Goal: Information Seeking & Learning: Learn about a topic

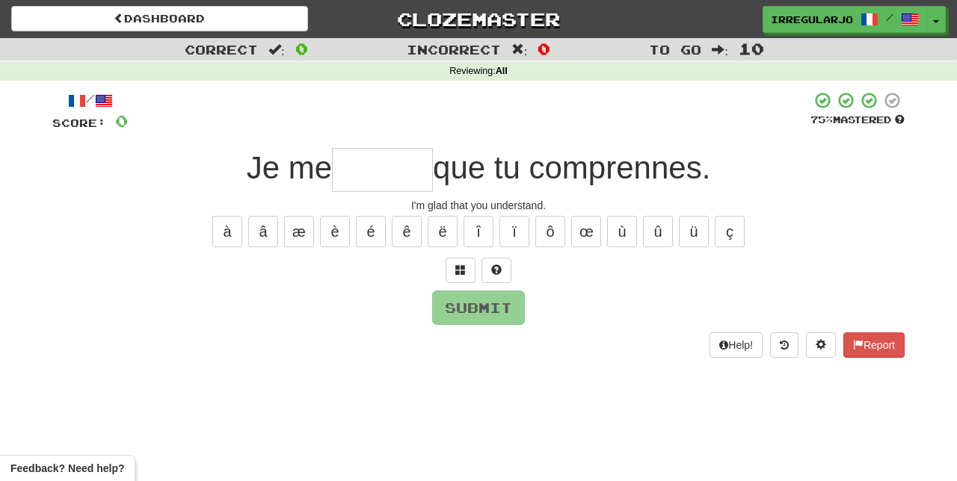
click at [387, 175] on input "text" at bounding box center [382, 170] width 101 height 44
type input "*"
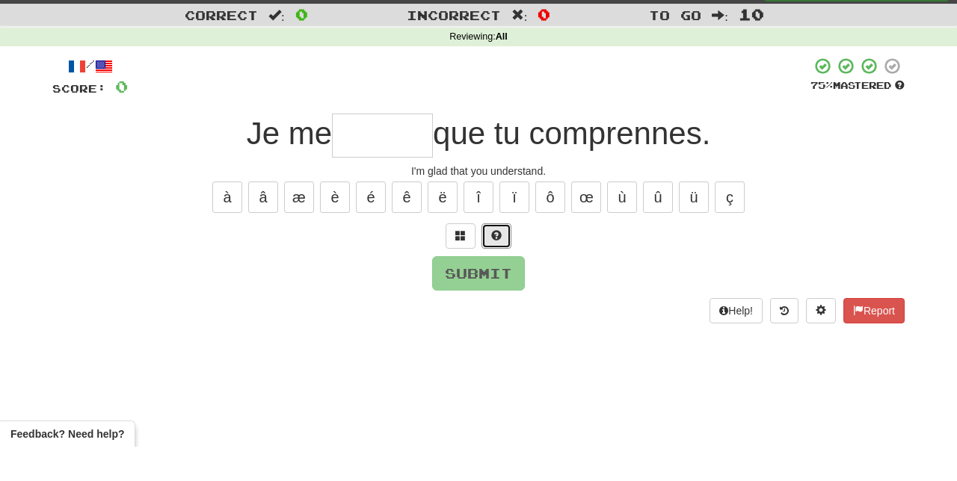
click at [496, 266] on span at bounding box center [496, 270] width 10 height 10
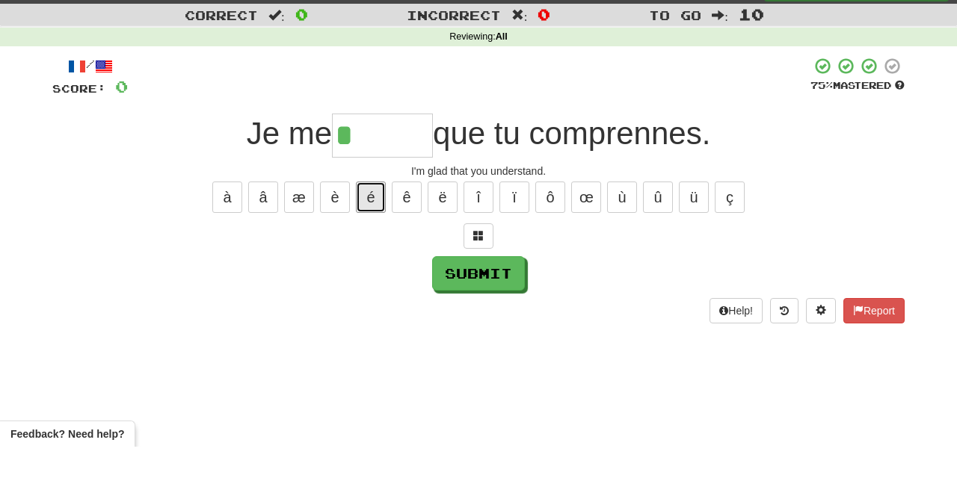
click at [366, 230] on button "é" at bounding box center [371, 231] width 30 height 31
type input "*******"
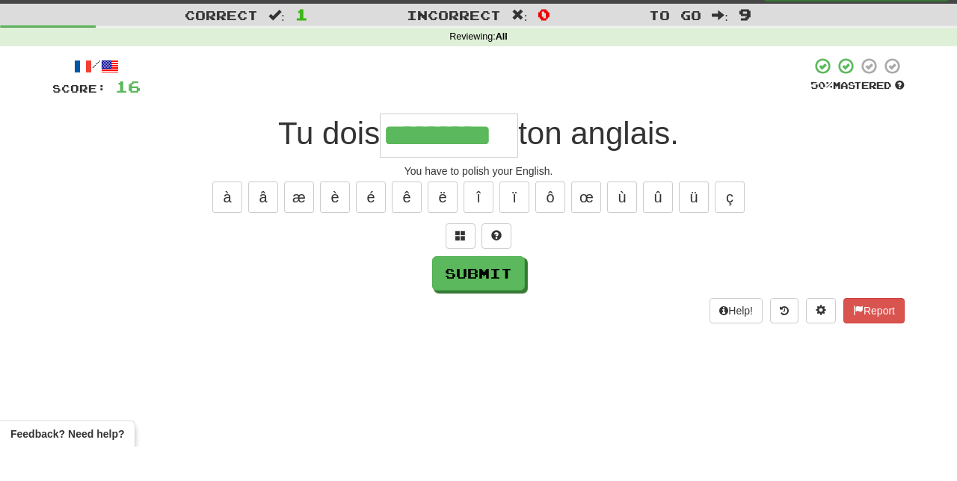
type input "*********"
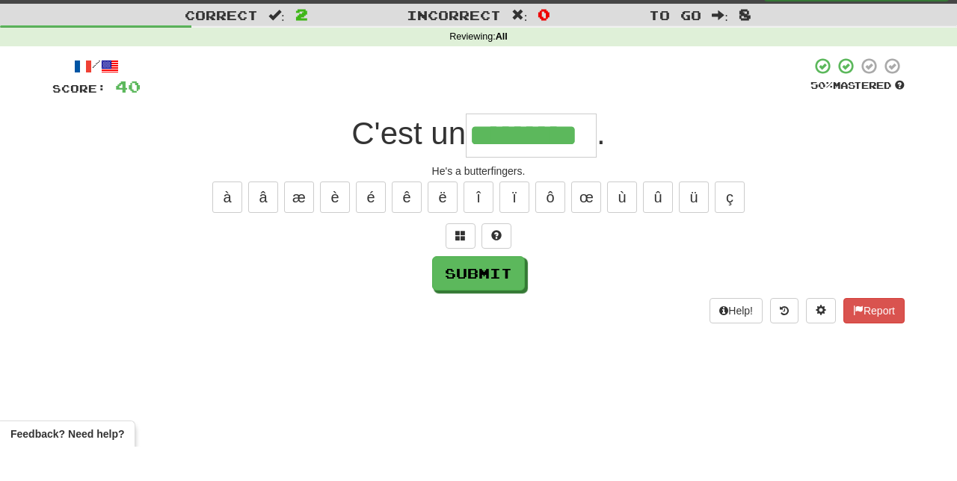
scroll to position [0, 7]
type input "********"
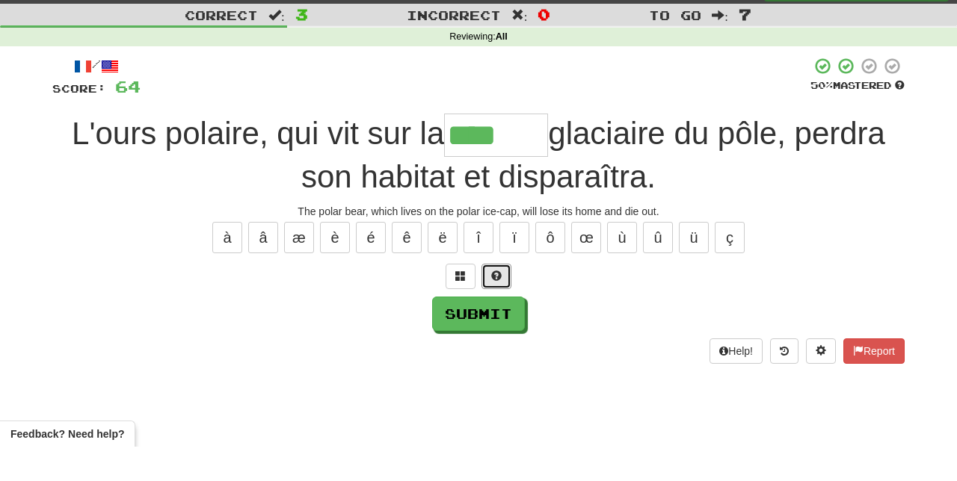
click at [498, 302] on button at bounding box center [496, 310] width 30 height 25
type input "*******"
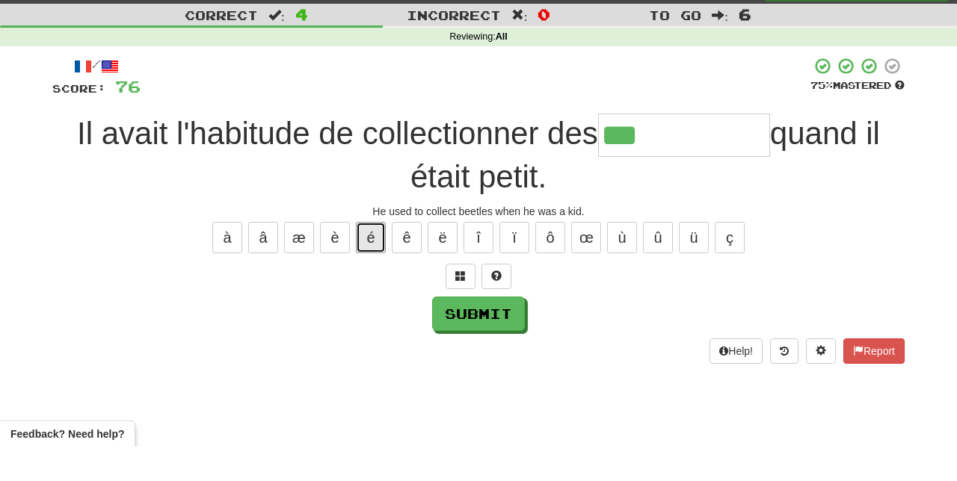
click at [371, 263] on button "é" at bounding box center [371, 271] width 30 height 31
click at [338, 280] on button "è" at bounding box center [335, 271] width 30 height 31
type input "**********"
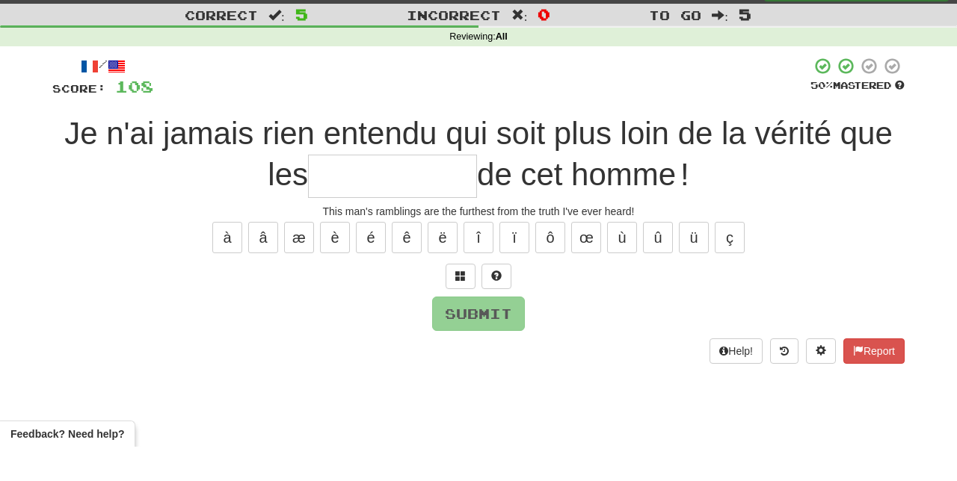
type input "*"
click at [501, 308] on button at bounding box center [496, 310] width 30 height 25
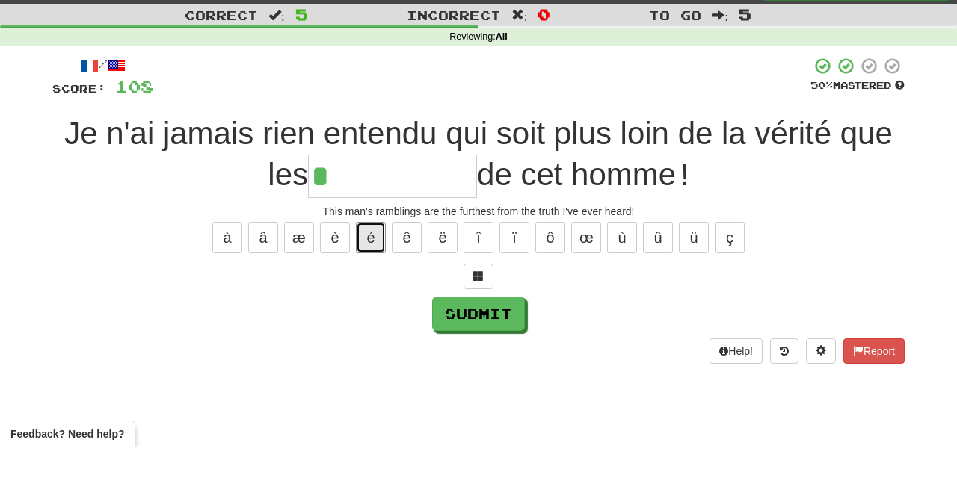
click at [371, 265] on button "é" at bounding box center [371, 271] width 30 height 31
type input "**********"
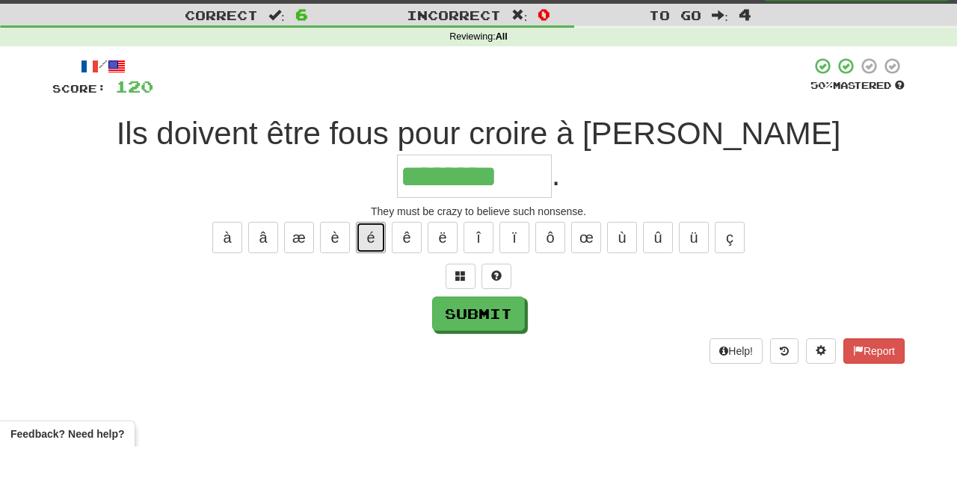
click at [368, 256] on button "é" at bounding box center [371, 271] width 30 height 31
type input "**********"
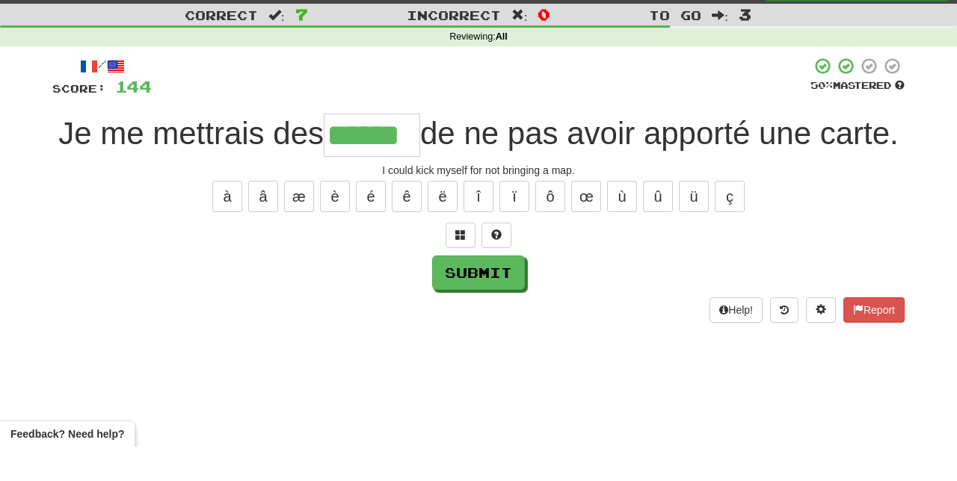
type input "******"
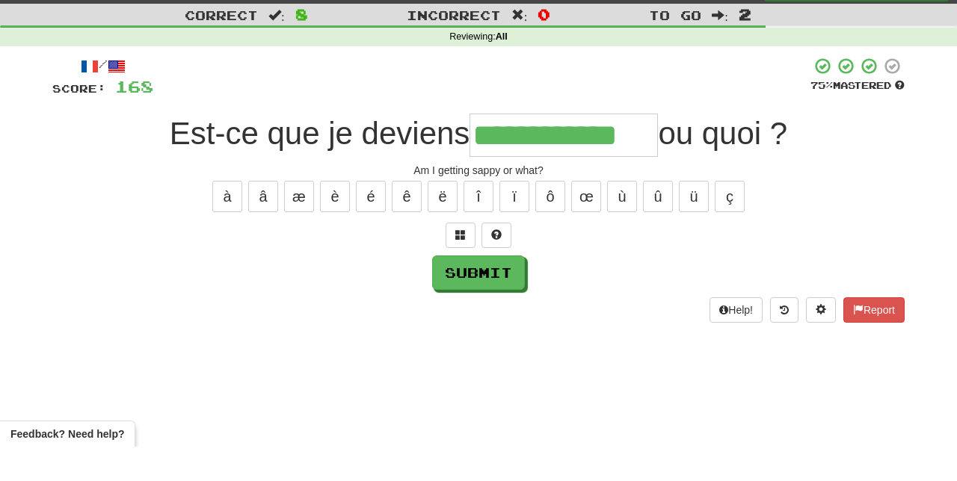
type input "**********"
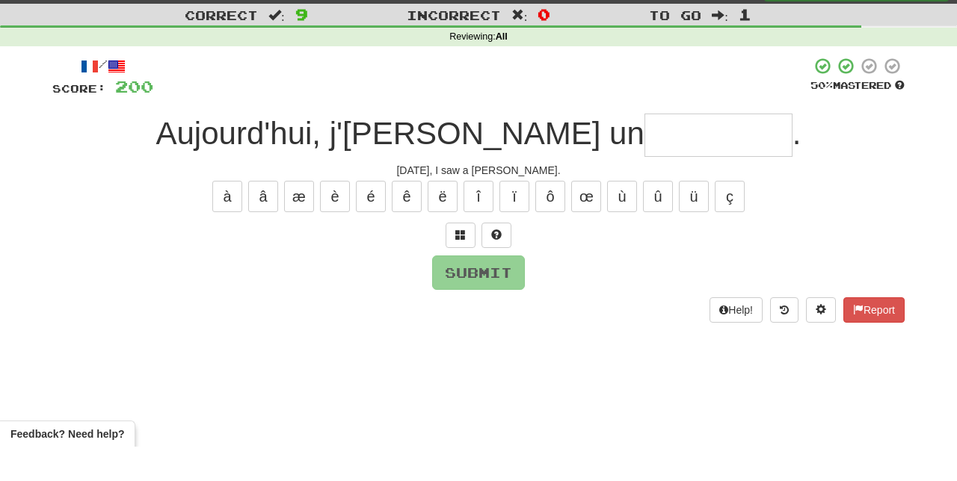
type input "*"
click at [505, 266] on button at bounding box center [496, 269] width 30 height 25
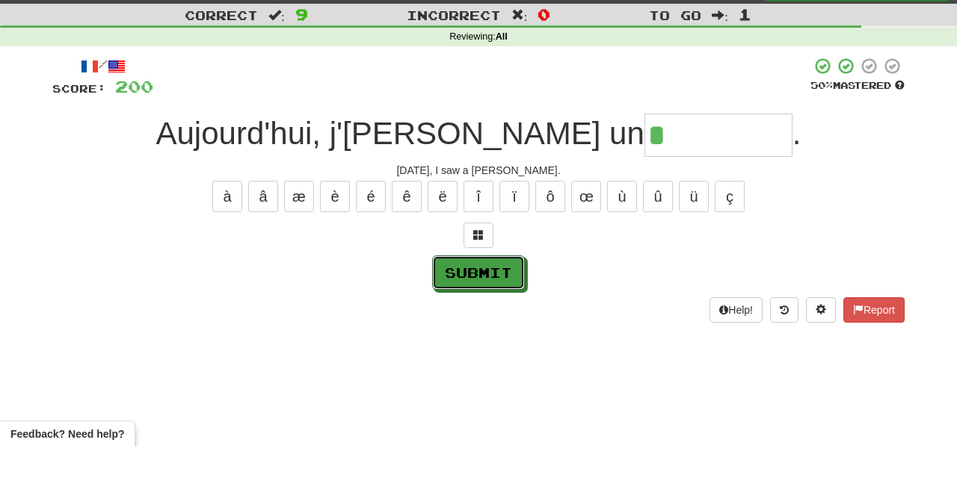
click at [502, 307] on button "Submit" at bounding box center [478, 307] width 93 height 34
type input "*********"
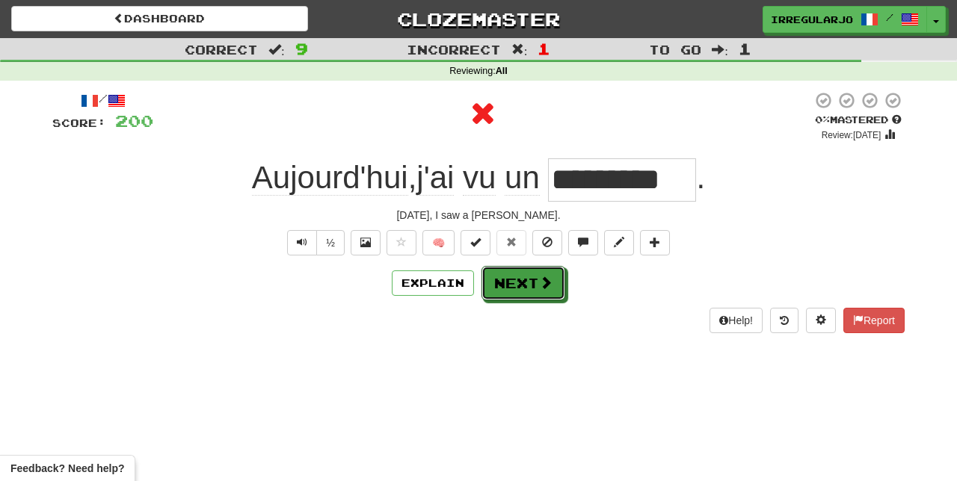
click at [520, 284] on button "Next" at bounding box center [523, 283] width 84 height 34
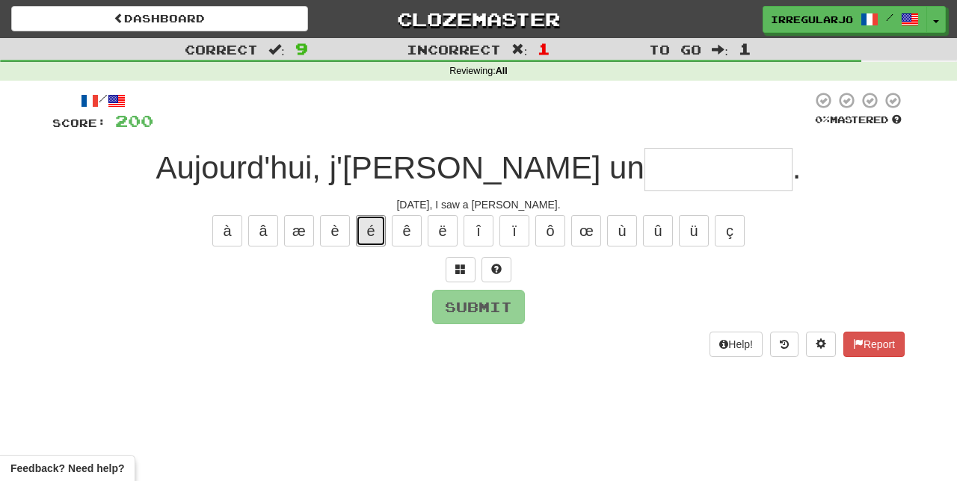
click at [384, 218] on button "é" at bounding box center [371, 230] width 30 height 31
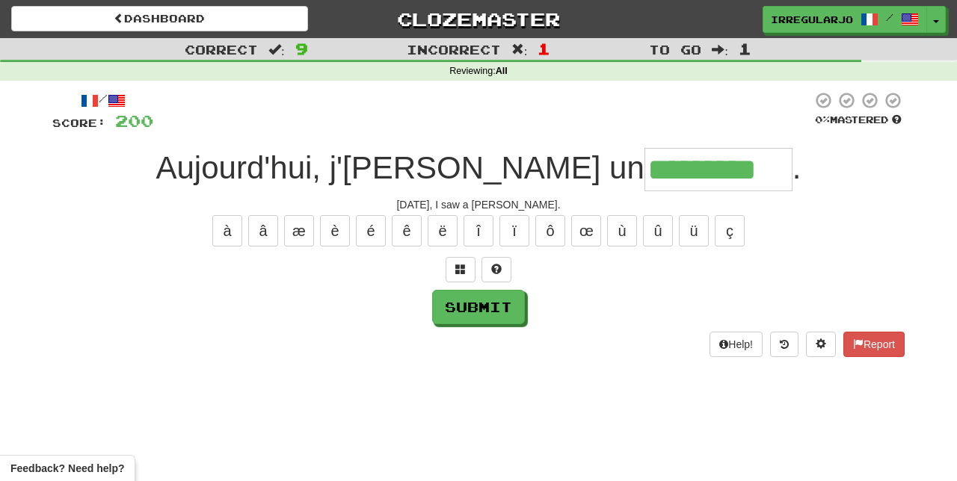
type input "*********"
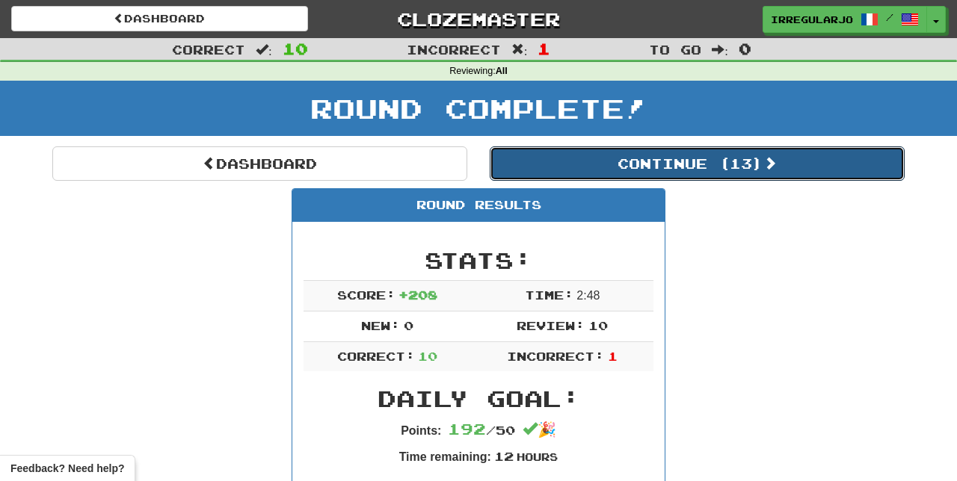
click at [755, 158] on button "Continue ( 13 )" at bounding box center [697, 164] width 415 height 34
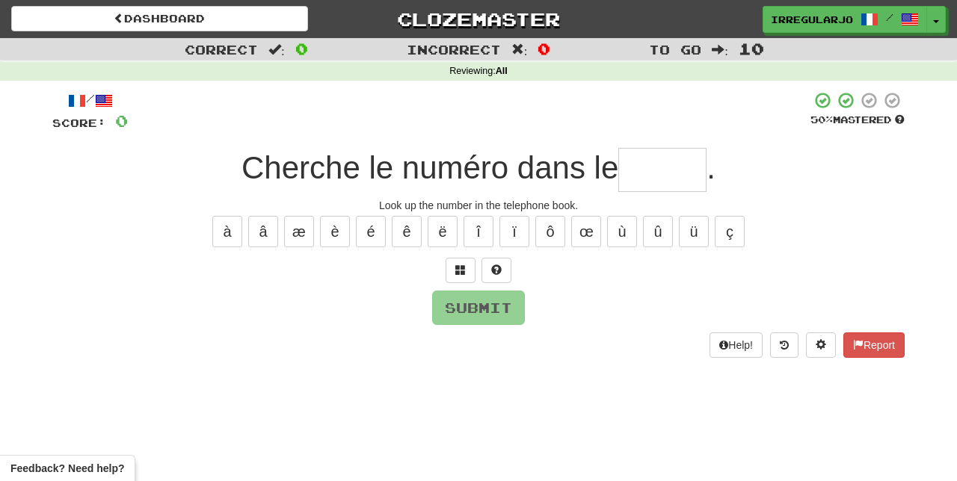
type input "*"
click at [500, 265] on span at bounding box center [496, 270] width 10 height 10
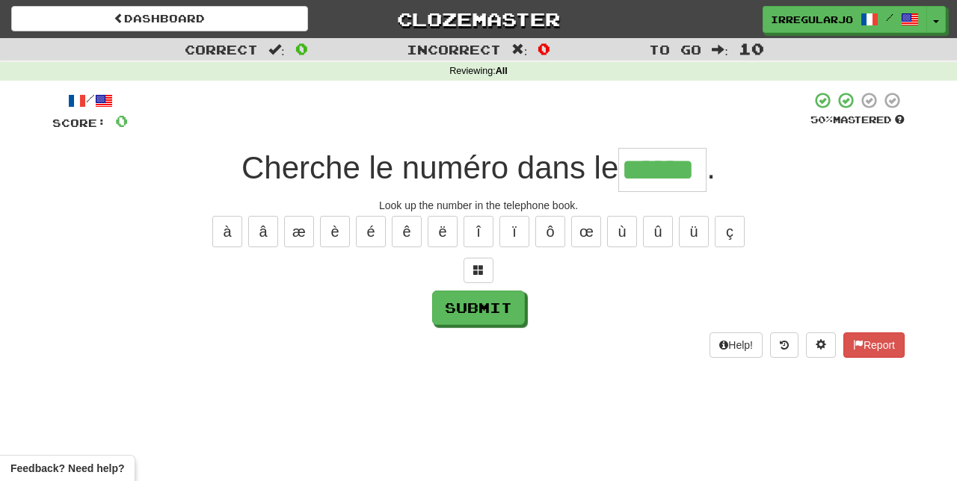
type input "******"
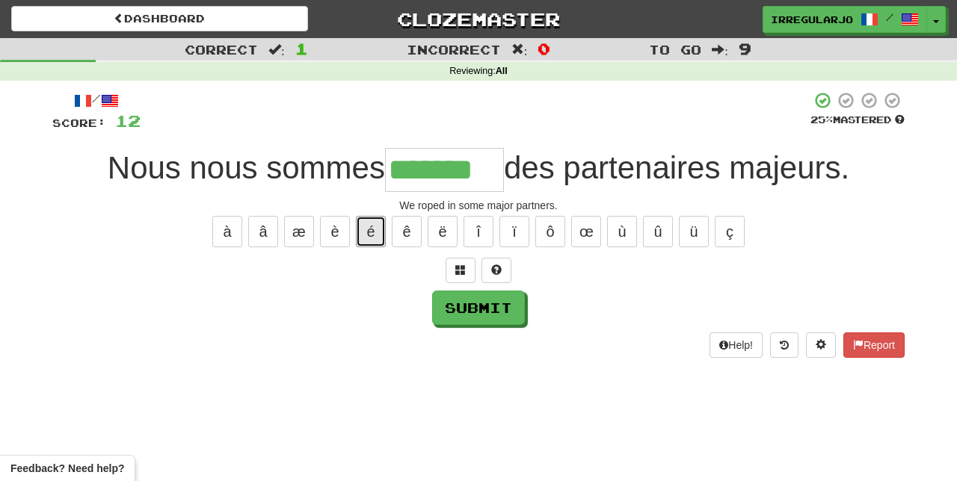
click at [372, 225] on button "é" at bounding box center [371, 231] width 30 height 31
type input "********"
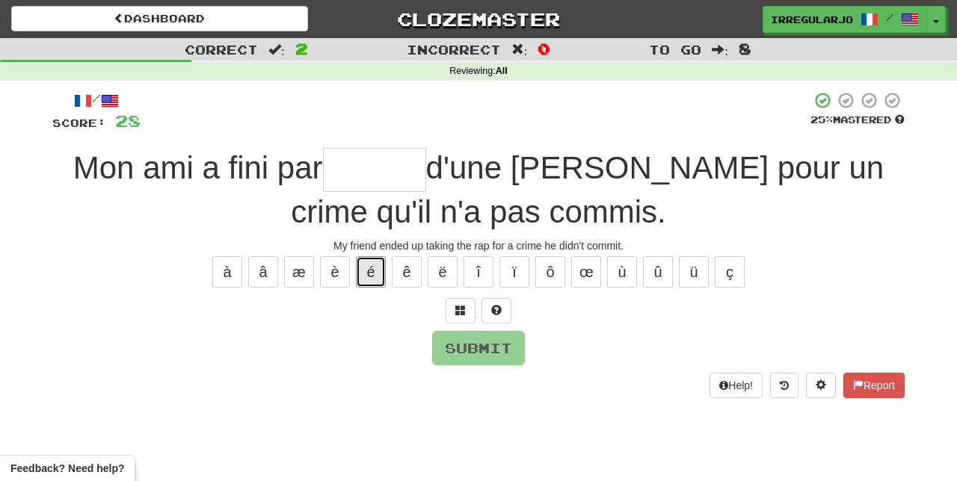
click at [372, 266] on button "é" at bounding box center [371, 271] width 30 height 31
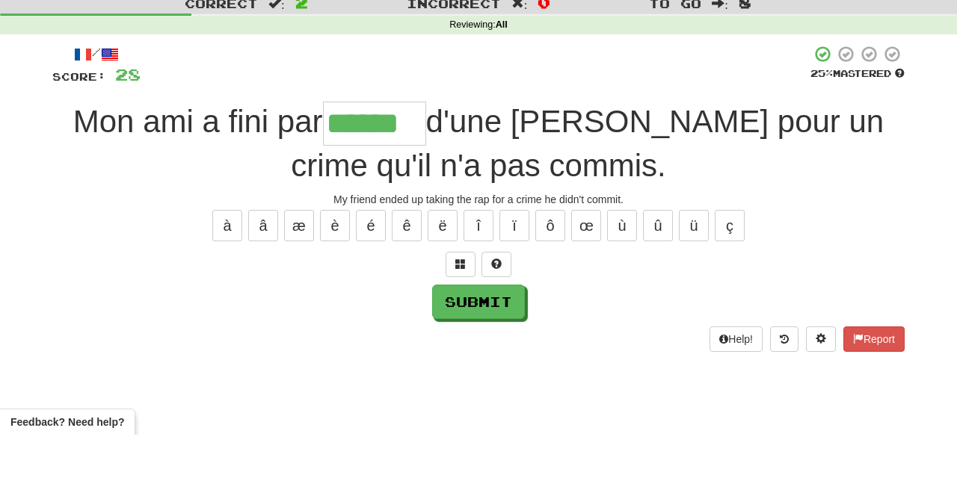
type input "******"
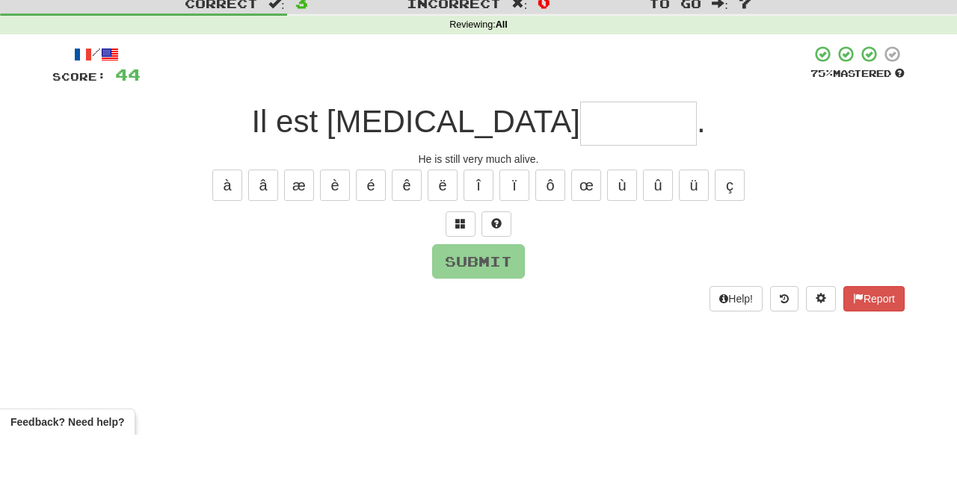
type input "*"
click at [495, 259] on button at bounding box center [496, 270] width 30 height 25
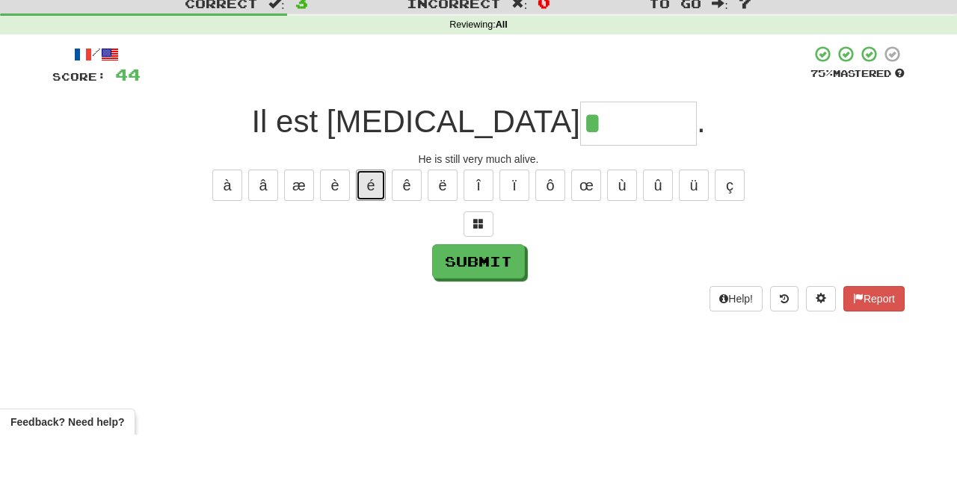
click at [370, 226] on button "é" at bounding box center [371, 231] width 30 height 31
type input "********"
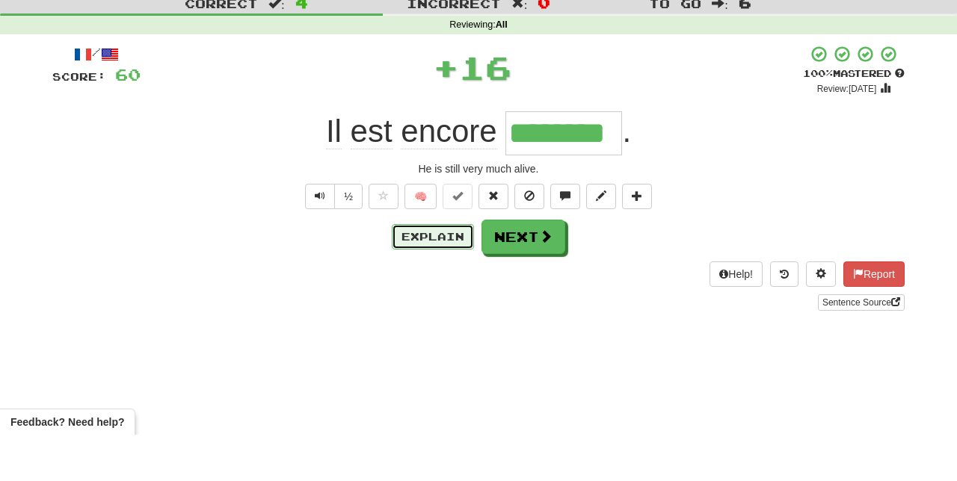
click at [434, 284] on button "Explain" at bounding box center [433, 283] width 82 height 25
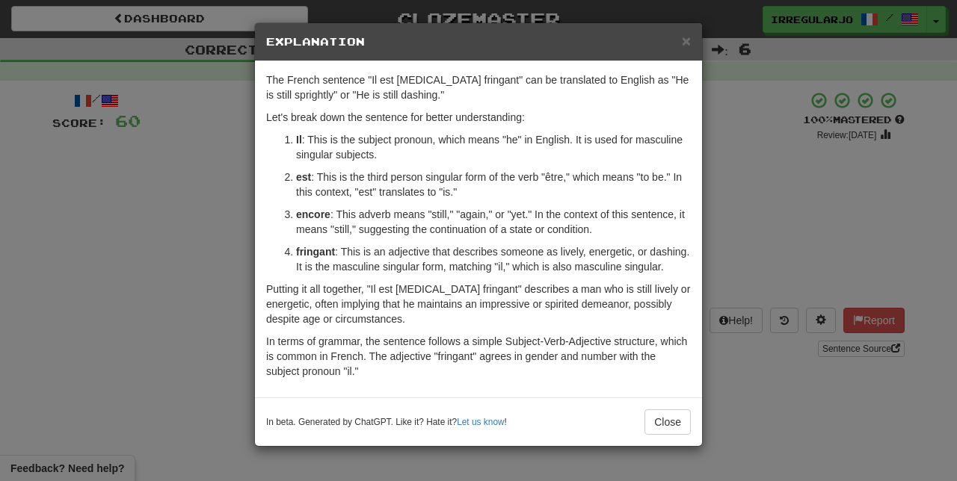
click at [760, 440] on div "× Explanation The French sentence "Il est encore fringant" can be translated to…" at bounding box center [478, 240] width 957 height 481
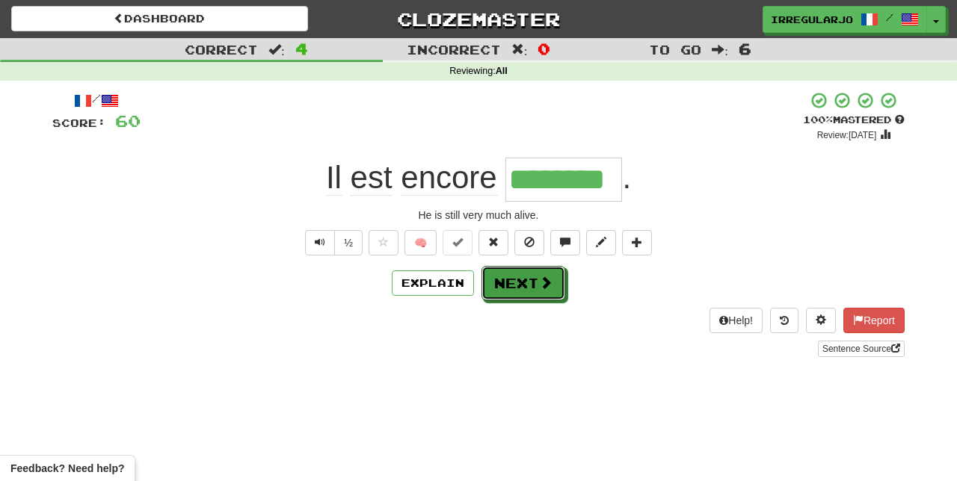
click at [528, 288] on button "Next" at bounding box center [523, 283] width 84 height 34
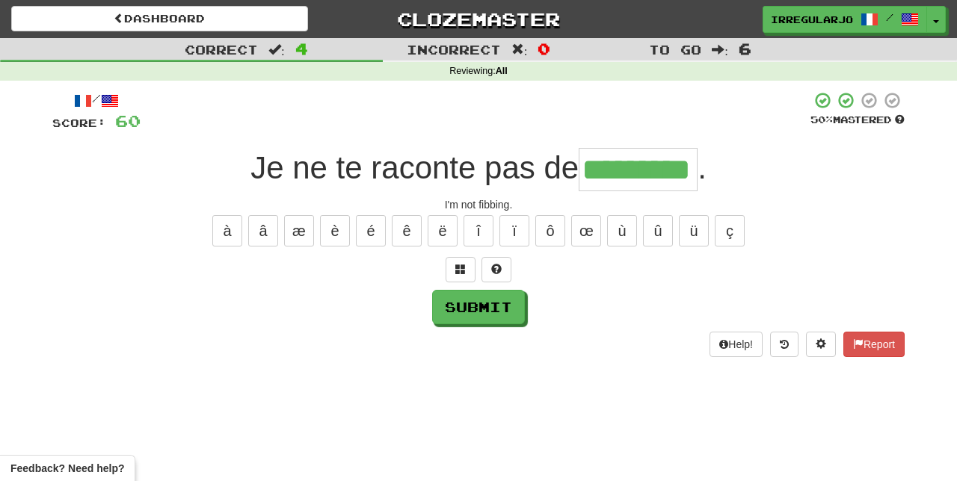
scroll to position [0, 49]
type input "*******"
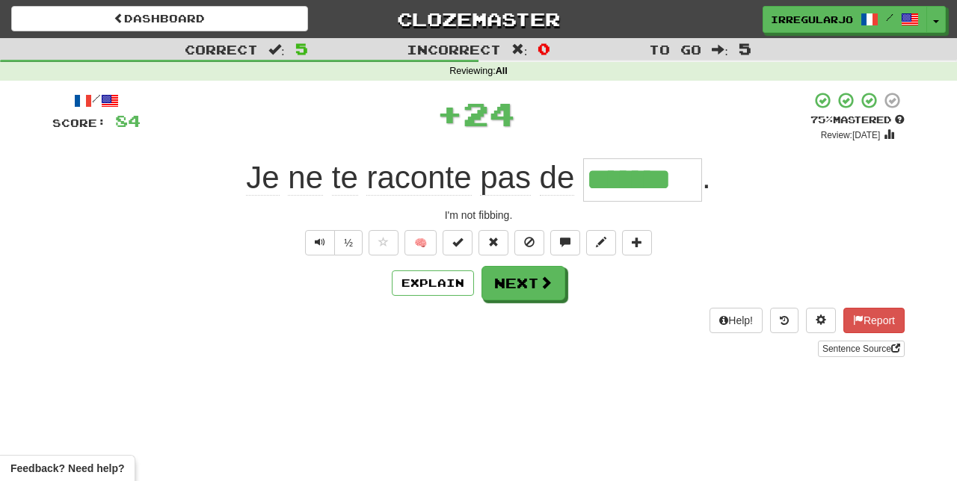
scroll to position [0, 0]
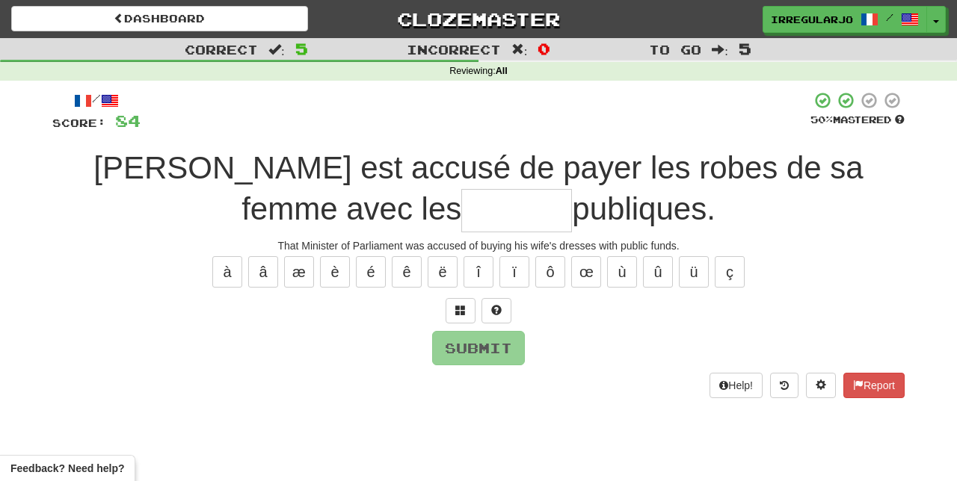
type input "*"
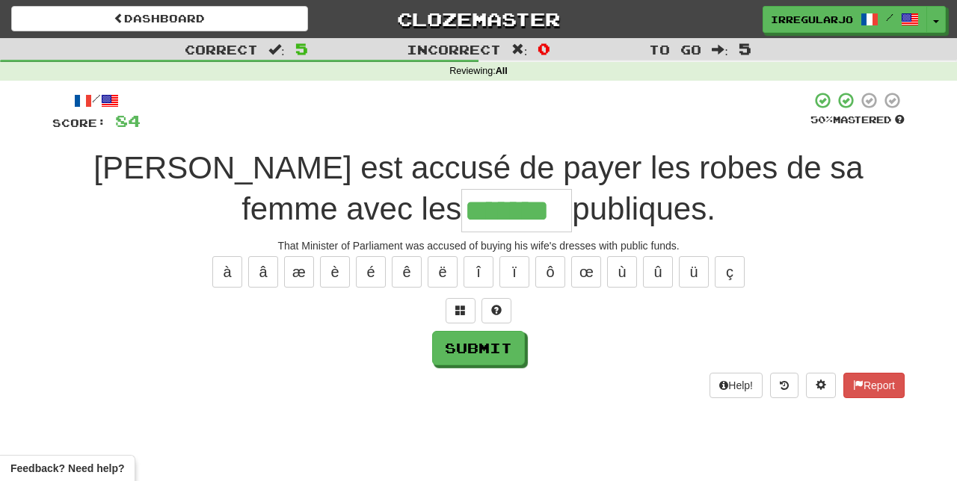
type input "*******"
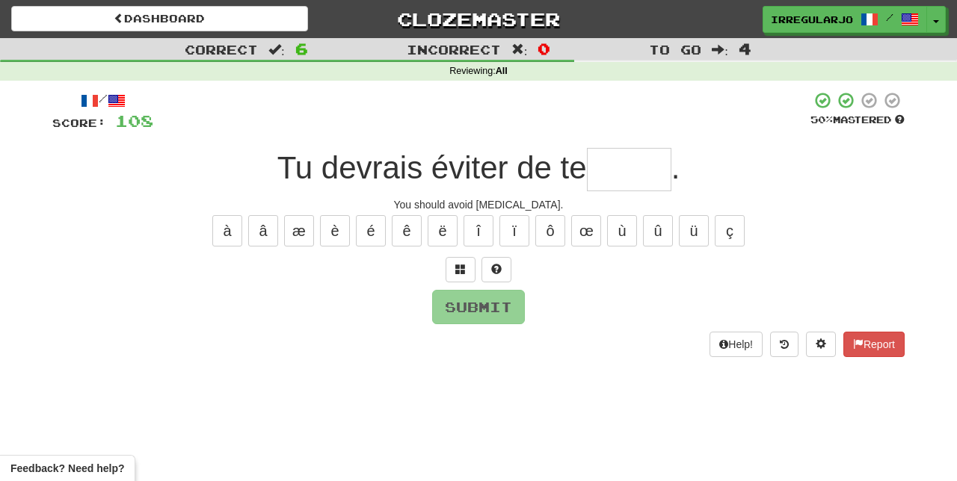
type input "*"
click at [496, 268] on span at bounding box center [496, 269] width 10 height 10
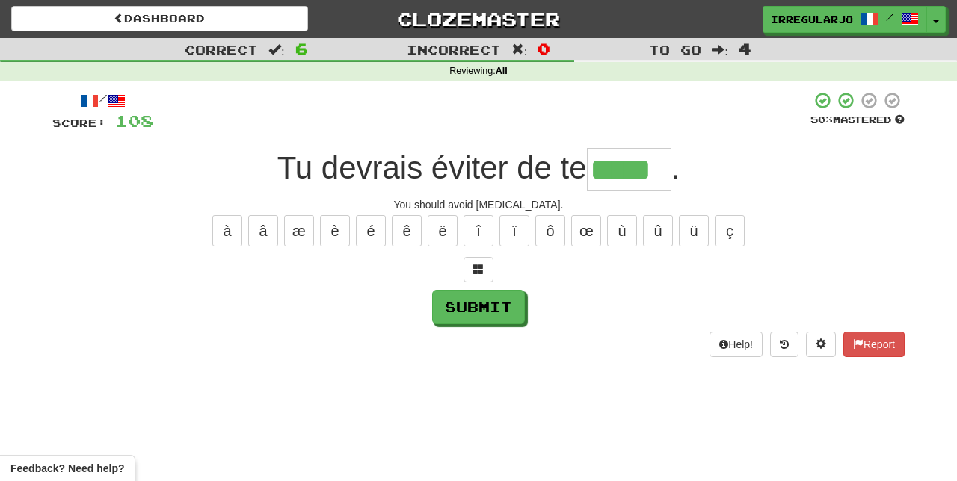
type input "*****"
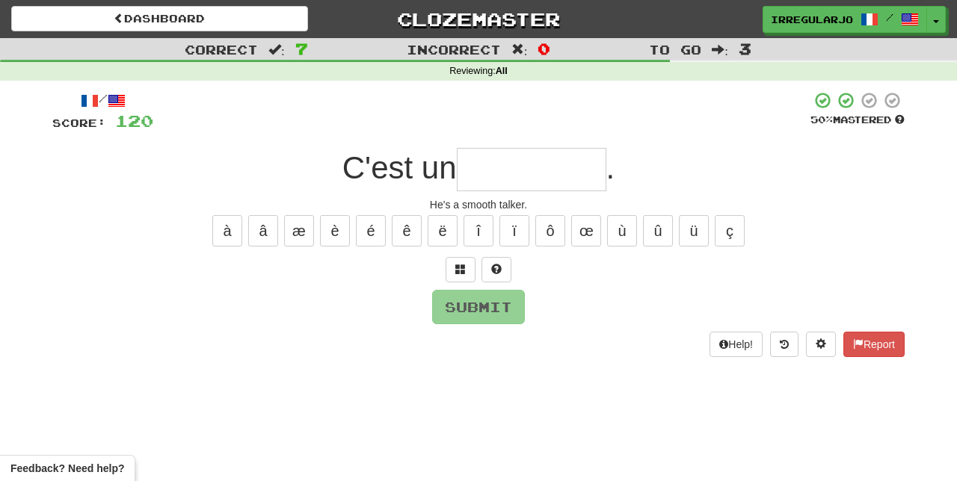
type input "*"
click at [495, 275] on button at bounding box center [496, 269] width 30 height 25
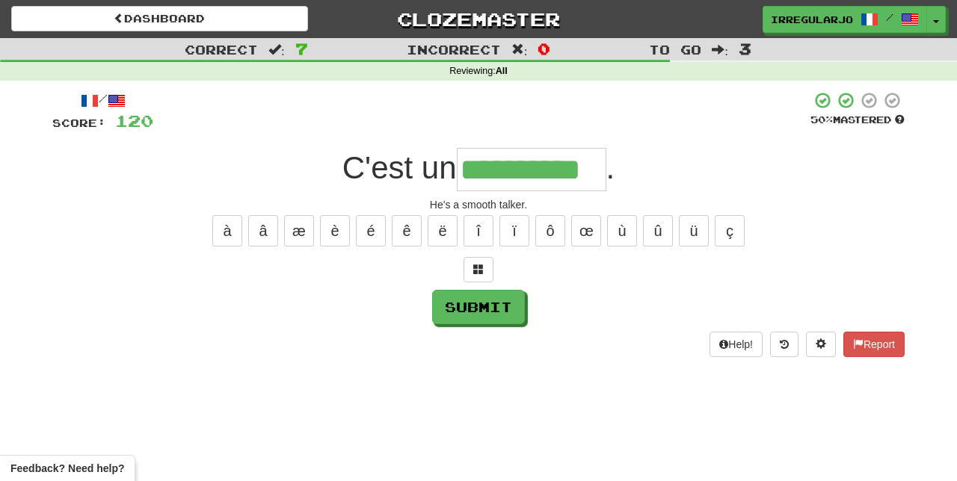
type input "**********"
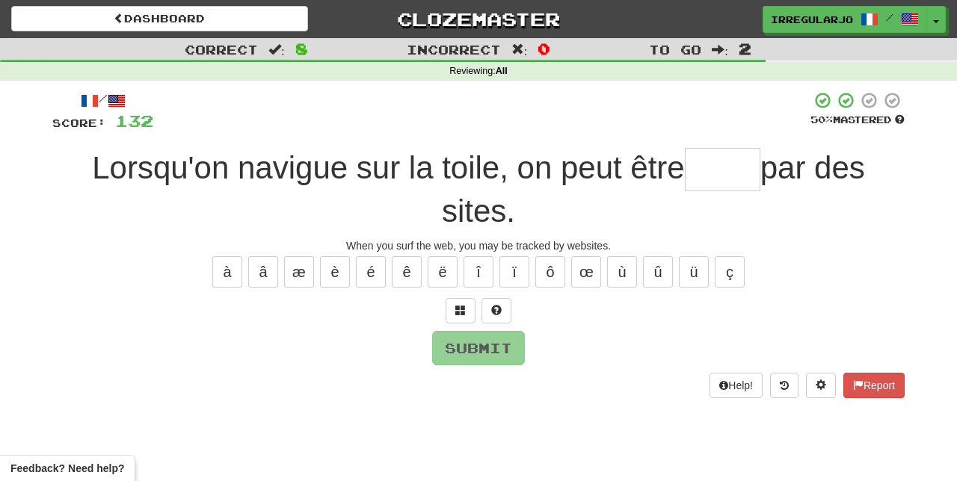
type input "*"
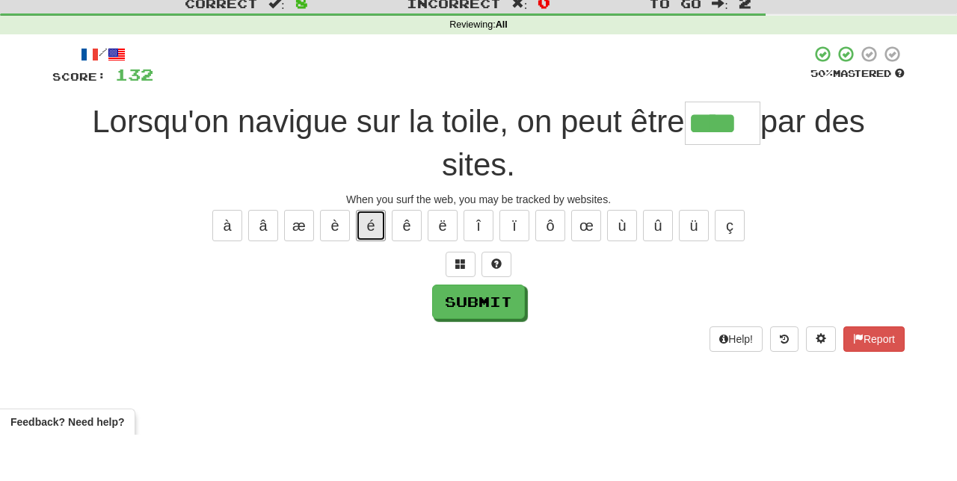
click at [369, 268] on button "é" at bounding box center [371, 271] width 30 height 31
type input "*****"
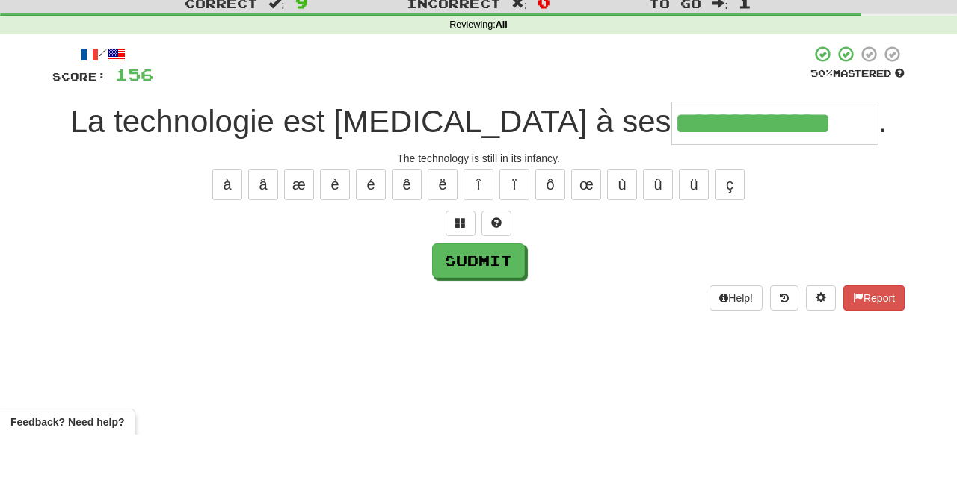
type input "**********"
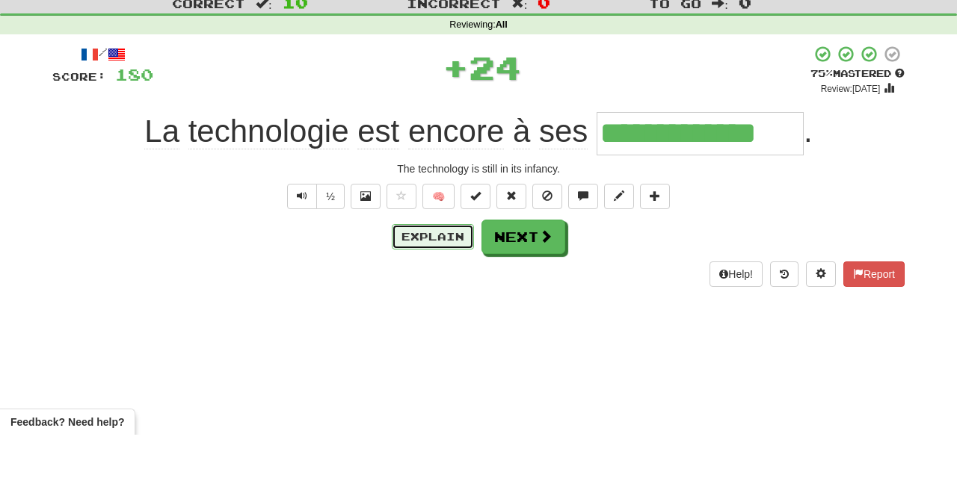
click at [435, 288] on button "Explain" at bounding box center [433, 283] width 82 height 25
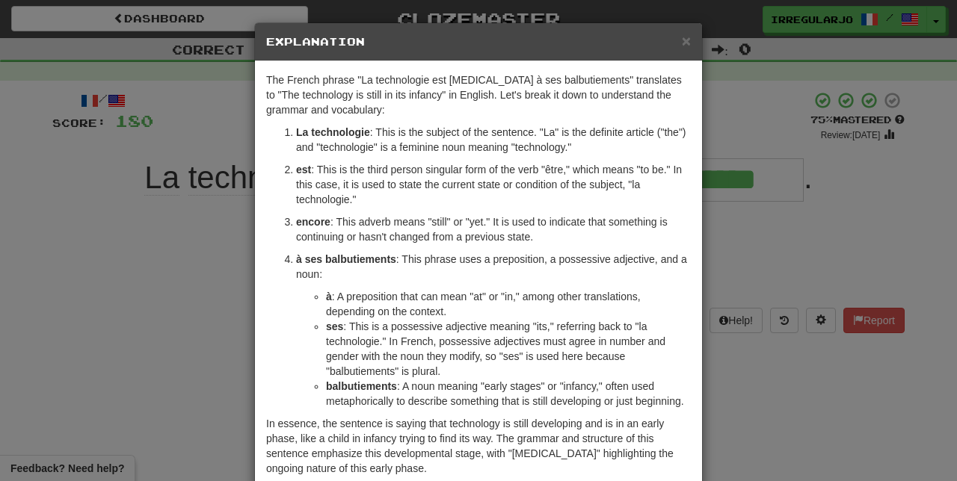
click at [746, 474] on div "× Explanation The French phrase "La technologie est encore à ses balbutiements"…" at bounding box center [478, 240] width 957 height 481
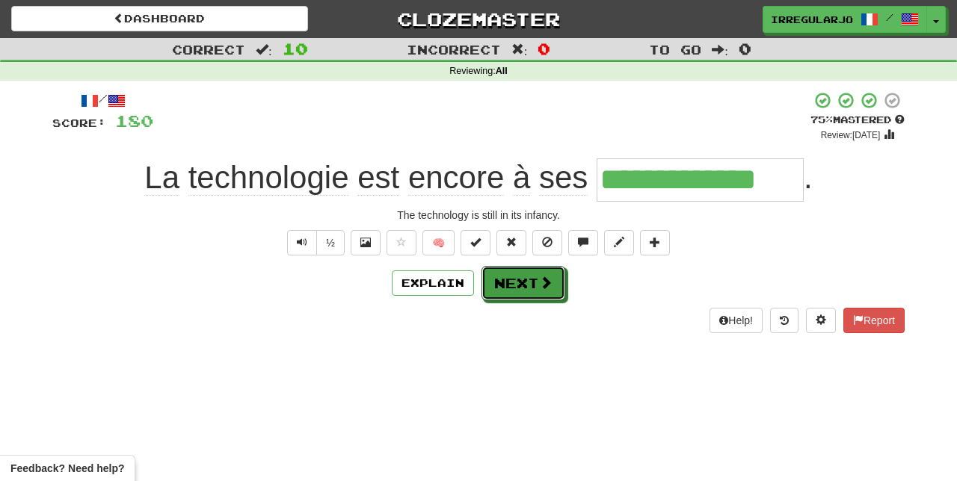
click at [529, 285] on button "Next" at bounding box center [523, 283] width 84 height 34
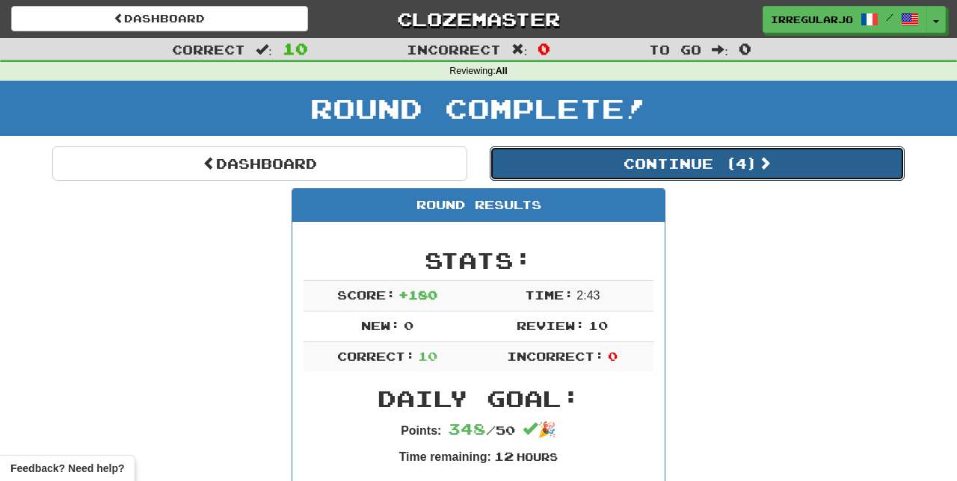
click at [713, 164] on button "Continue ( 4 )" at bounding box center [697, 164] width 415 height 34
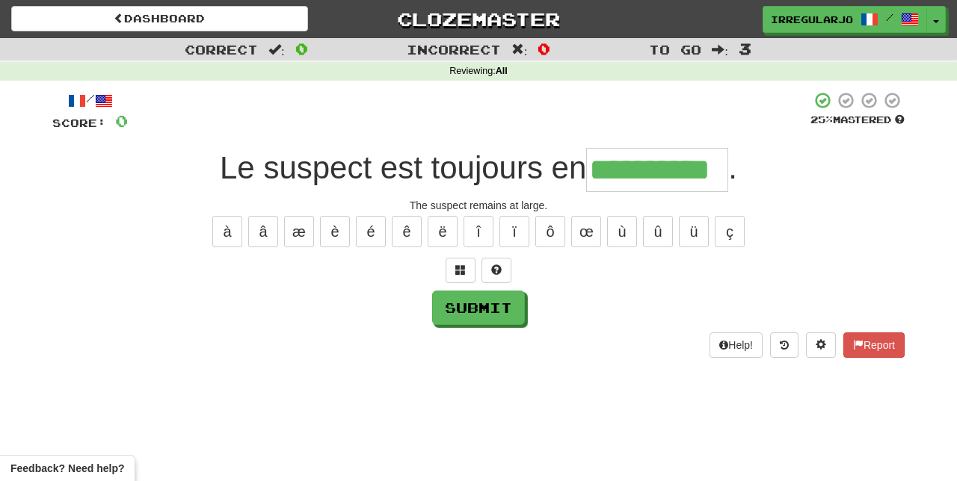
type input "**********"
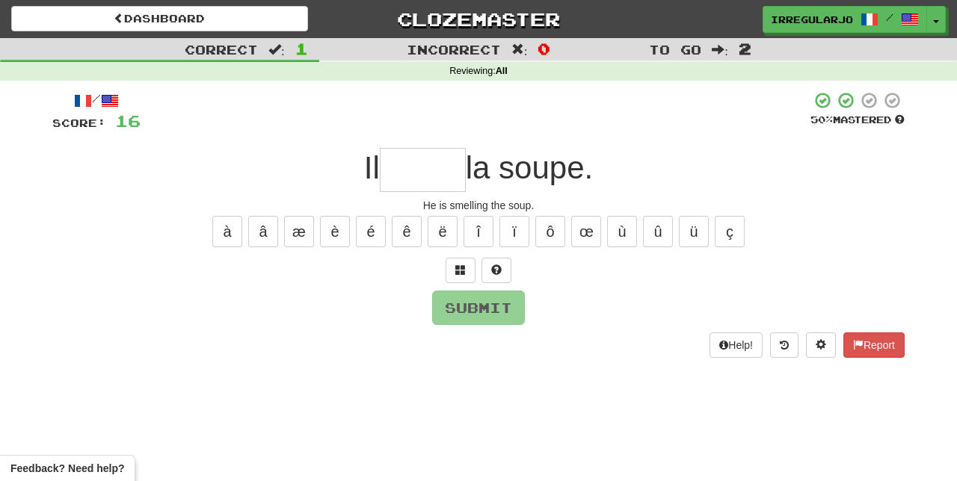
type input "*"
click at [493, 265] on span at bounding box center [496, 270] width 10 height 10
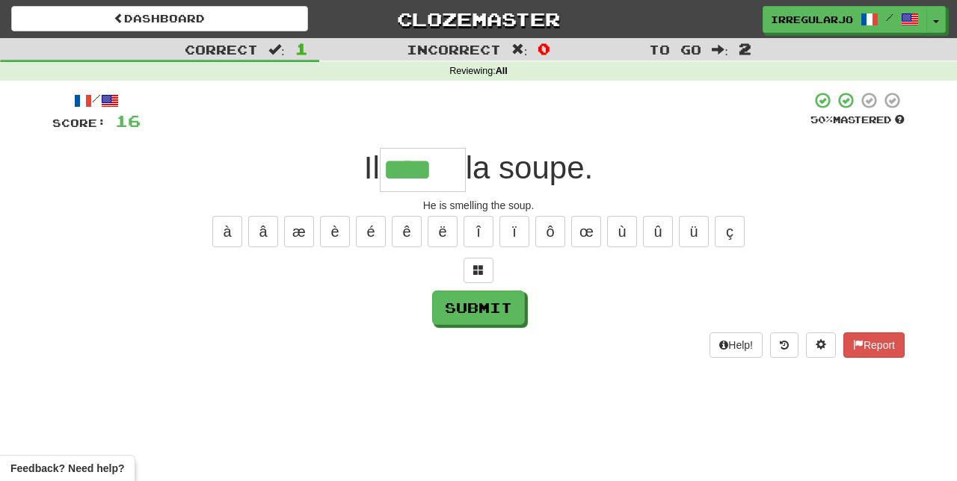
type input "****"
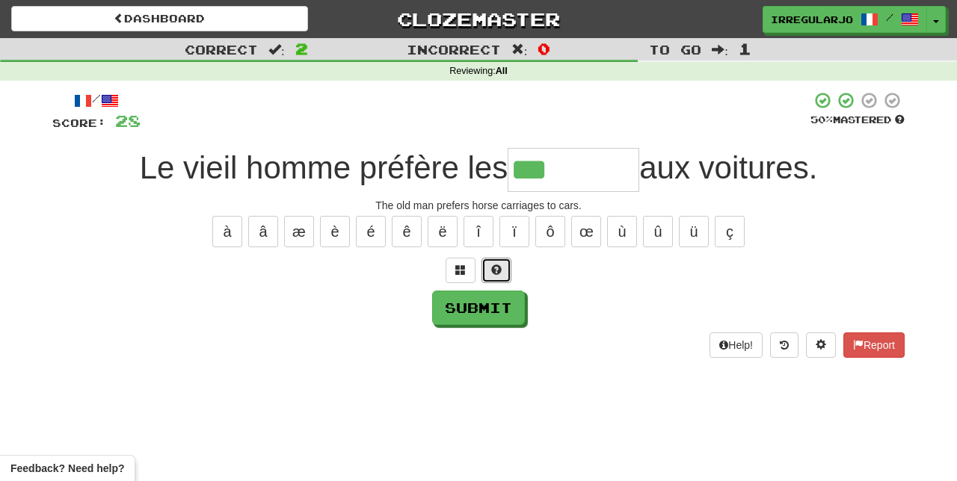
click at [496, 265] on span at bounding box center [496, 270] width 10 height 10
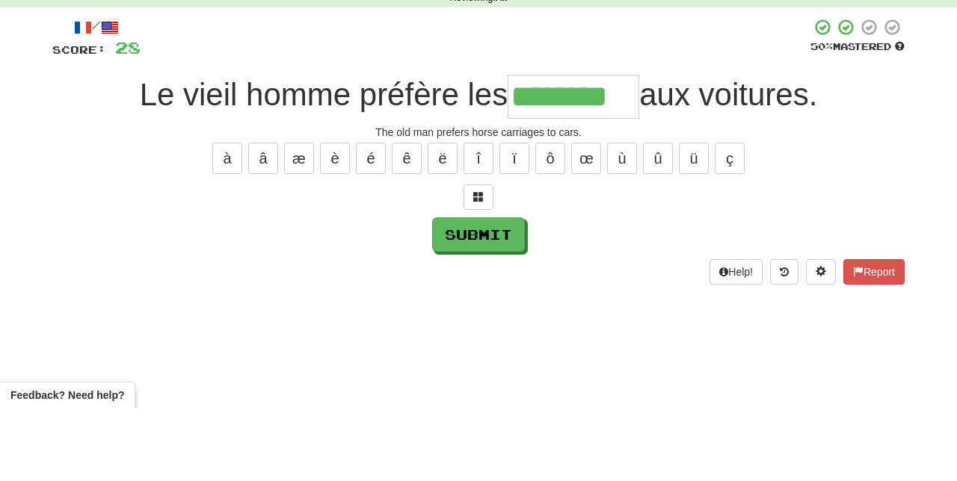
type input "********"
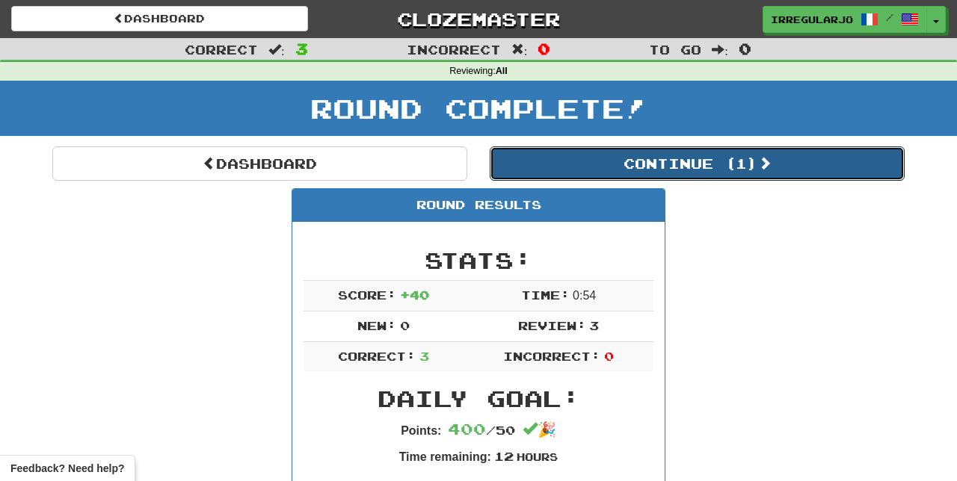
click at [719, 169] on button "Continue ( 1 )" at bounding box center [697, 164] width 415 height 34
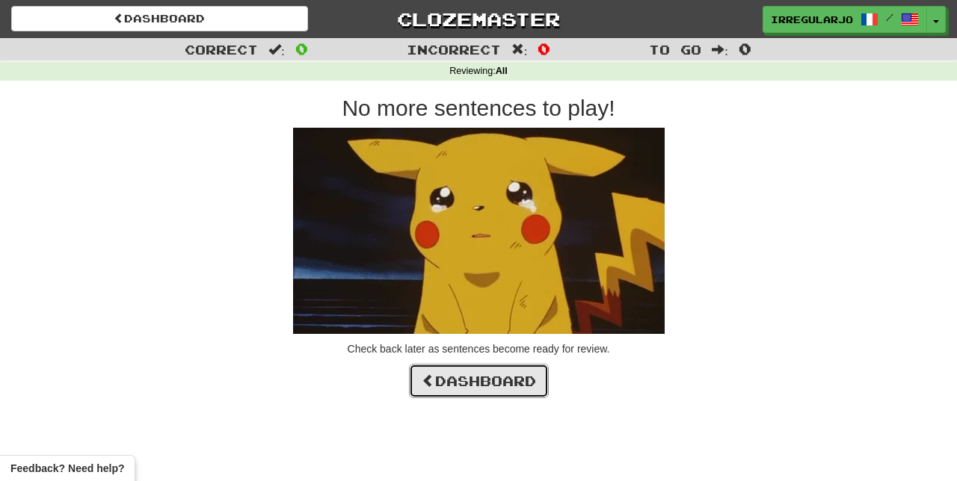
click at [478, 379] on link "Dashboard" at bounding box center [479, 381] width 140 height 34
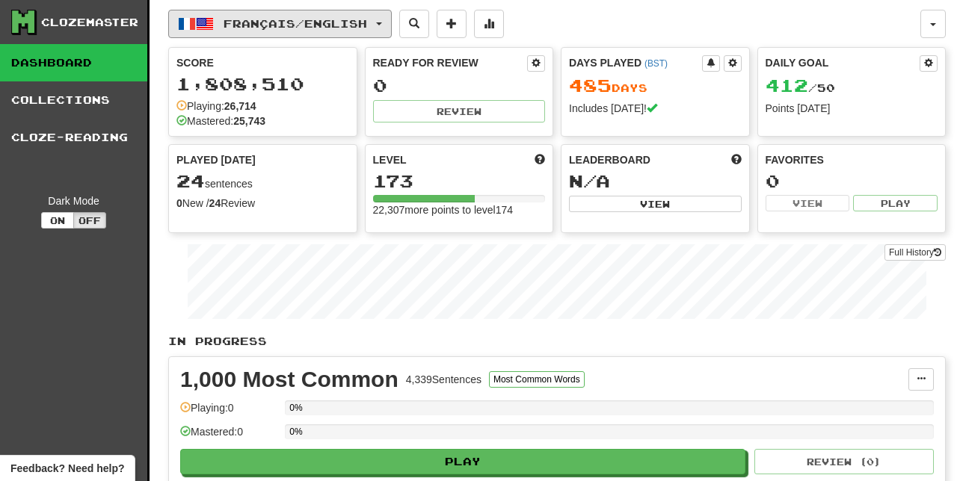
click at [280, 19] on span "Français / English" at bounding box center [296, 23] width 144 height 13
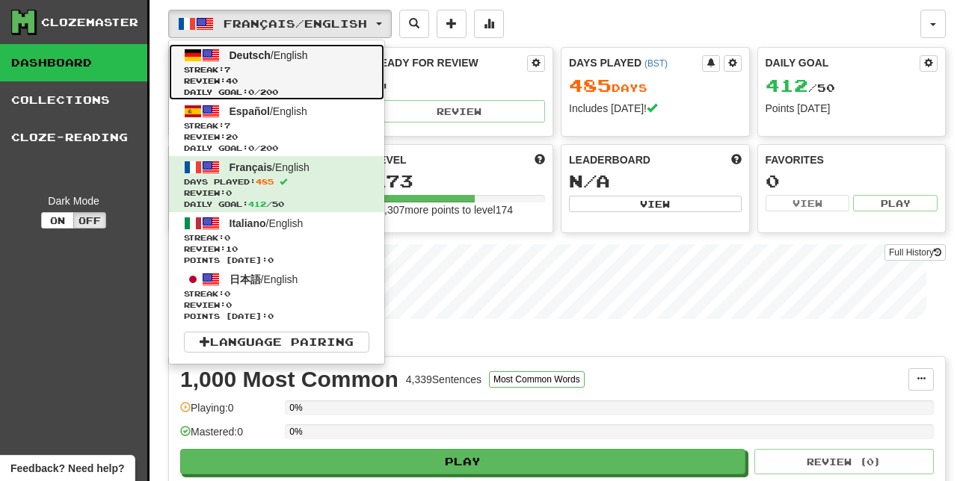
click at [232, 60] on span "Deutsch" at bounding box center [250, 55] width 41 height 12
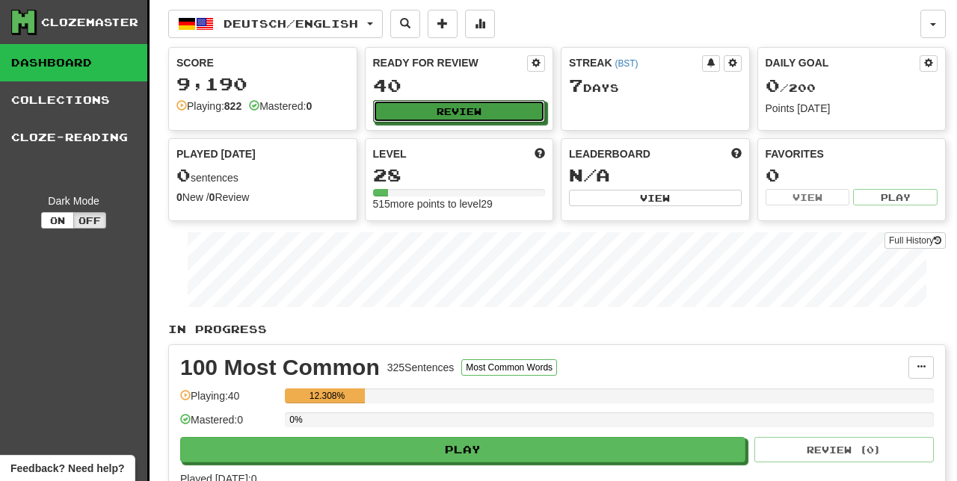
click at [481, 110] on button "Review" at bounding box center [459, 111] width 173 height 22
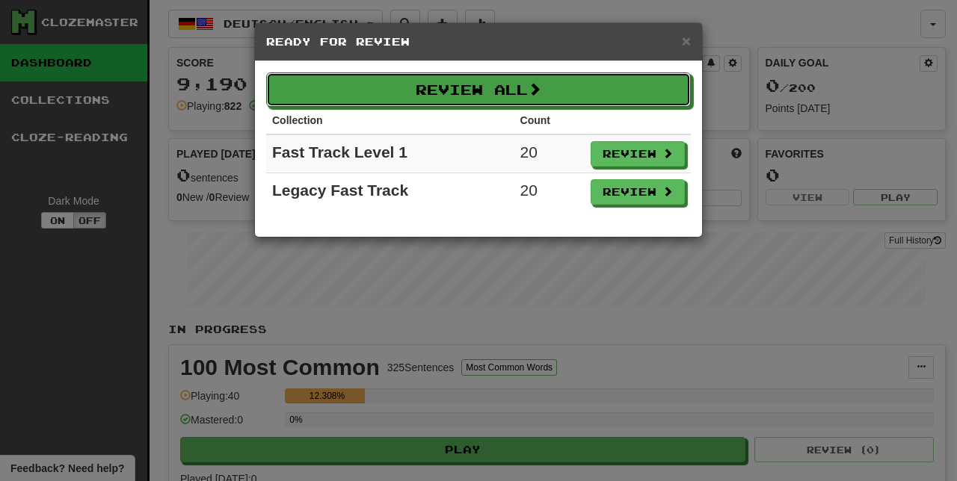
click at [558, 91] on button "Review All" at bounding box center [478, 90] width 425 height 34
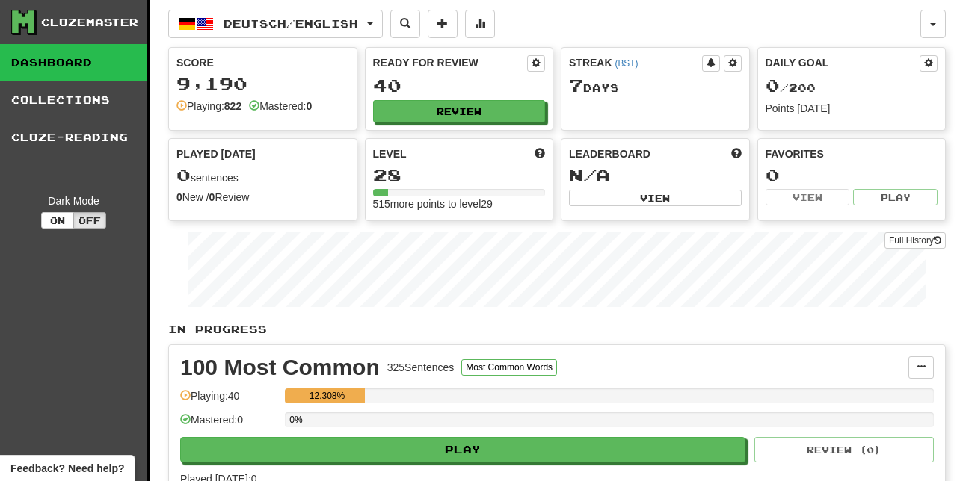
select select "**"
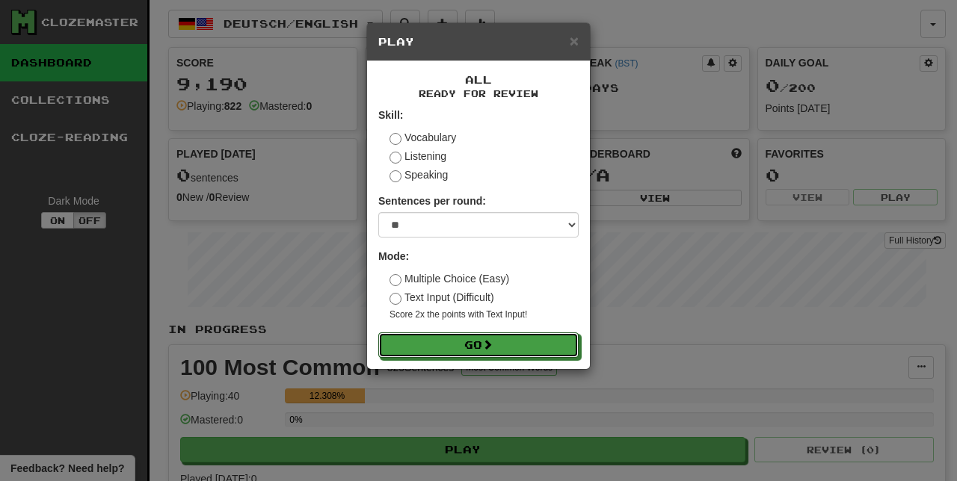
click at [499, 346] on button "Go" at bounding box center [478, 345] width 200 height 25
click at [481, 347] on button "Go" at bounding box center [478, 345] width 200 height 25
click at [464, 347] on button "Go" at bounding box center [478, 345] width 200 height 25
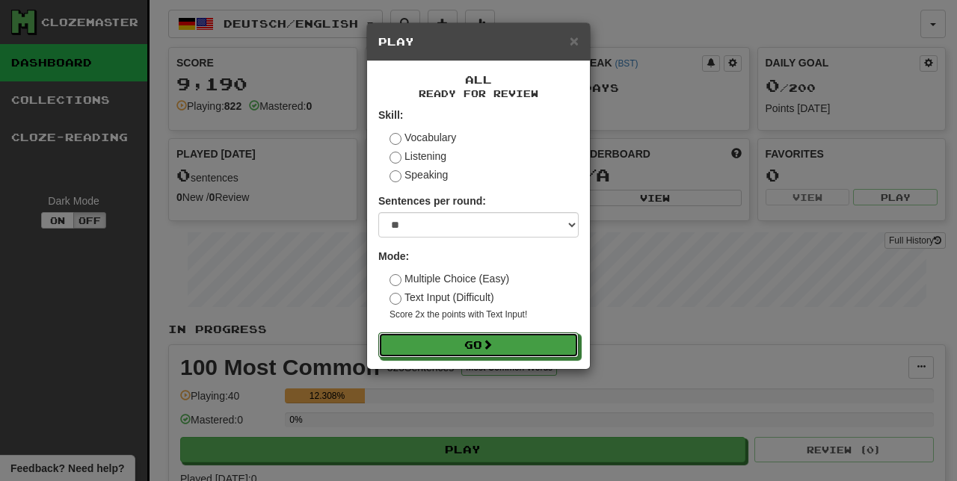
click at [466, 348] on button "Go" at bounding box center [478, 345] width 200 height 25
click at [465, 348] on button "Go" at bounding box center [478, 345] width 200 height 25
click at [471, 344] on button "Go" at bounding box center [478, 345] width 200 height 25
click at [465, 348] on button "Go" at bounding box center [478, 345] width 200 height 25
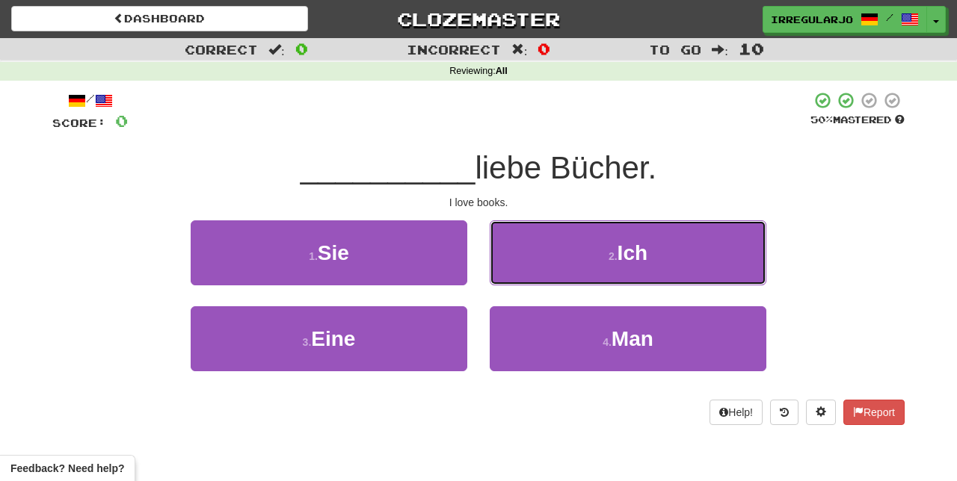
click at [643, 259] on span "Ich" at bounding box center [633, 252] width 30 height 23
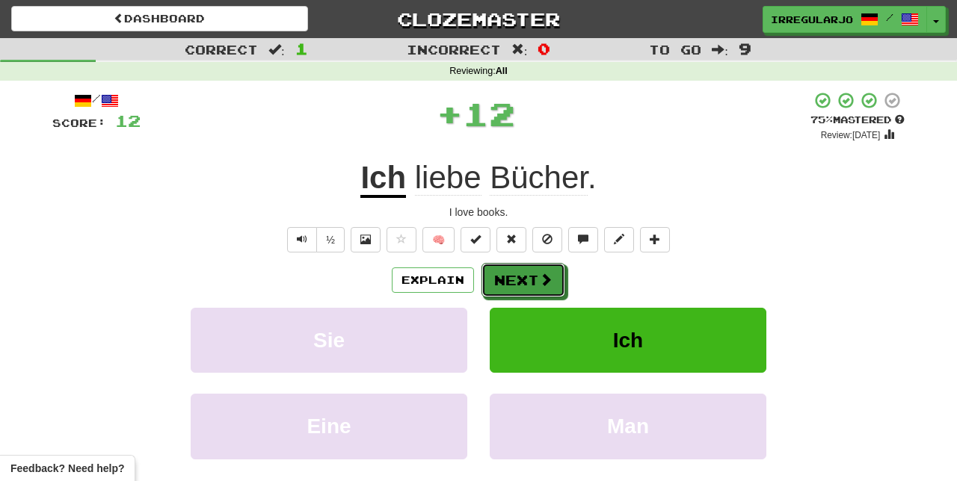
click at [525, 274] on button "Next" at bounding box center [523, 280] width 84 height 34
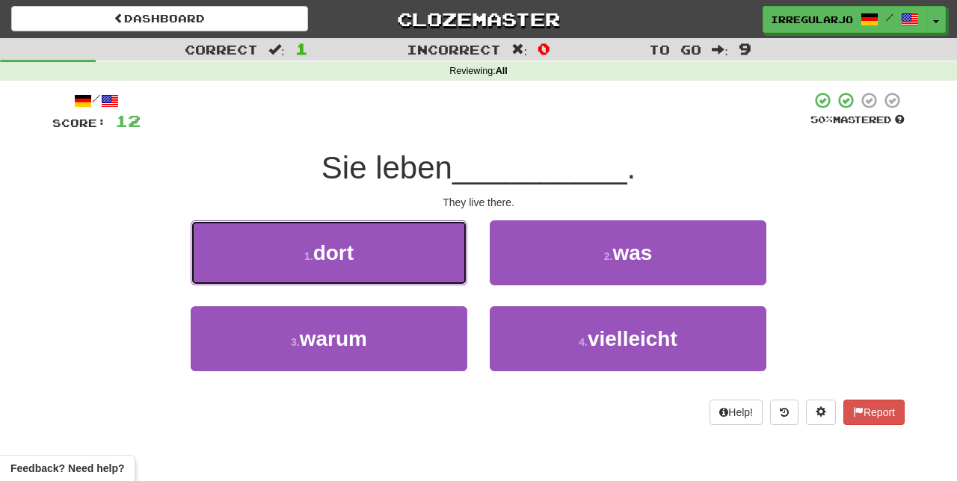
click at [416, 255] on button "1 . dort" at bounding box center [329, 253] width 277 height 65
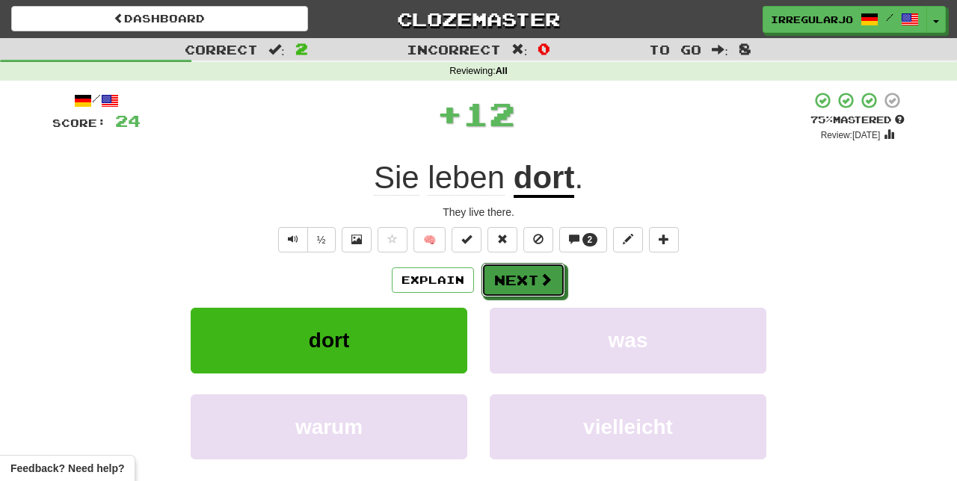
click at [532, 280] on button "Next" at bounding box center [523, 280] width 84 height 34
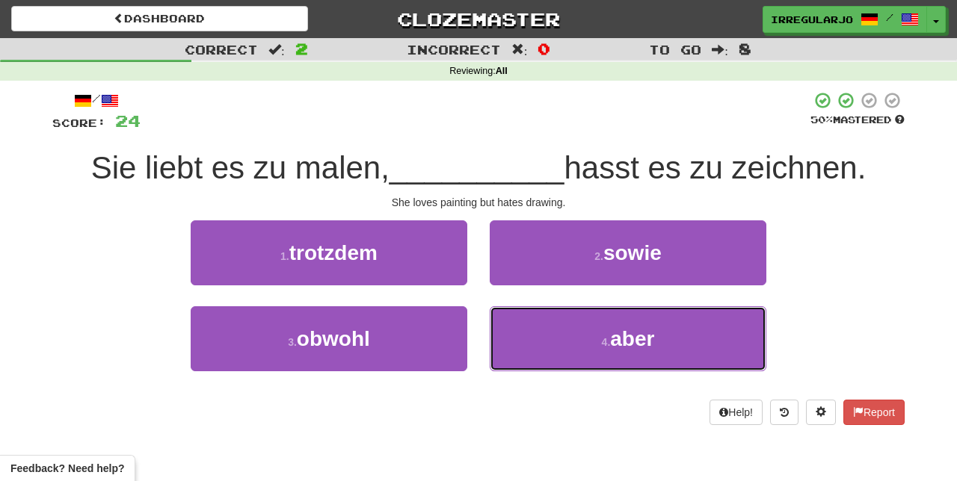
click at [585, 333] on button "4 . aber" at bounding box center [628, 339] width 277 height 65
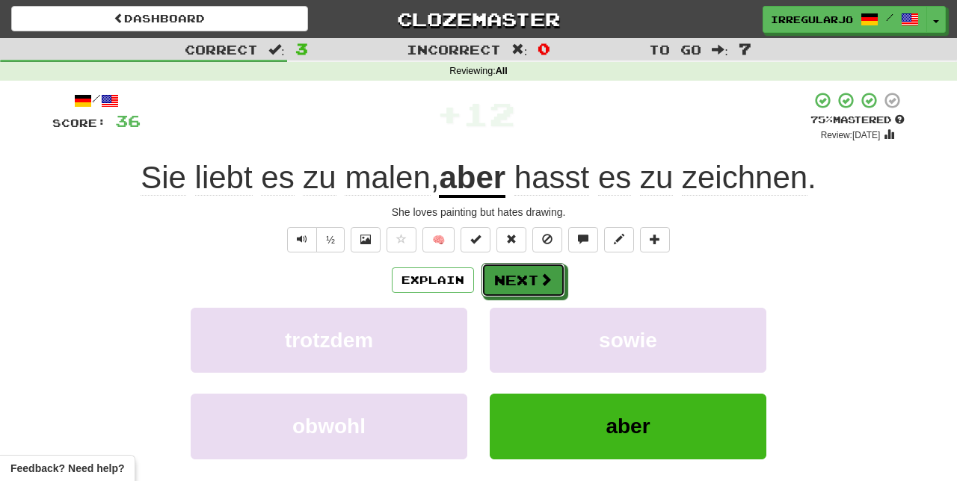
click at [534, 280] on button "Next" at bounding box center [523, 280] width 84 height 34
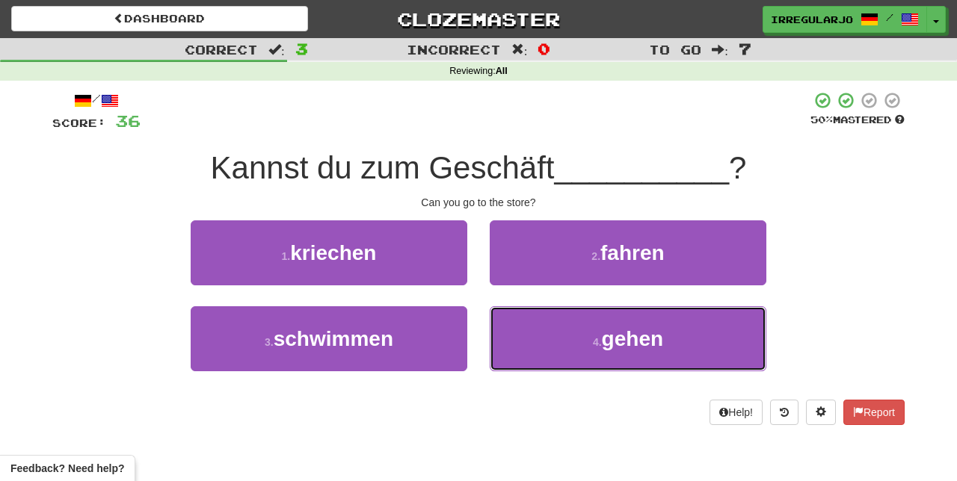
click at [554, 338] on button "4 . gehen" at bounding box center [628, 339] width 277 height 65
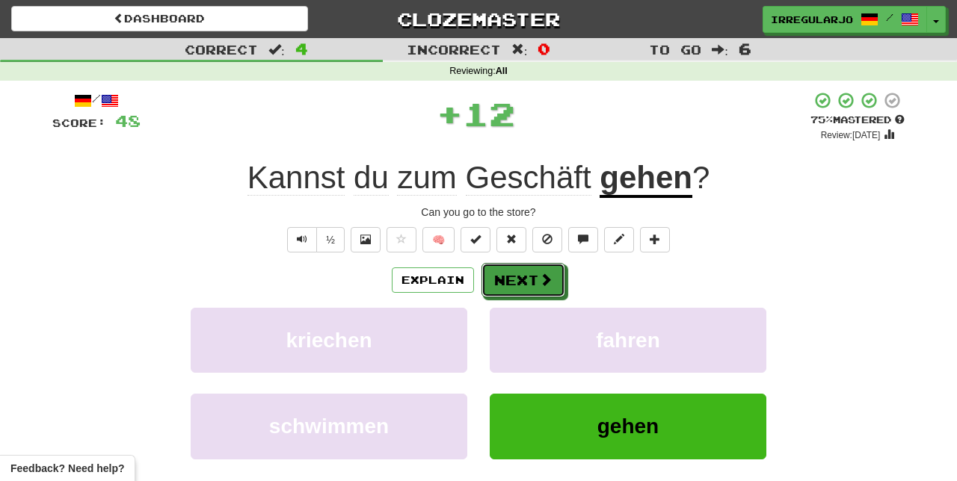
click at [534, 277] on button "Next" at bounding box center [523, 280] width 84 height 34
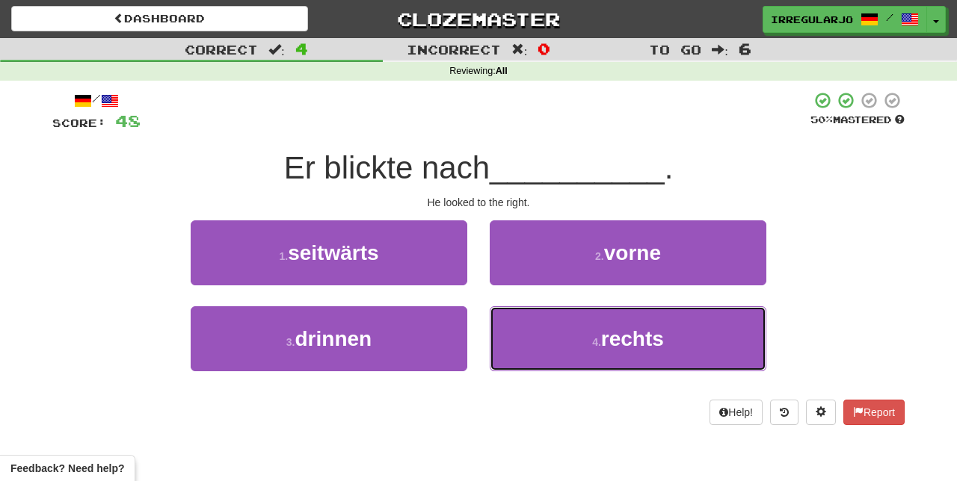
click at [576, 344] on button "4 . rechts" at bounding box center [628, 339] width 277 height 65
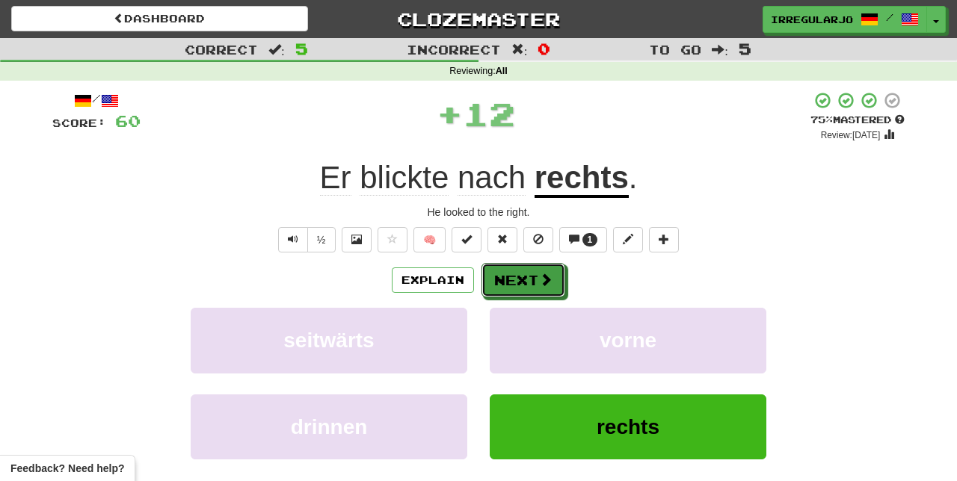
click at [532, 279] on button "Next" at bounding box center [523, 280] width 84 height 34
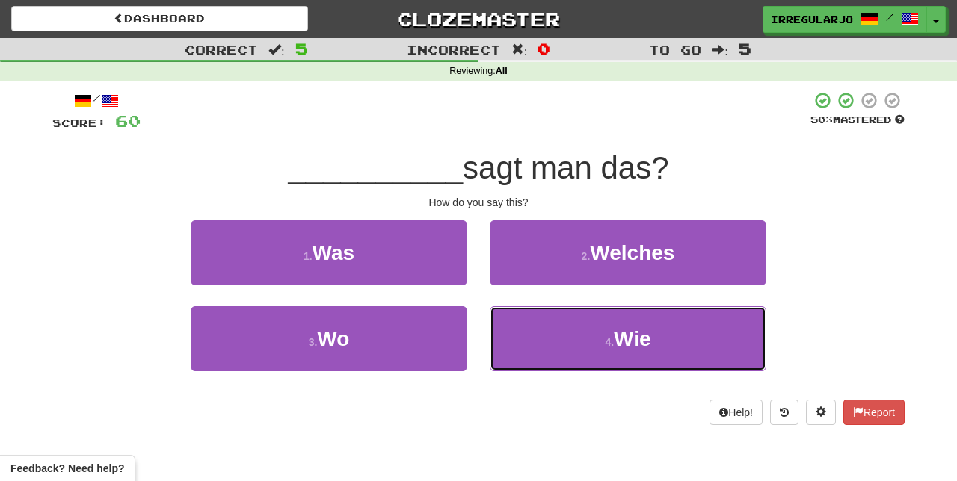
click at [547, 353] on button "4 . Wie" at bounding box center [628, 339] width 277 height 65
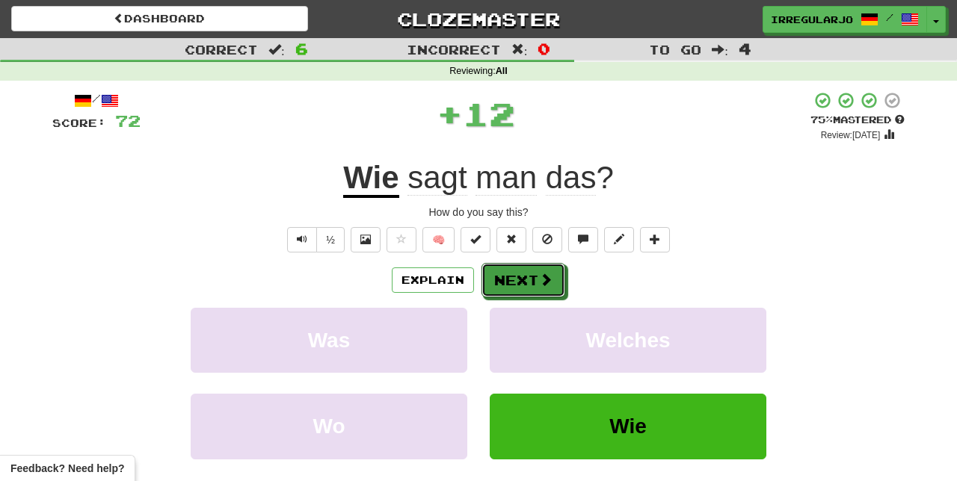
click at [537, 279] on button "Next" at bounding box center [523, 280] width 84 height 34
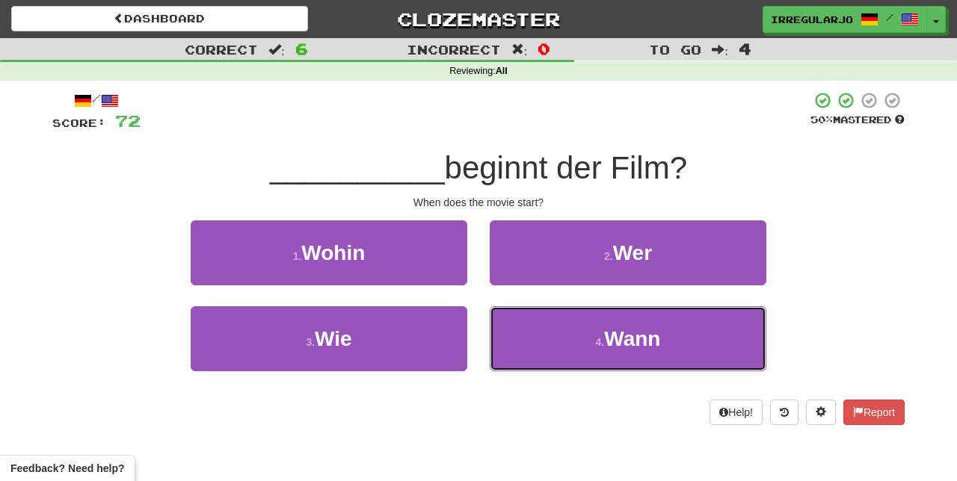
click at [534, 344] on button "4 . Wann" at bounding box center [628, 339] width 277 height 65
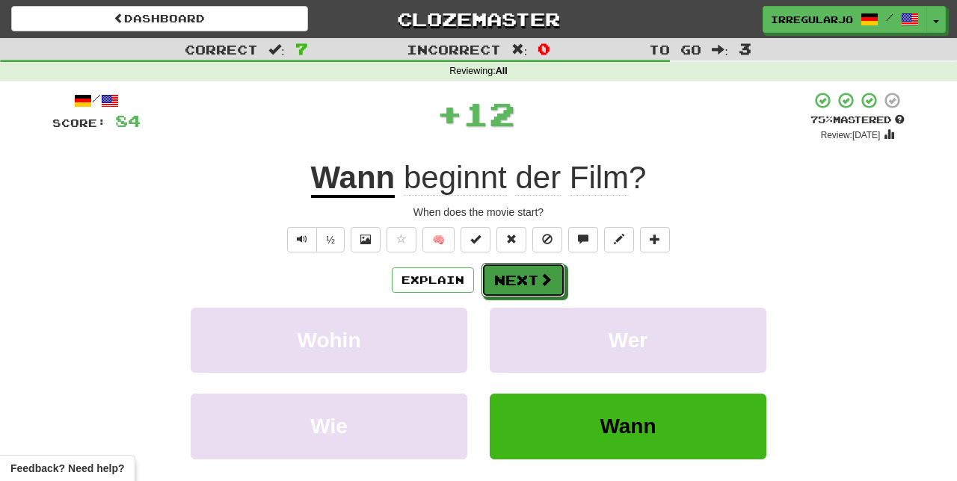
click at [536, 277] on button "Next" at bounding box center [523, 280] width 84 height 34
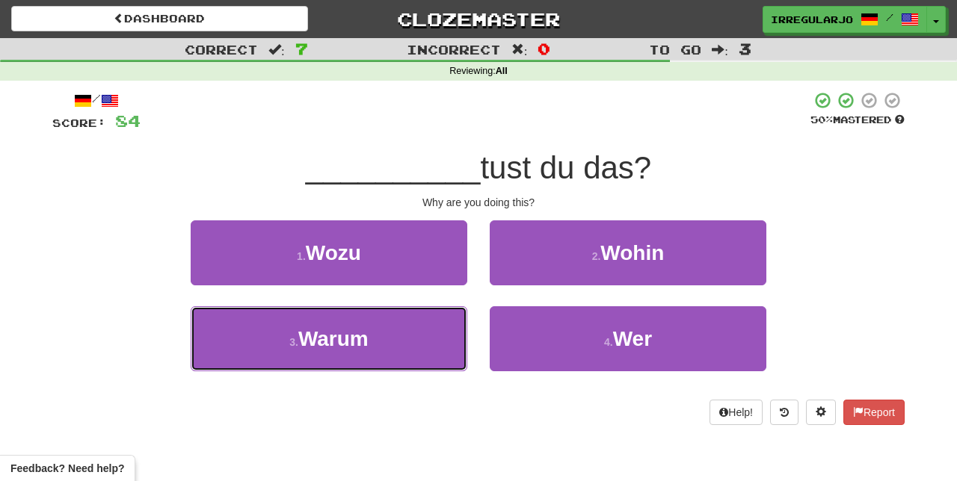
click at [416, 353] on button "3 . Warum" at bounding box center [329, 339] width 277 height 65
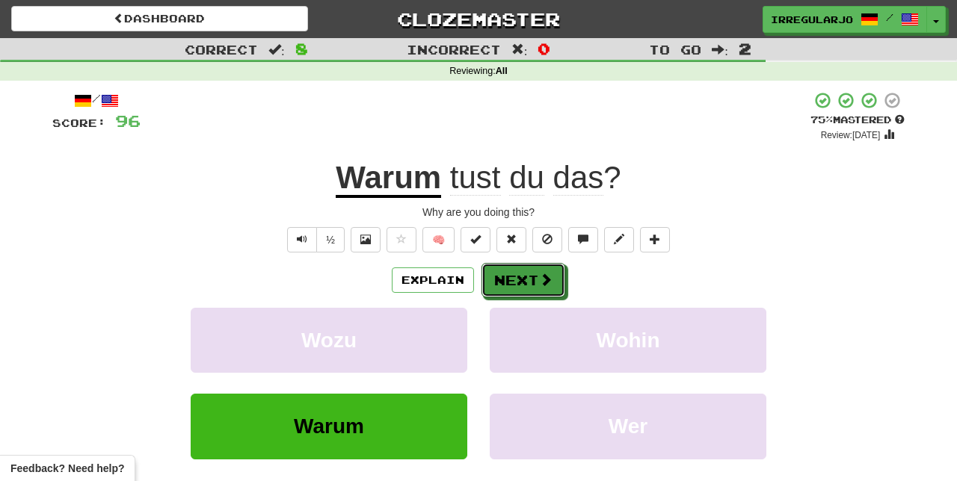
click at [546, 275] on span at bounding box center [545, 279] width 13 height 13
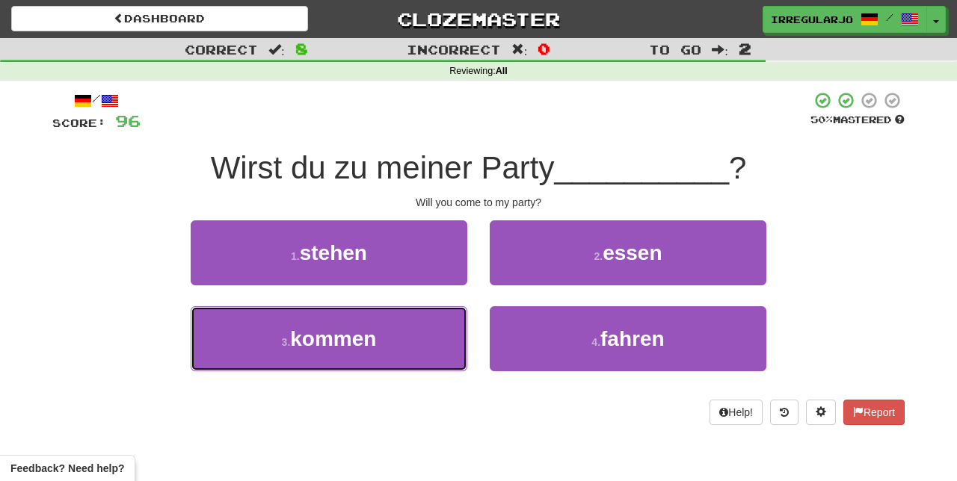
click at [417, 346] on button "3 . kommen" at bounding box center [329, 339] width 277 height 65
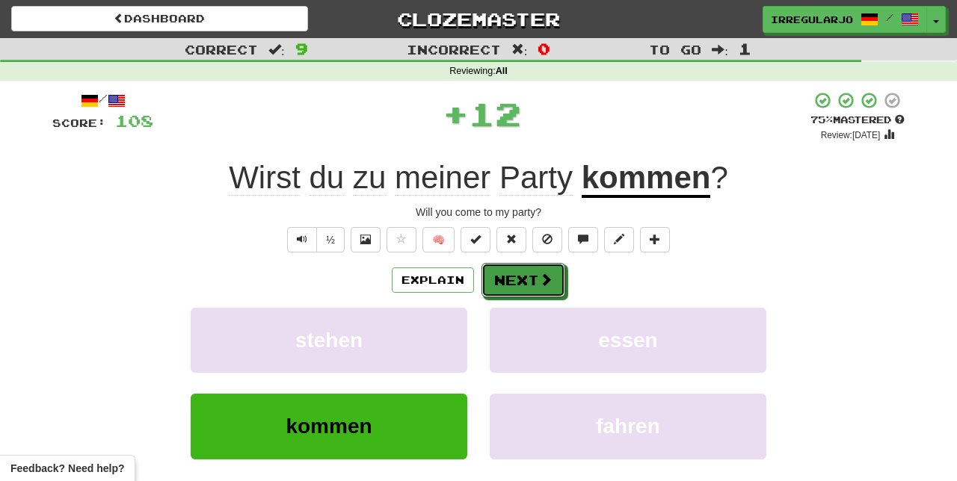
click at [536, 278] on button "Next" at bounding box center [523, 280] width 84 height 34
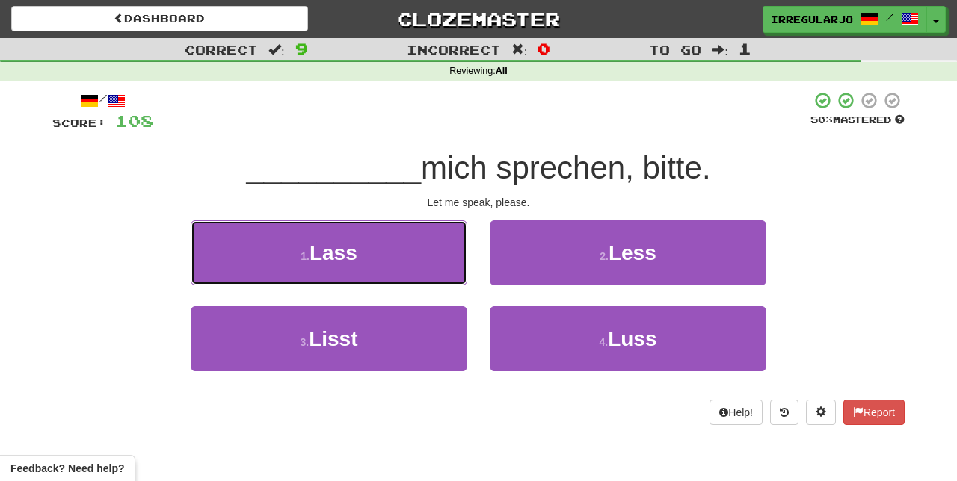
click at [428, 259] on button "1 . Lass" at bounding box center [329, 253] width 277 height 65
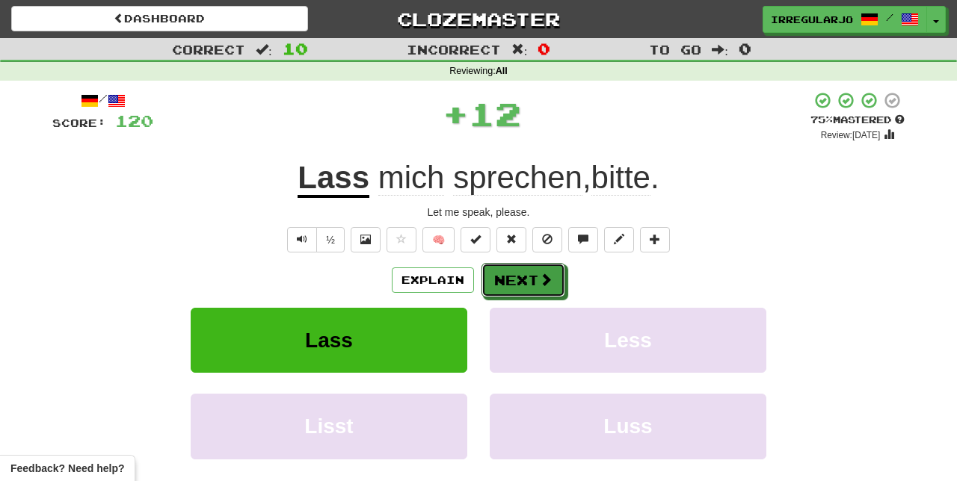
click at [535, 273] on button "Next" at bounding box center [523, 280] width 84 height 34
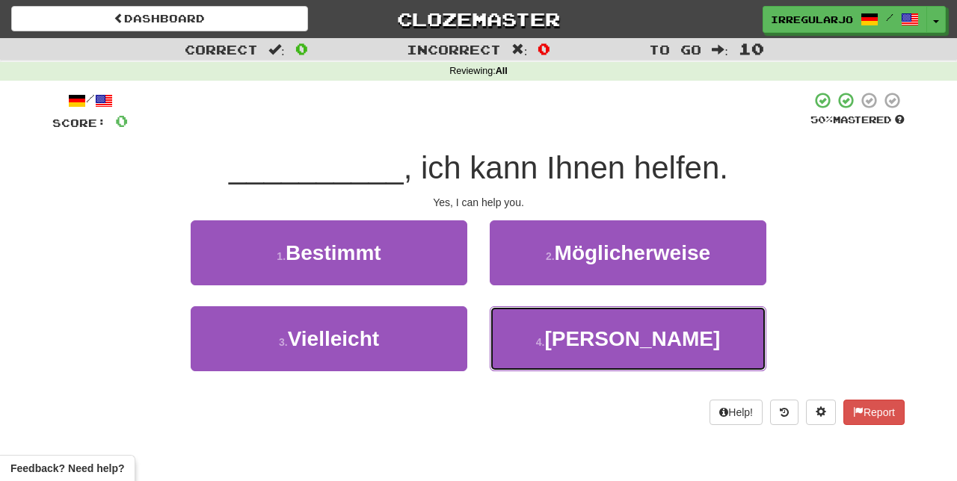
click at [550, 332] on button "4 . Ja" at bounding box center [628, 339] width 277 height 65
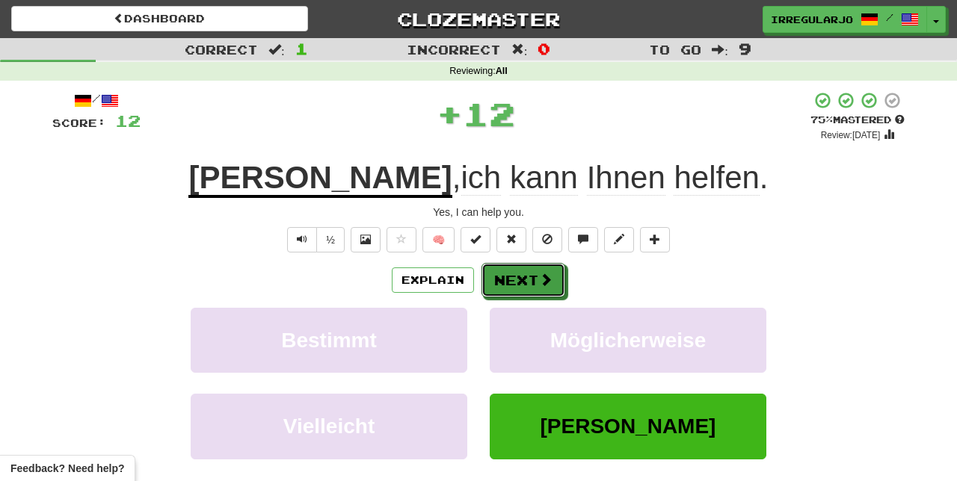
click at [532, 274] on button "Next" at bounding box center [523, 280] width 84 height 34
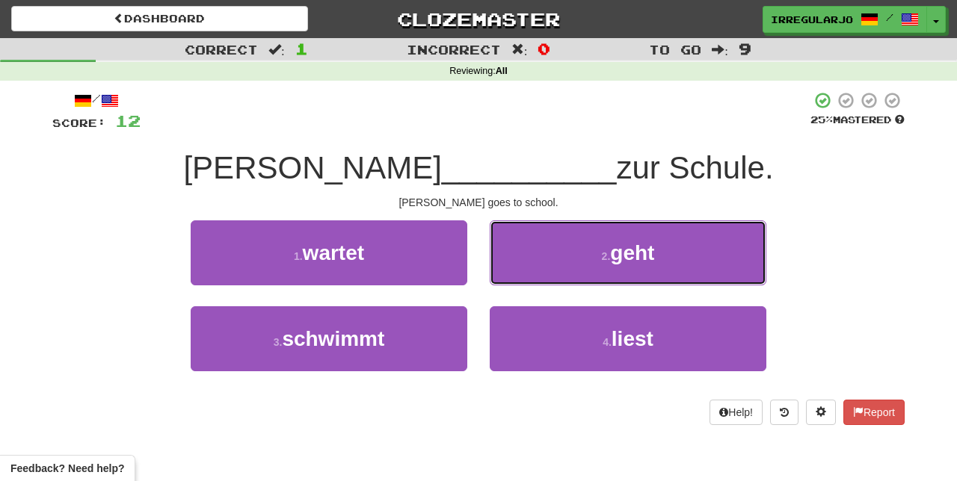
click at [563, 265] on button "2 . geht" at bounding box center [628, 253] width 277 height 65
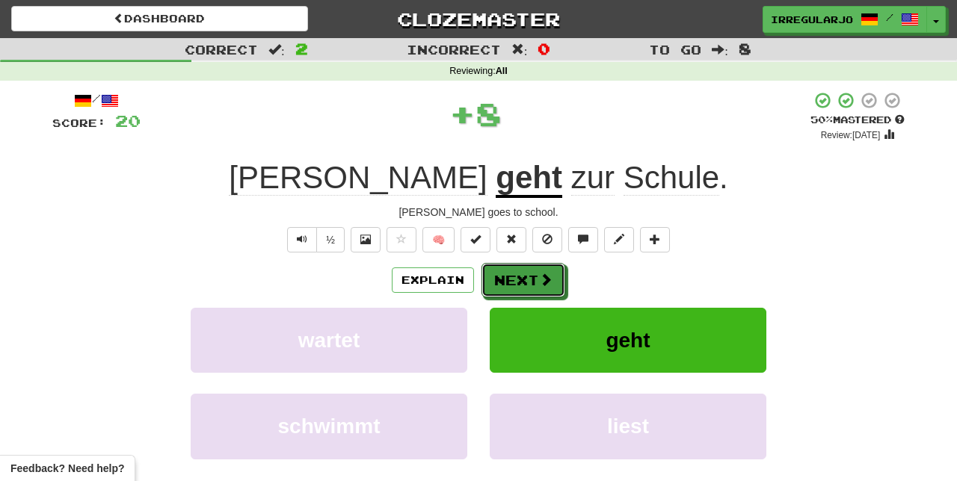
click at [534, 274] on button "Next" at bounding box center [523, 280] width 84 height 34
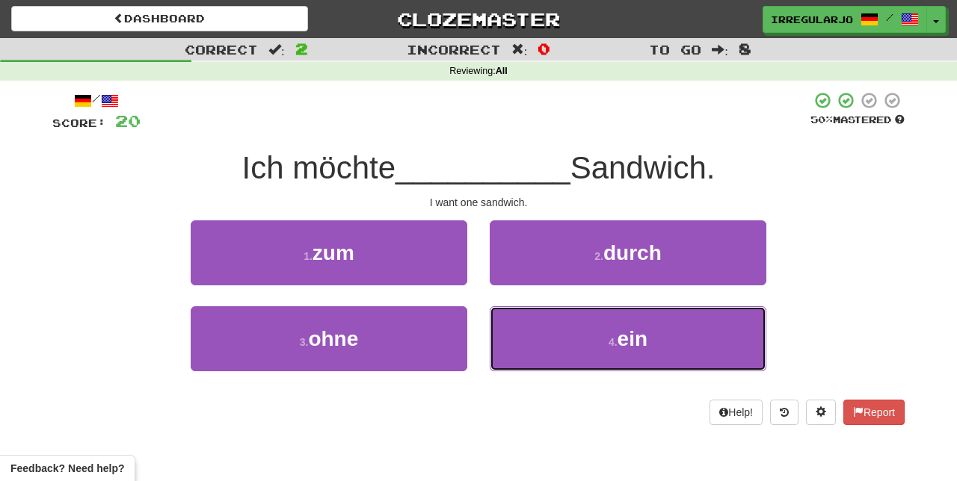
click at [501, 356] on button "4 . ein" at bounding box center [628, 339] width 277 height 65
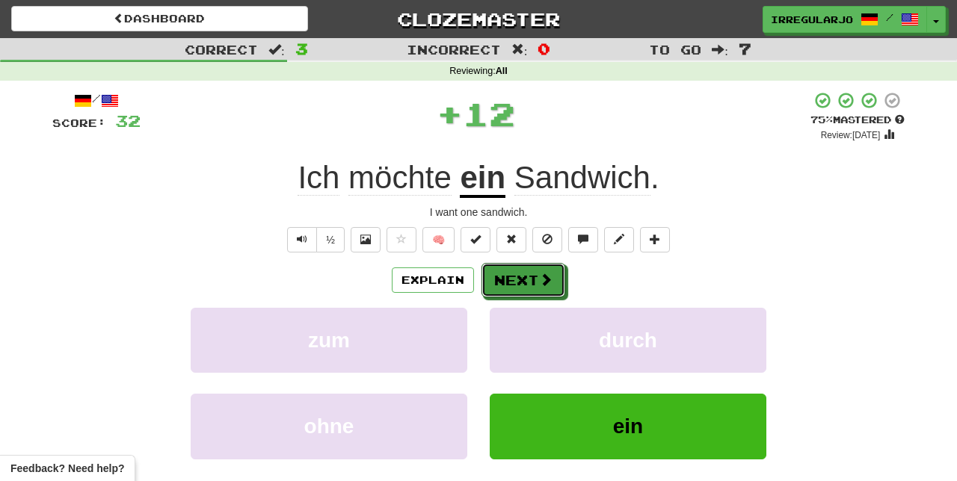
click at [546, 273] on span at bounding box center [545, 279] width 13 height 13
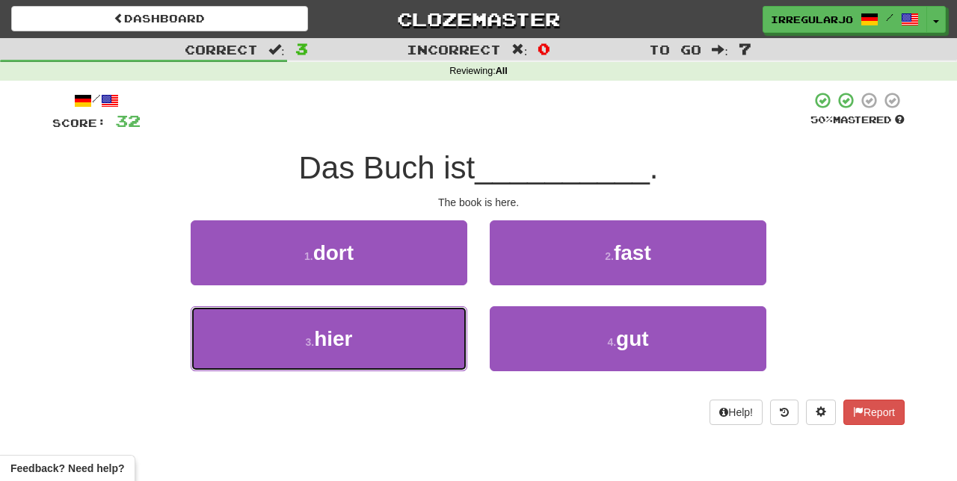
click at [424, 345] on button "3 . hier" at bounding box center [329, 339] width 277 height 65
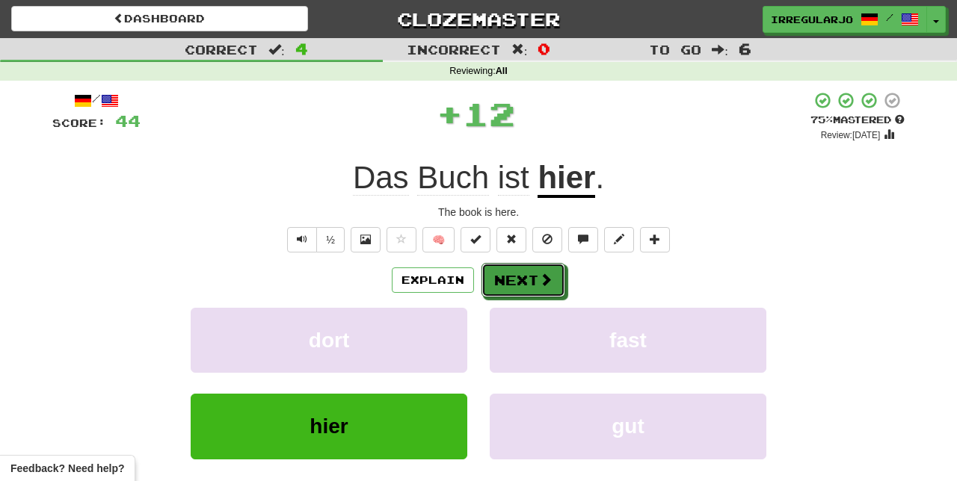
click at [534, 277] on button "Next" at bounding box center [523, 280] width 84 height 34
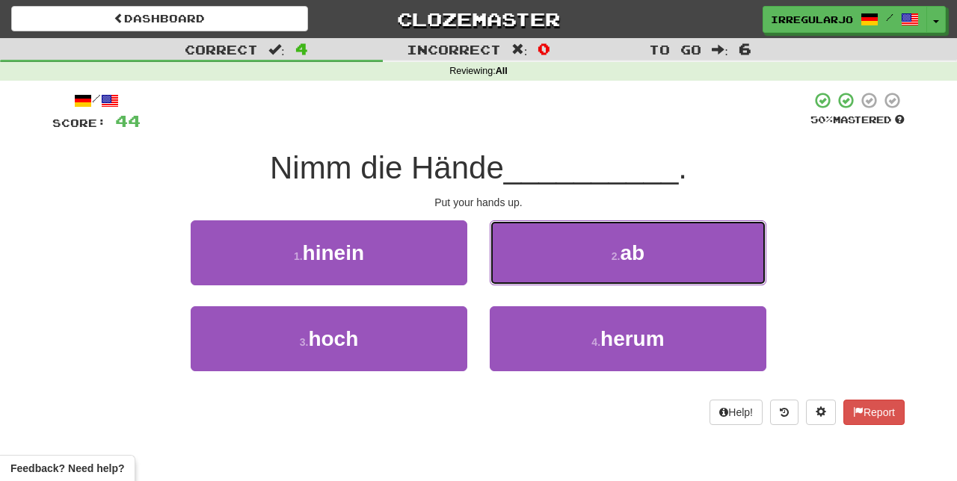
click at [633, 262] on span "ab" at bounding box center [633, 252] width 25 height 23
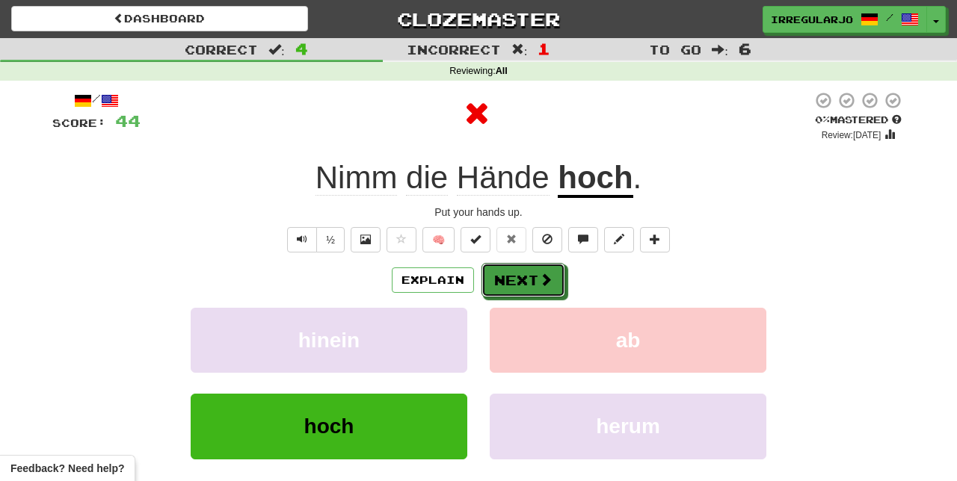
click at [531, 285] on button "Next" at bounding box center [523, 280] width 84 height 34
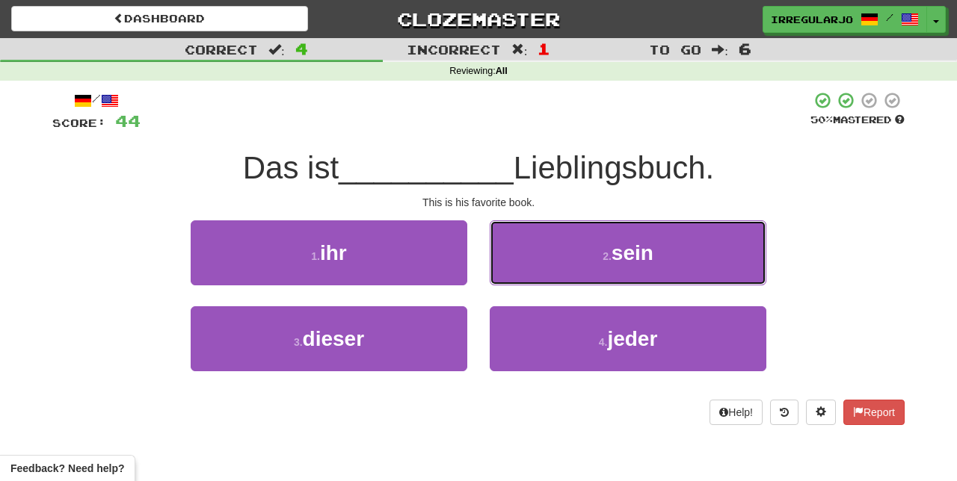
click at [686, 253] on button "2 . sein" at bounding box center [628, 253] width 277 height 65
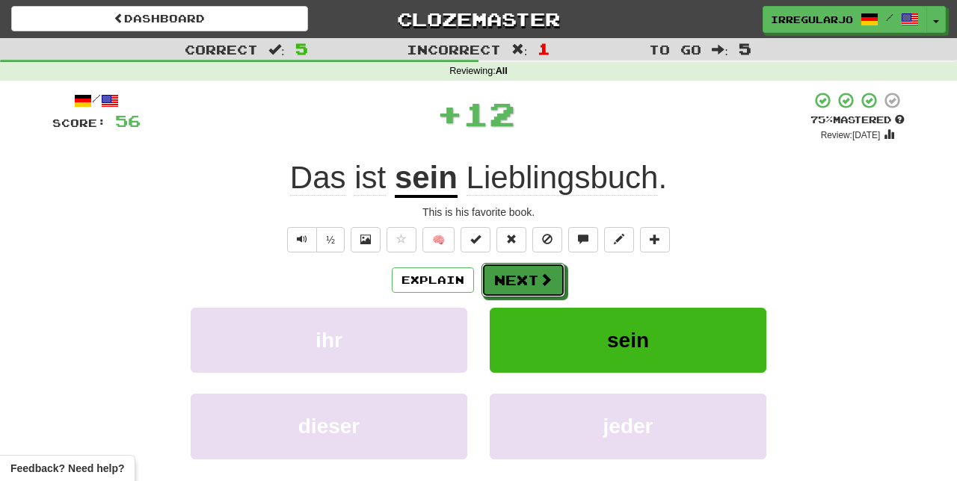
click at [536, 277] on button "Next" at bounding box center [523, 280] width 84 height 34
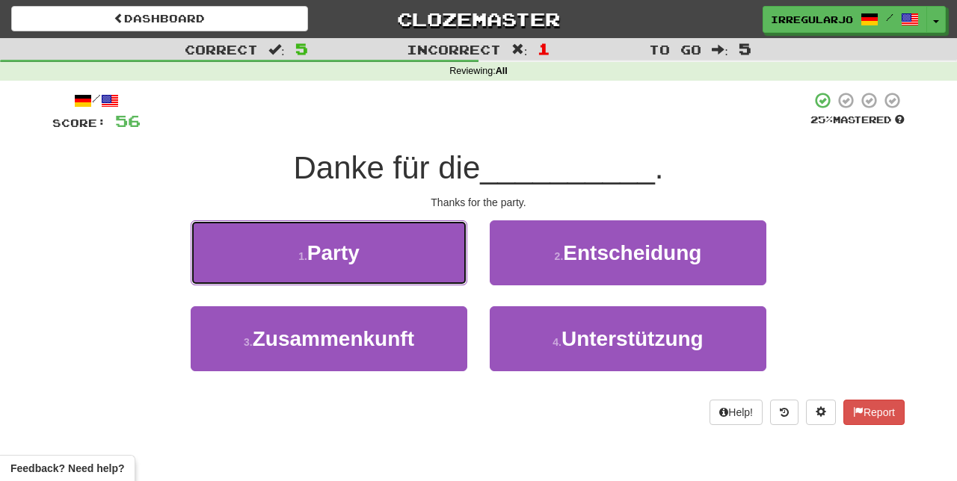
click at [434, 257] on button "1 . Party" at bounding box center [329, 253] width 277 height 65
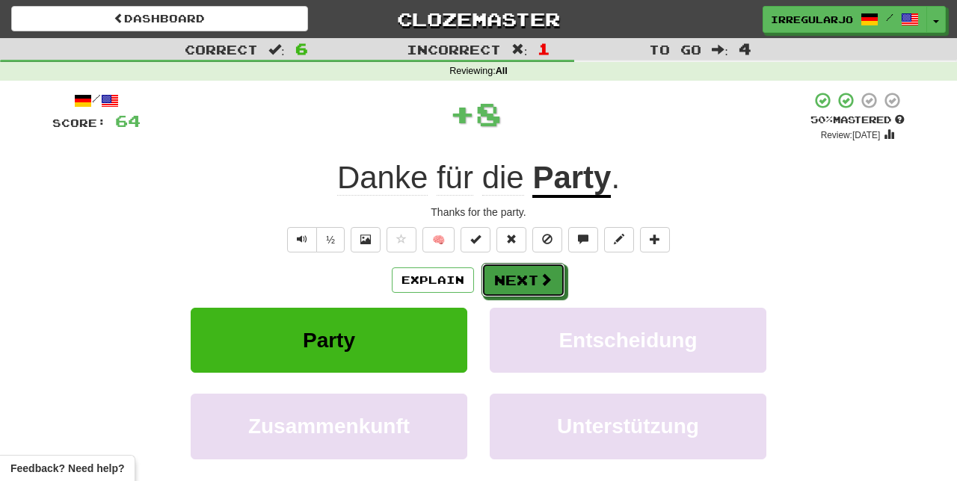
click at [535, 279] on button "Next" at bounding box center [523, 280] width 84 height 34
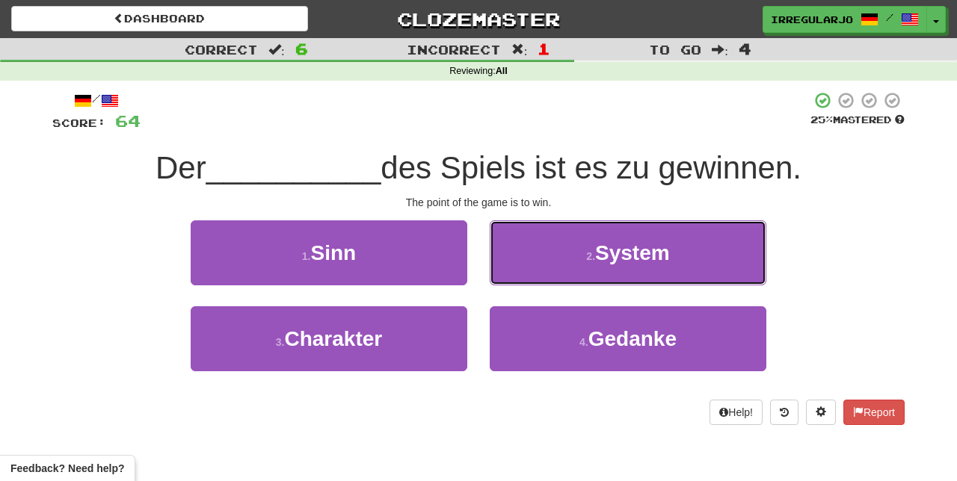
click at [660, 247] on span "System" at bounding box center [632, 252] width 75 height 23
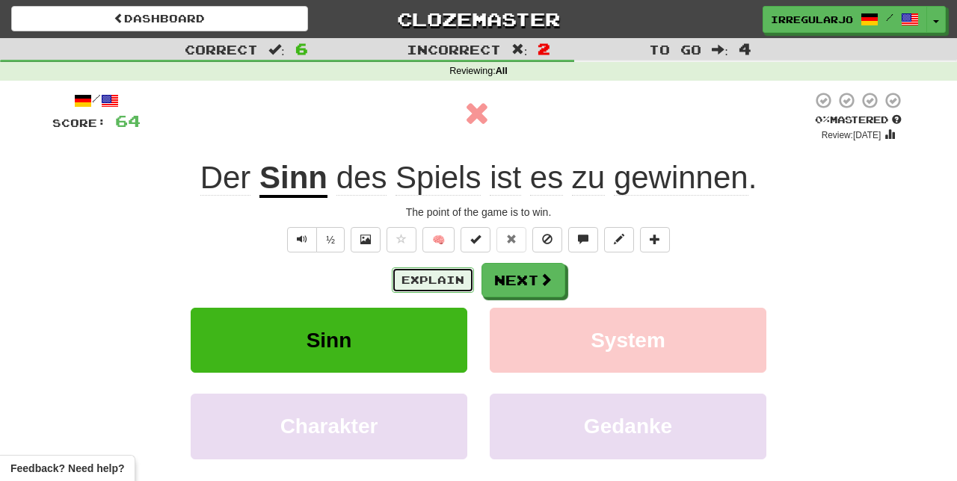
click at [443, 275] on button "Explain" at bounding box center [433, 280] width 82 height 25
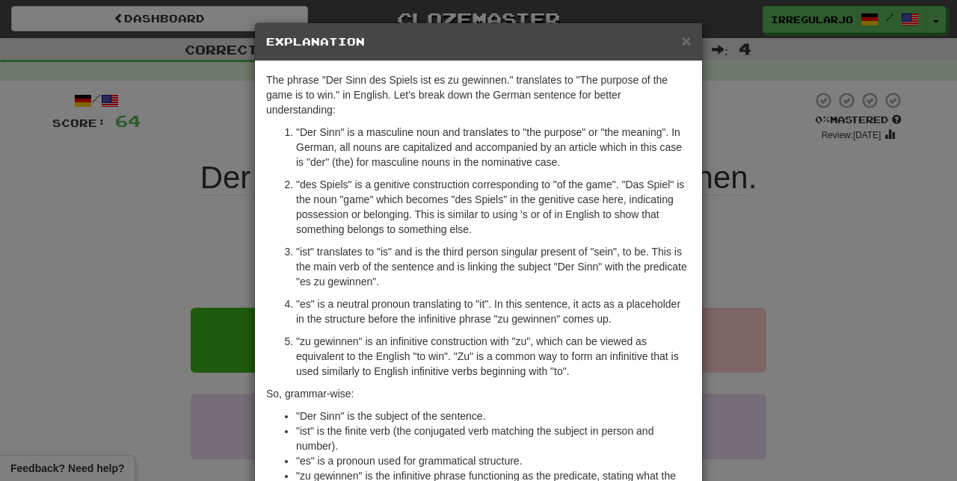
click at [820, 251] on div "× Explanation The phrase "Der Sinn des Spiels ist es zu gewinnen." translates t…" at bounding box center [478, 240] width 957 height 481
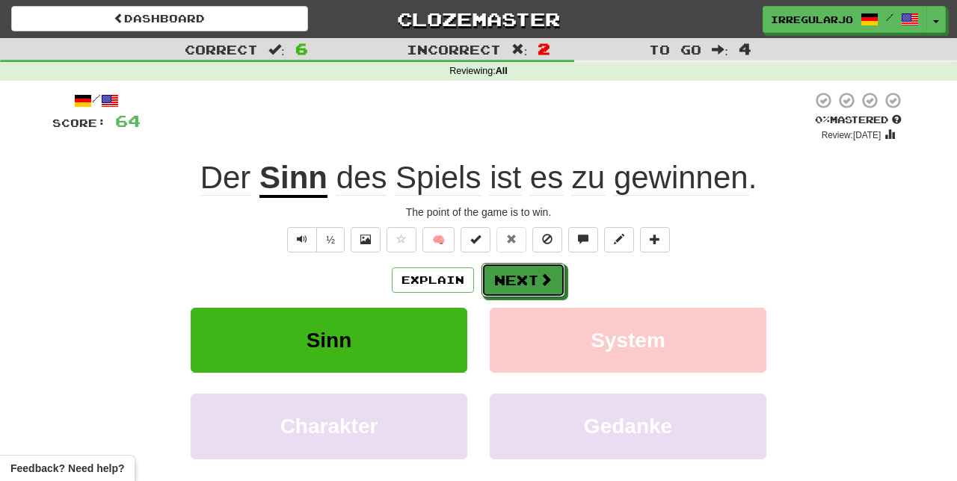
click at [534, 277] on button "Next" at bounding box center [523, 280] width 84 height 34
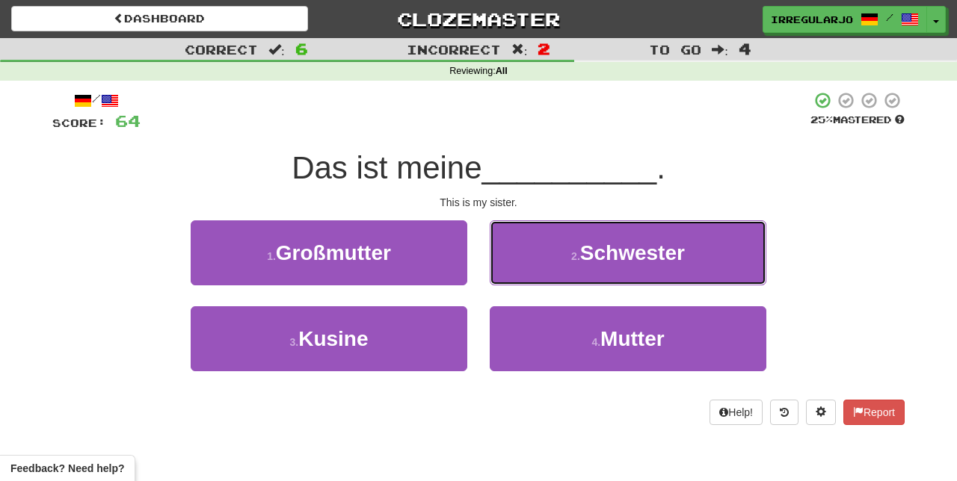
click at [611, 249] on span "Schwester" at bounding box center [632, 252] width 105 height 23
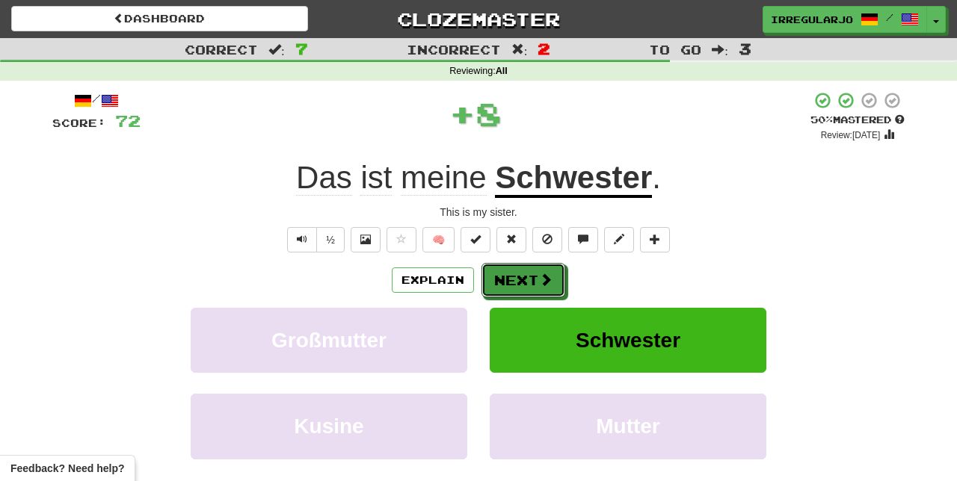
click at [535, 275] on button "Next" at bounding box center [523, 280] width 84 height 34
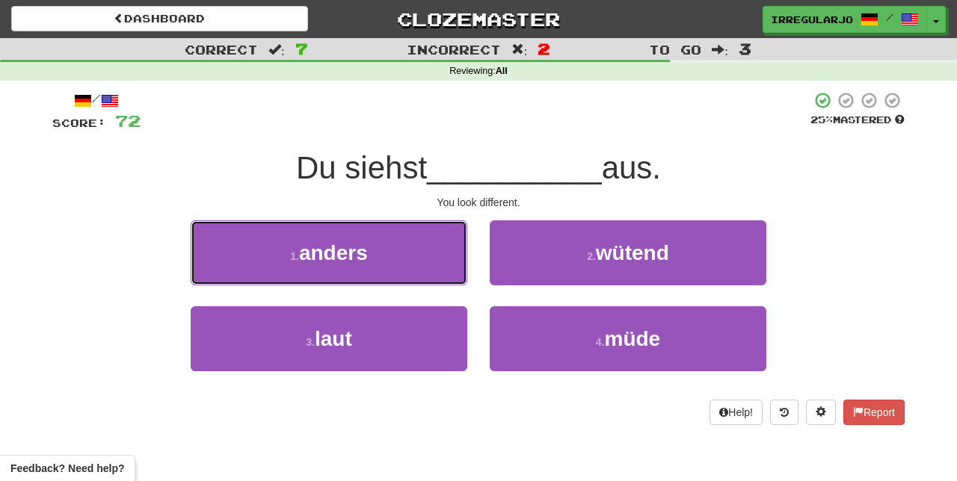
click at [425, 253] on button "1 . anders" at bounding box center [329, 253] width 277 height 65
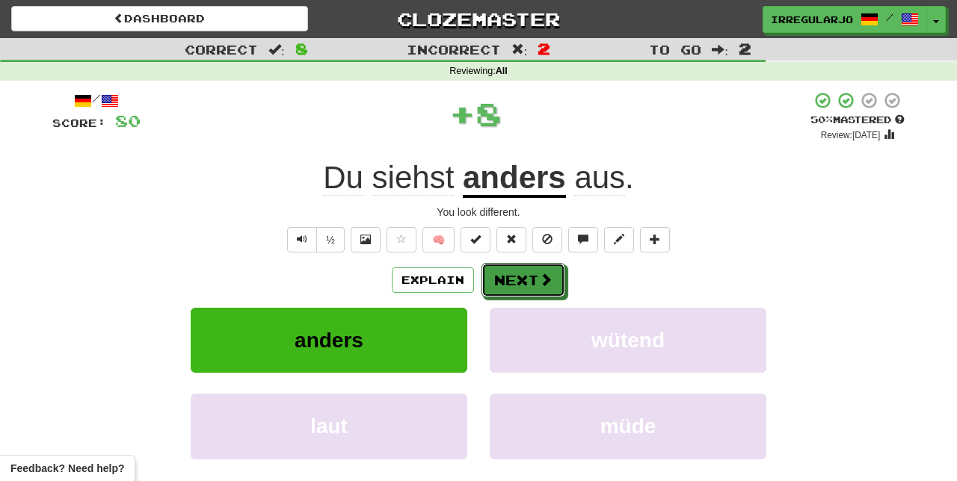
click at [522, 280] on button "Next" at bounding box center [523, 280] width 84 height 34
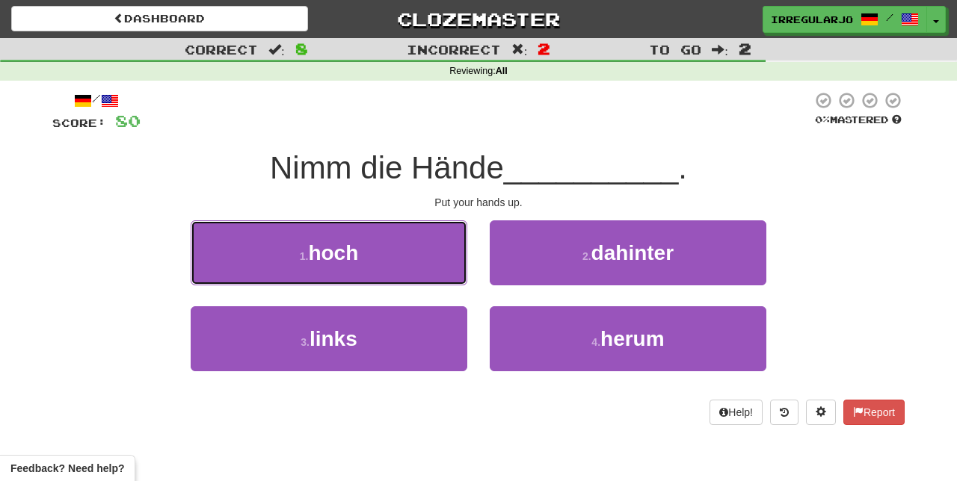
click at [404, 254] on button "1 . hoch" at bounding box center [329, 253] width 277 height 65
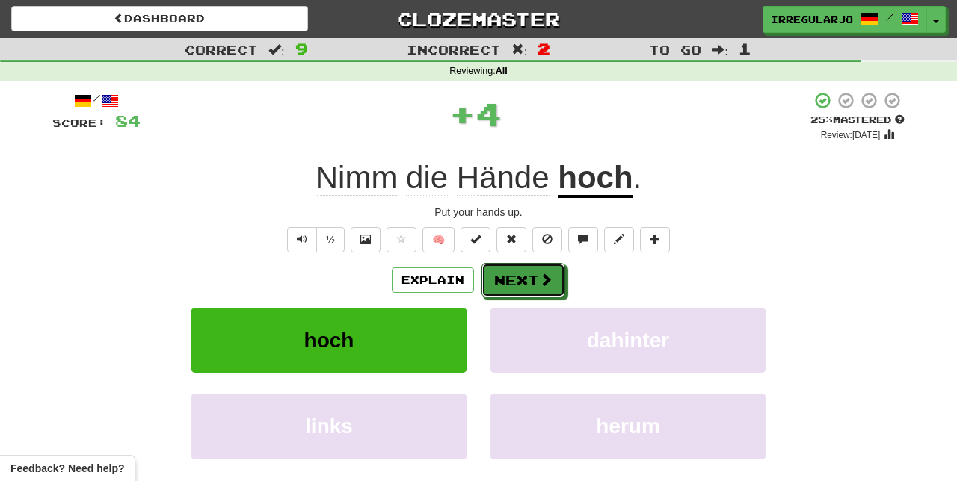
click at [521, 274] on button "Next" at bounding box center [523, 280] width 84 height 34
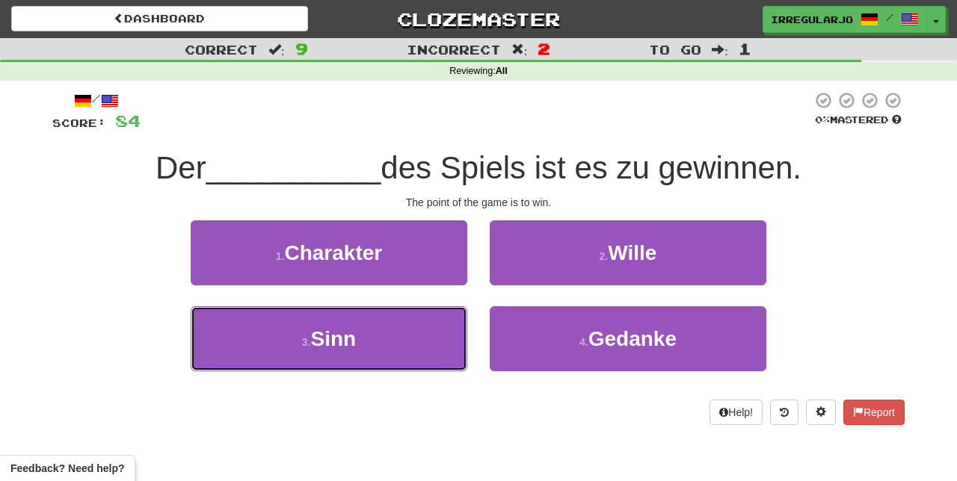
click at [419, 344] on button "3 . Sinn" at bounding box center [329, 339] width 277 height 65
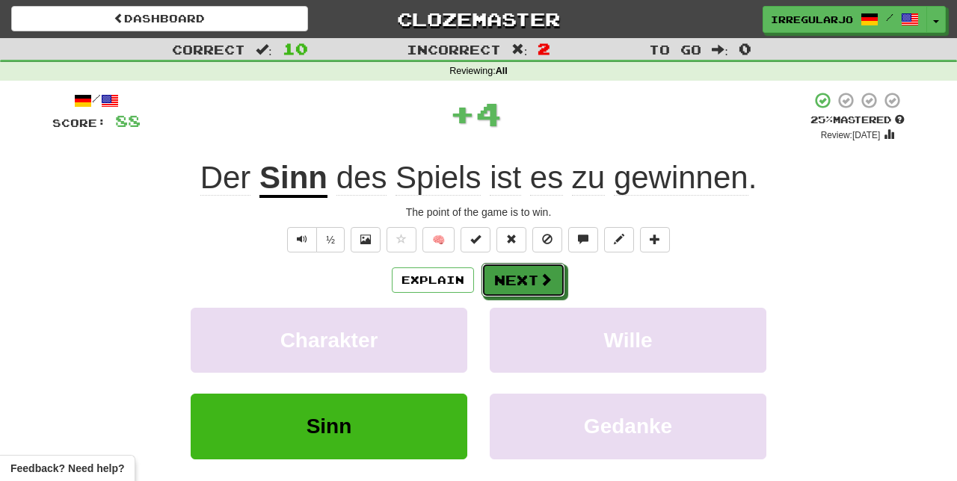
click at [527, 278] on button "Next" at bounding box center [523, 280] width 84 height 34
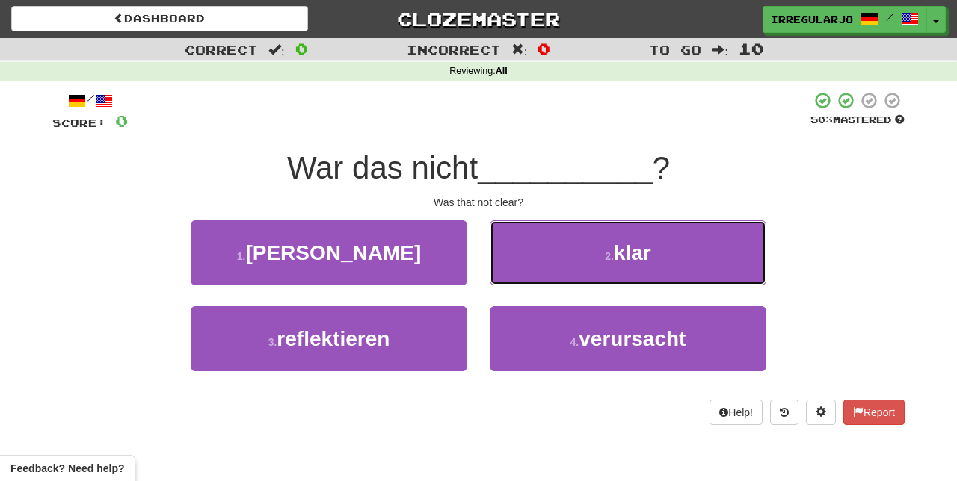
click at [612, 254] on small "2 ." at bounding box center [609, 256] width 9 height 12
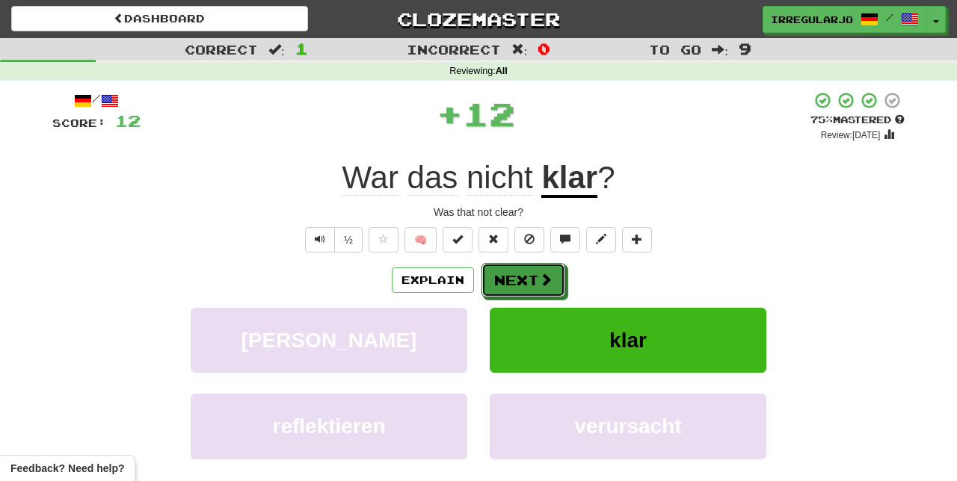
click at [535, 277] on button "Next" at bounding box center [523, 280] width 84 height 34
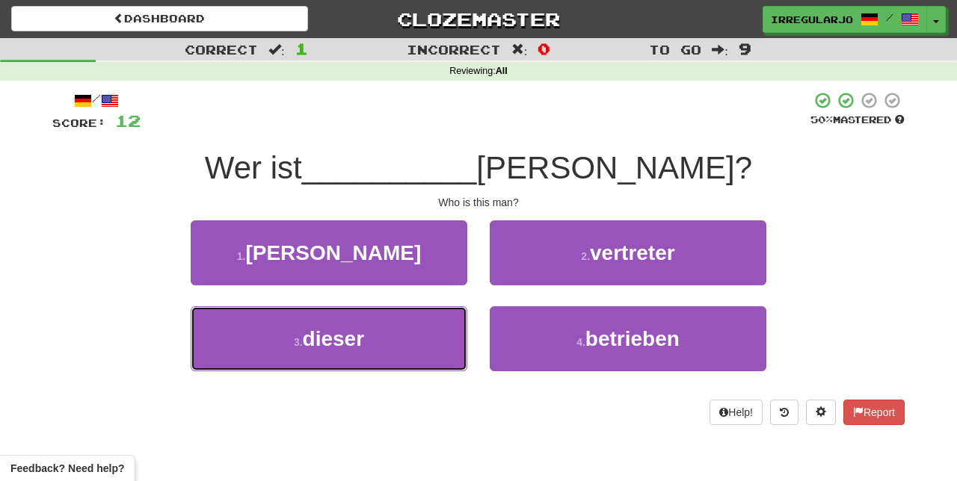
click at [432, 339] on button "3 . dieser" at bounding box center [329, 339] width 277 height 65
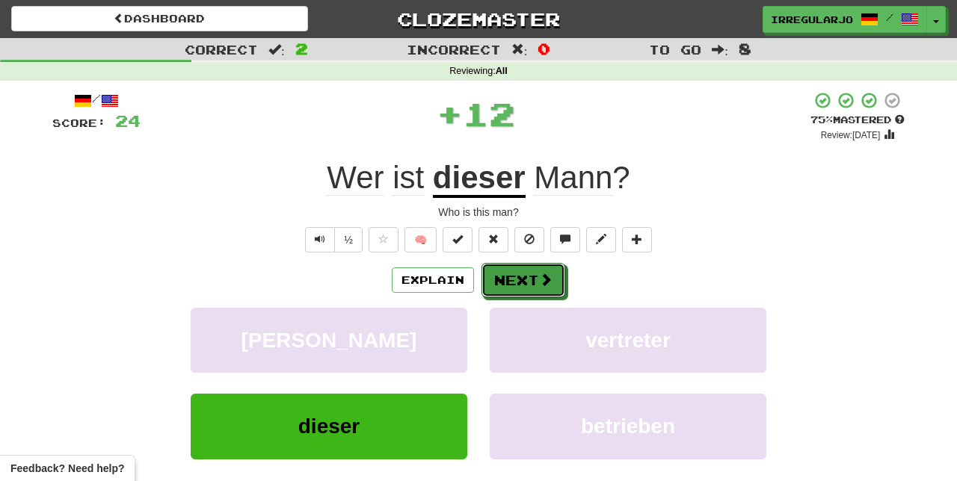
click at [535, 280] on button "Next" at bounding box center [523, 280] width 84 height 34
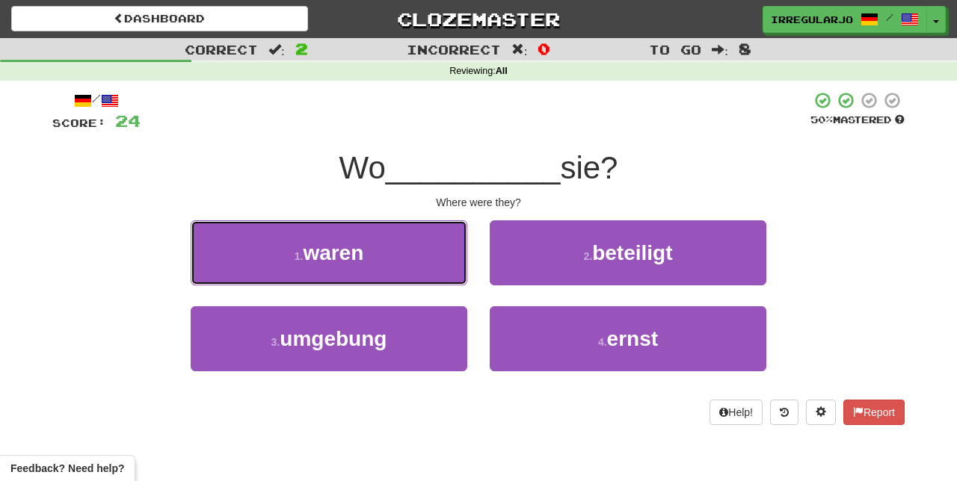
click at [422, 261] on button "1 . waren" at bounding box center [329, 253] width 277 height 65
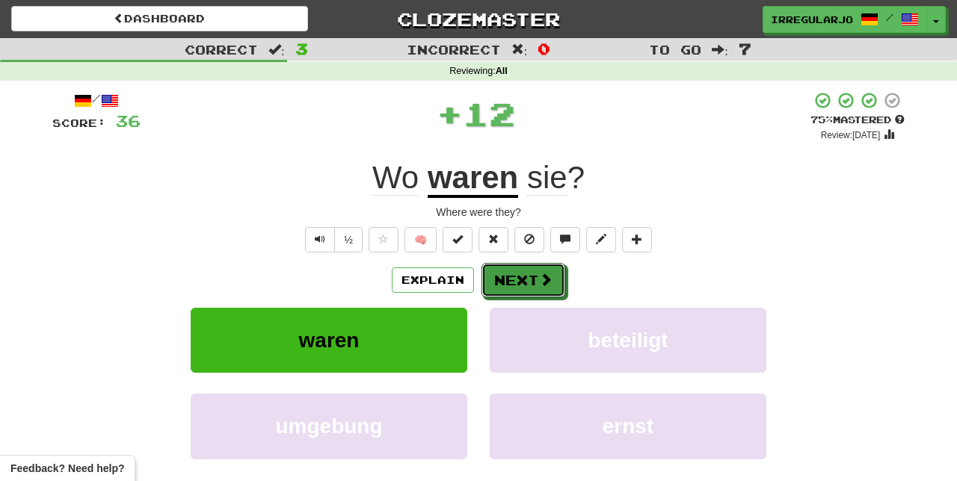
click at [535, 278] on button "Next" at bounding box center [523, 280] width 84 height 34
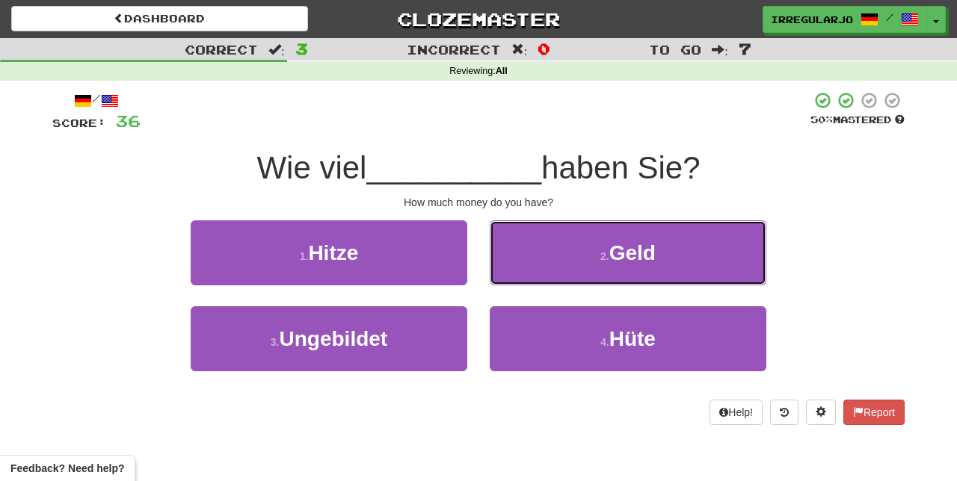
click at [590, 248] on button "2 . Geld" at bounding box center [628, 253] width 277 height 65
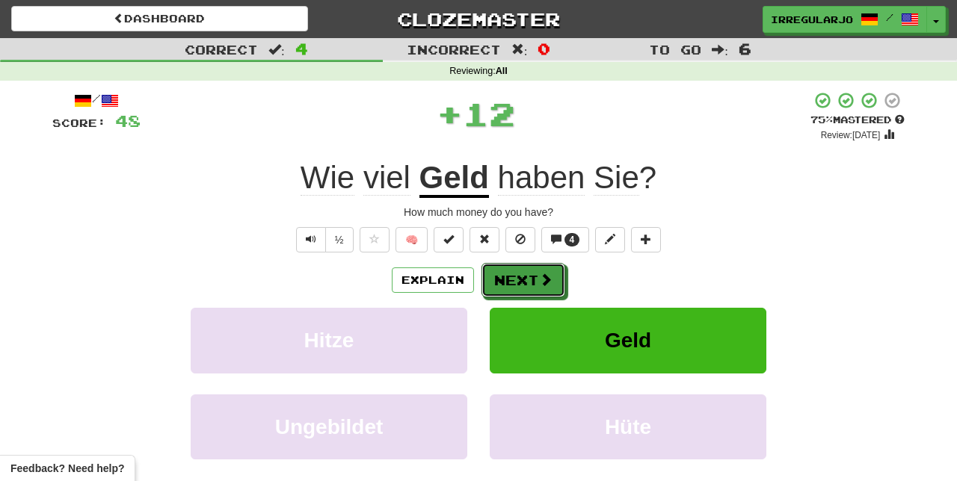
click at [531, 277] on button "Next" at bounding box center [523, 280] width 84 height 34
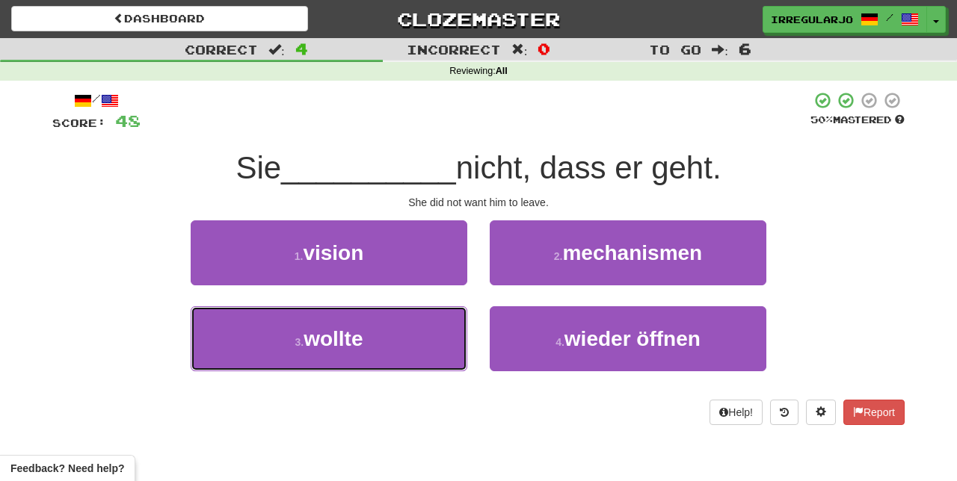
click at [416, 347] on button "3 . wollte" at bounding box center [329, 339] width 277 height 65
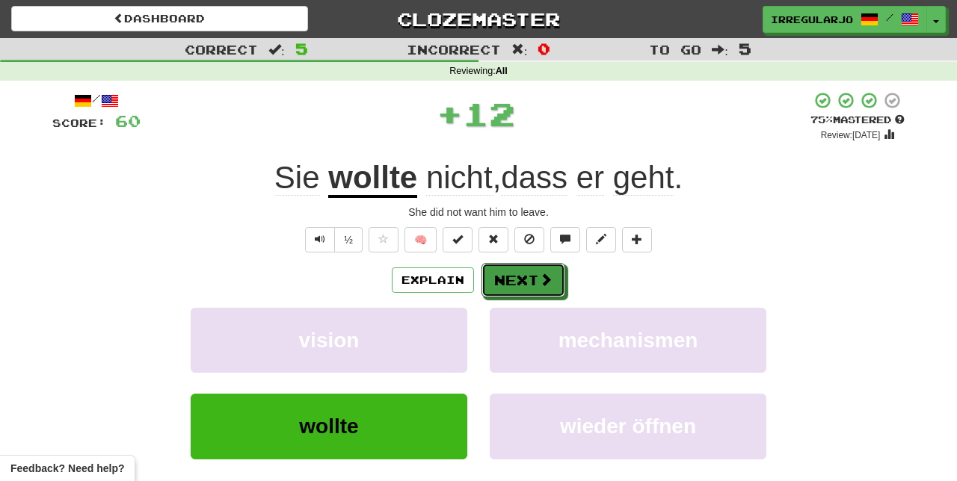
click at [531, 286] on button "Next" at bounding box center [523, 280] width 84 height 34
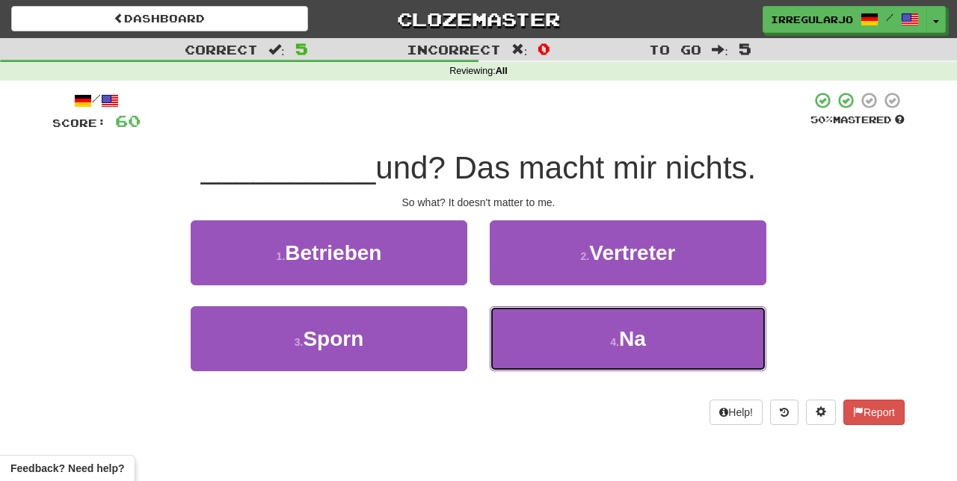
click at [535, 354] on button "4 . Na" at bounding box center [628, 339] width 277 height 65
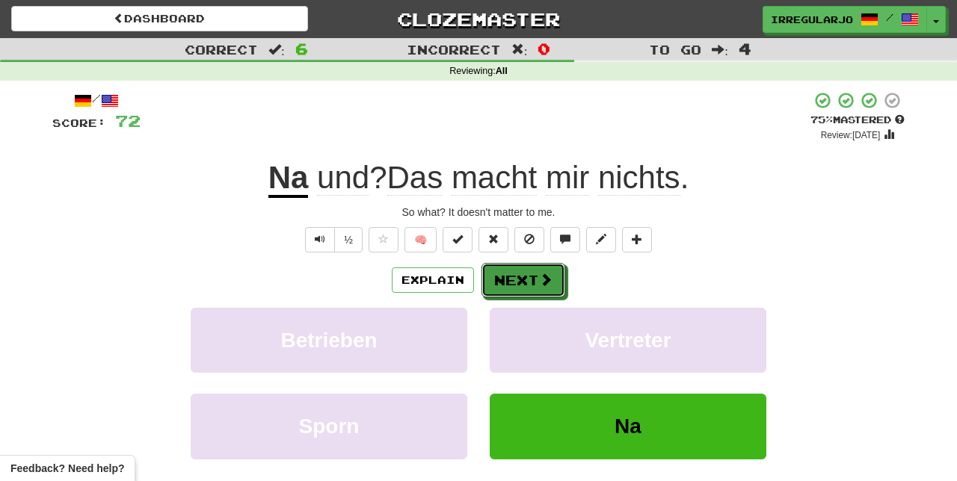
click at [526, 274] on button "Next" at bounding box center [523, 280] width 84 height 34
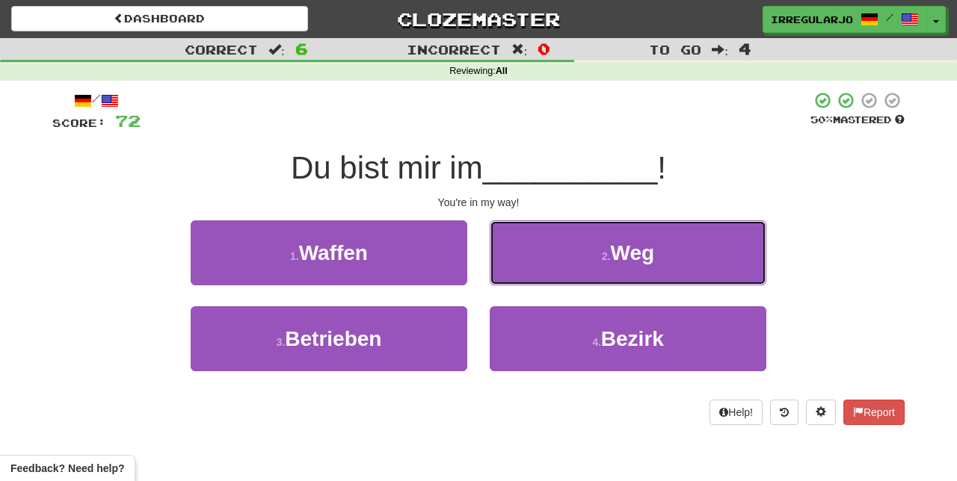
click at [579, 261] on button "2 . Weg" at bounding box center [628, 253] width 277 height 65
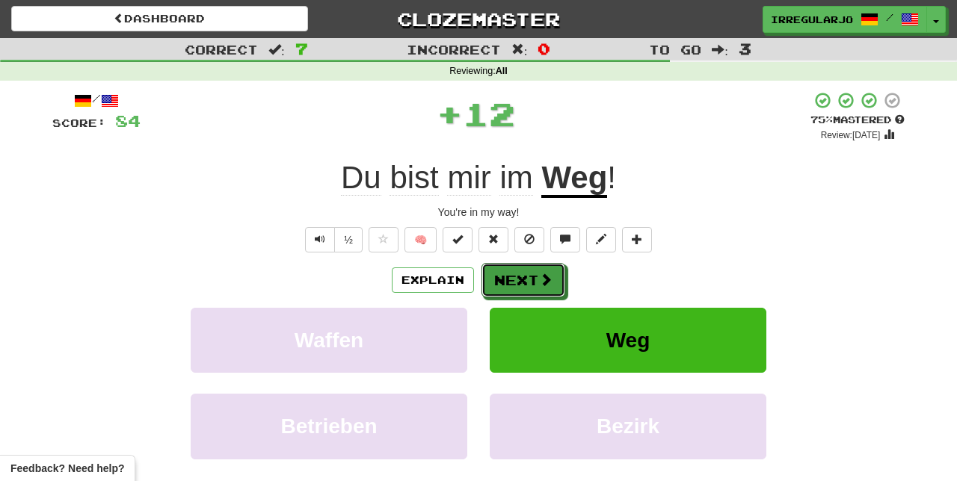
click at [536, 277] on button "Next" at bounding box center [523, 280] width 84 height 34
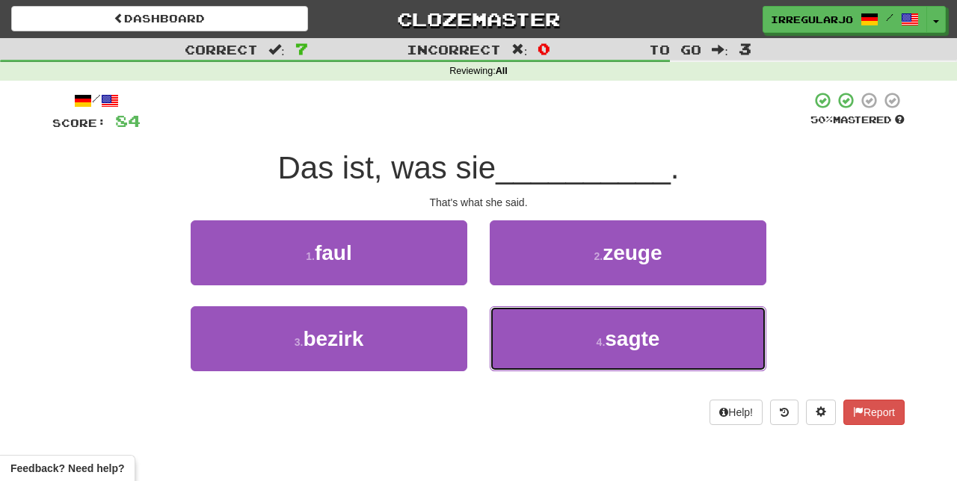
click at [540, 337] on button "4 . sagte" at bounding box center [628, 339] width 277 height 65
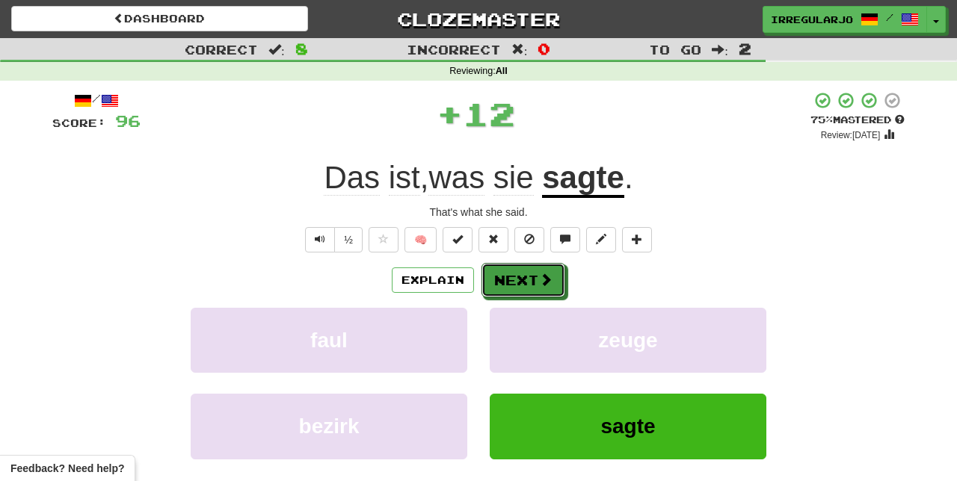
click at [531, 281] on button "Next" at bounding box center [523, 280] width 84 height 34
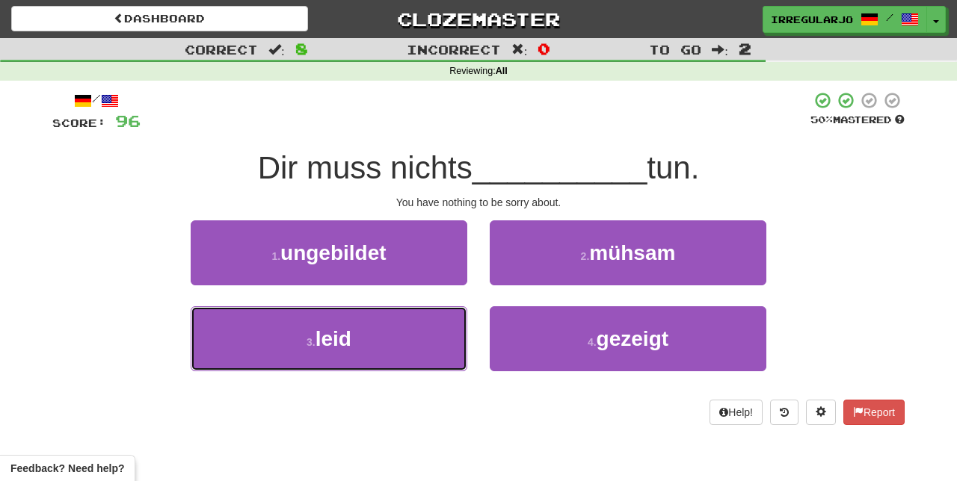
click at [452, 330] on button "3 . leid" at bounding box center [329, 339] width 277 height 65
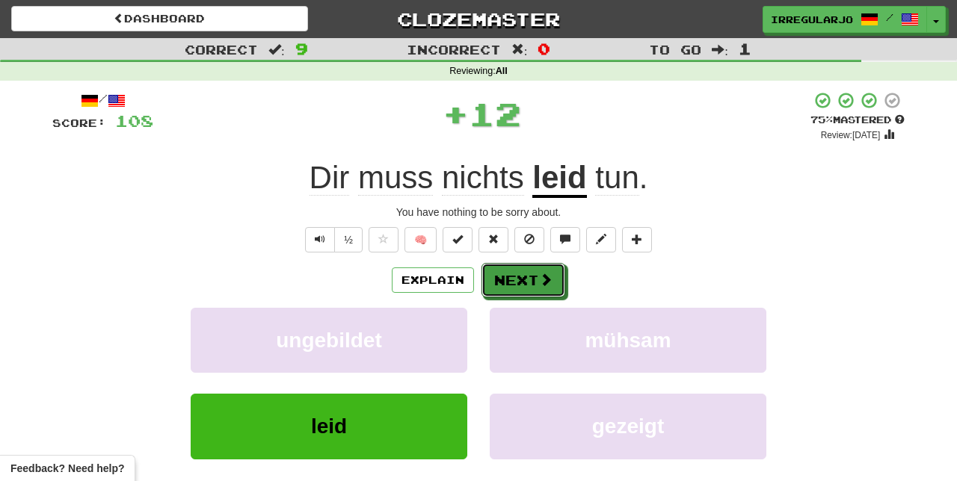
click at [535, 277] on button "Next" at bounding box center [523, 280] width 84 height 34
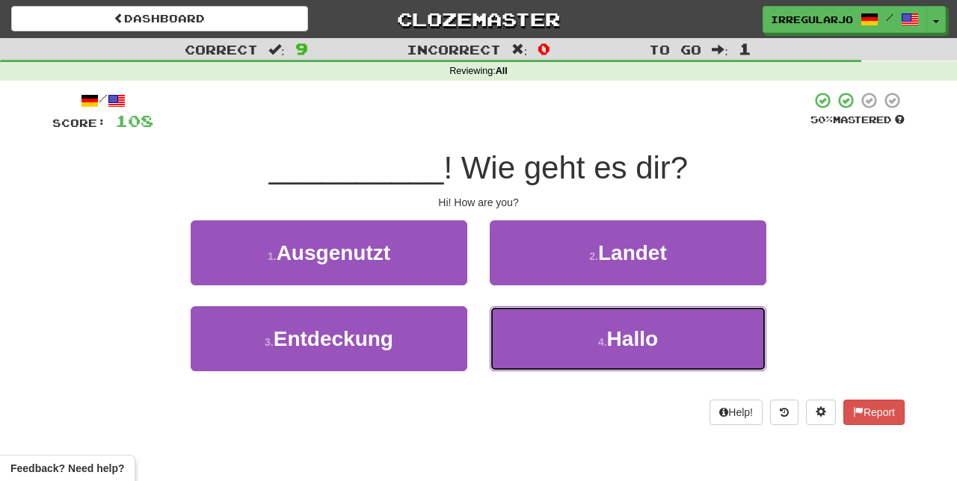
click at [546, 341] on button "4 . Hallo" at bounding box center [628, 339] width 277 height 65
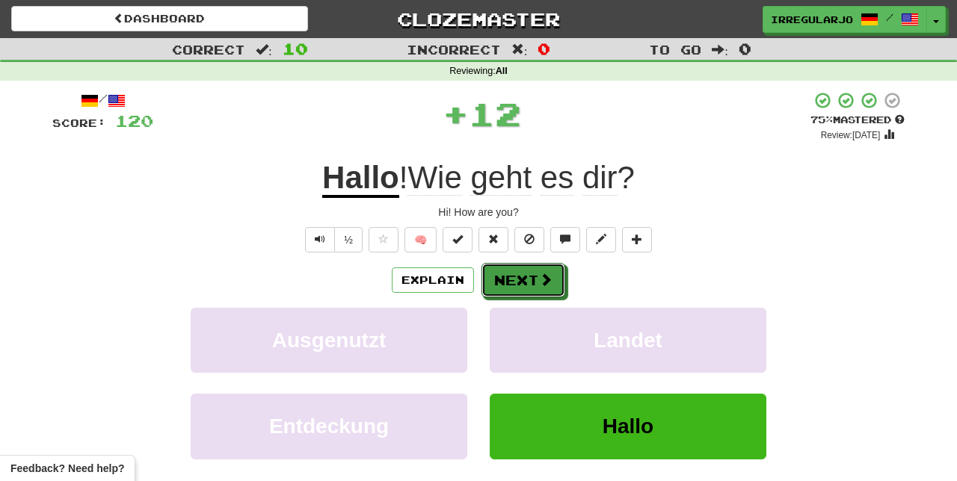
click at [534, 277] on button "Next" at bounding box center [523, 280] width 84 height 34
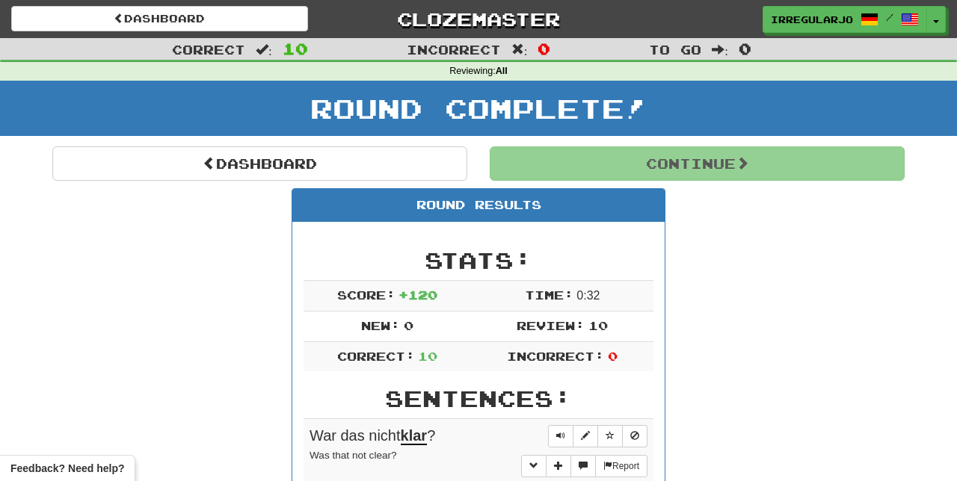
click at [574, 357] on span "Incorrect:" at bounding box center [555, 356] width 97 height 14
click at [573, 363] on td "Incorrect: 0" at bounding box center [562, 357] width 182 height 30
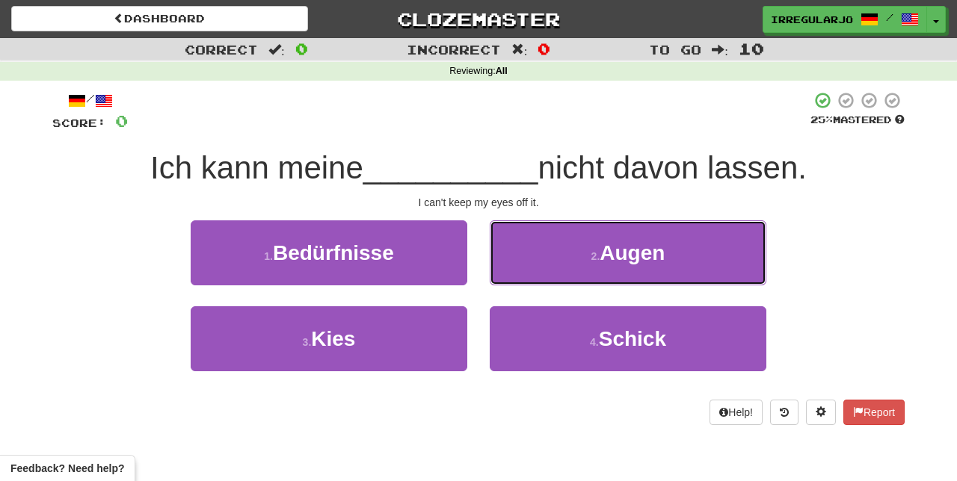
click at [606, 256] on span "Augen" at bounding box center [632, 252] width 65 height 23
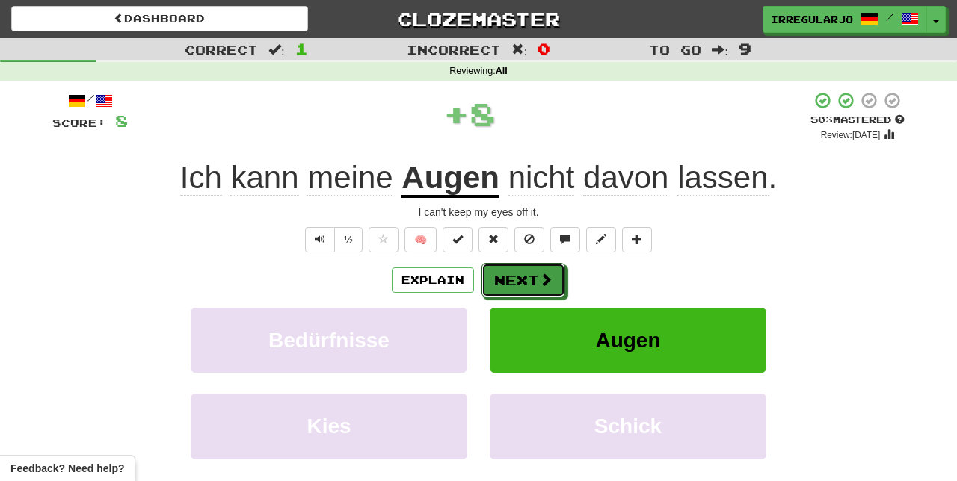
click at [520, 281] on button "Next" at bounding box center [523, 280] width 84 height 34
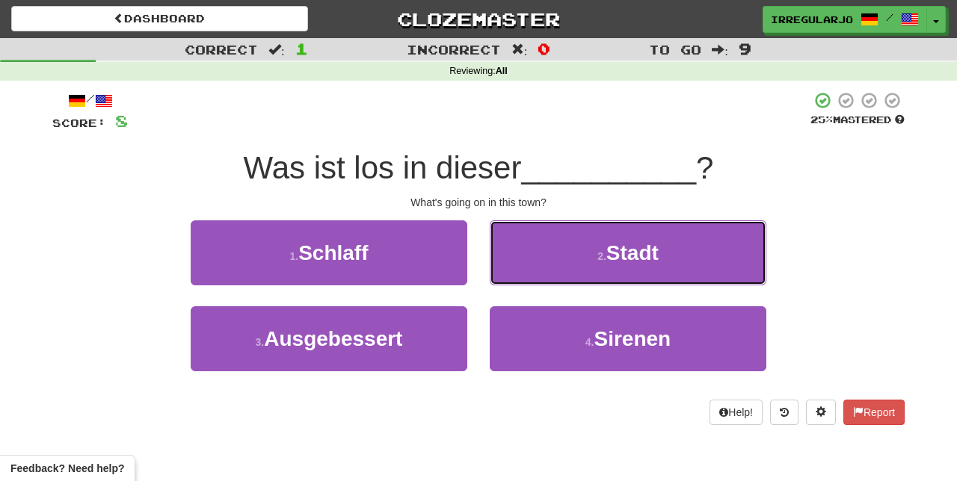
click at [588, 263] on button "2 . Stadt" at bounding box center [628, 253] width 277 height 65
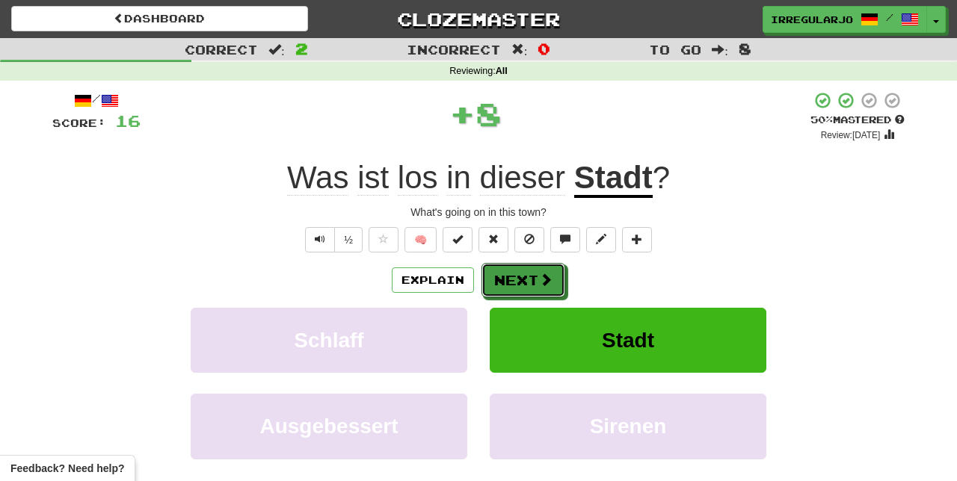
click at [523, 280] on button "Next" at bounding box center [523, 280] width 84 height 34
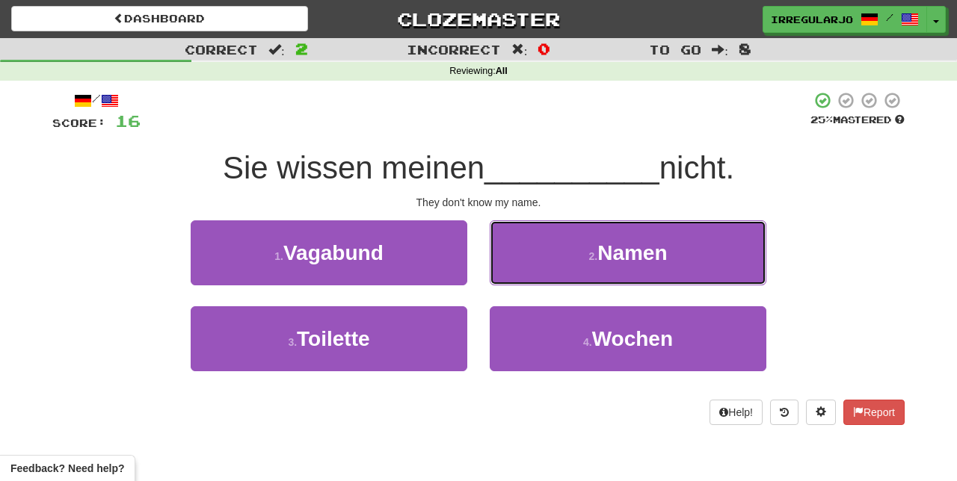
click at [610, 257] on span "Namen" at bounding box center [632, 252] width 70 height 23
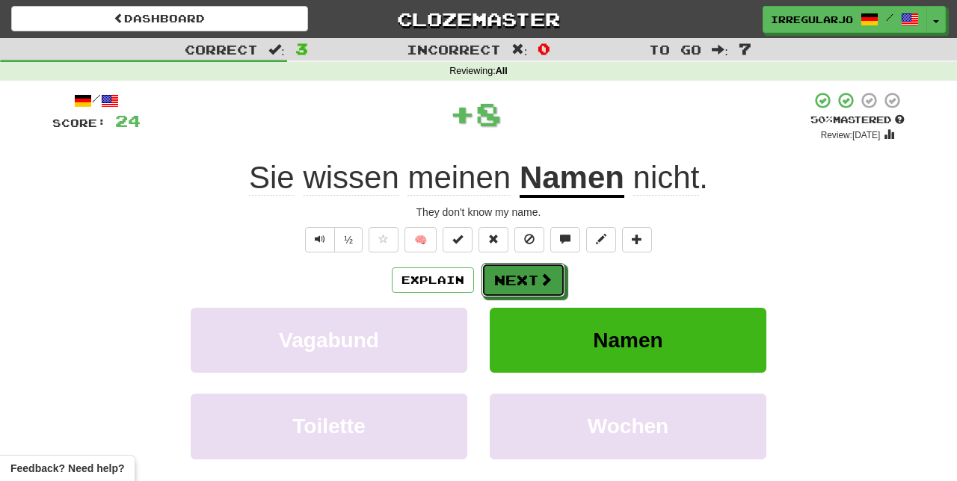
click at [520, 286] on button "Next" at bounding box center [523, 280] width 84 height 34
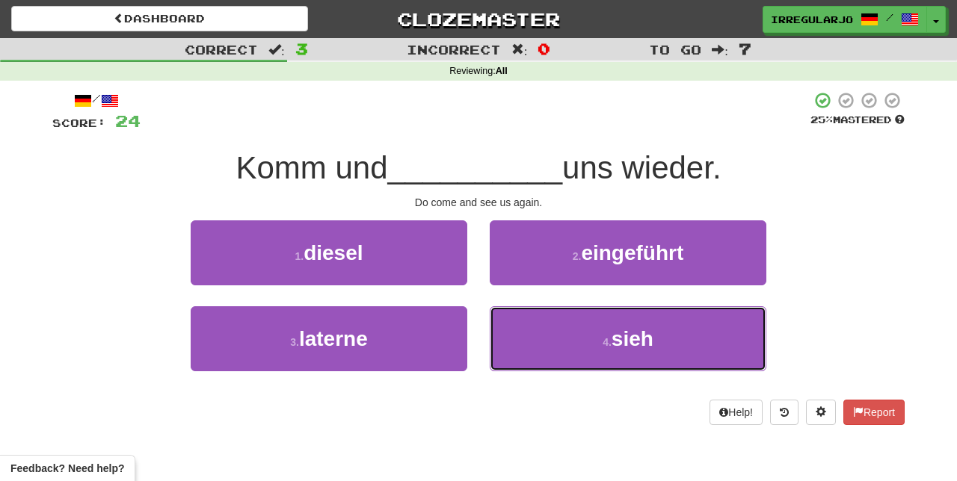
click at [537, 345] on button "4 . sieh" at bounding box center [628, 339] width 277 height 65
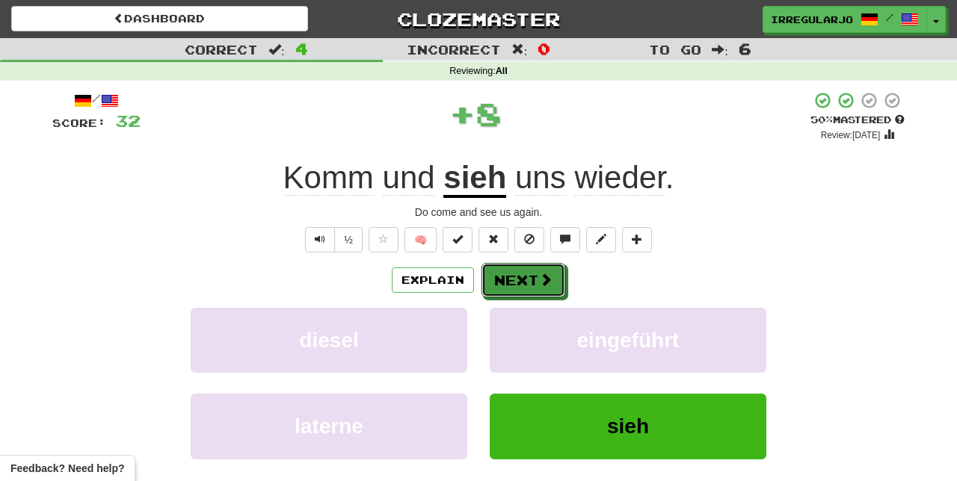
click at [523, 281] on button "Next" at bounding box center [523, 280] width 84 height 34
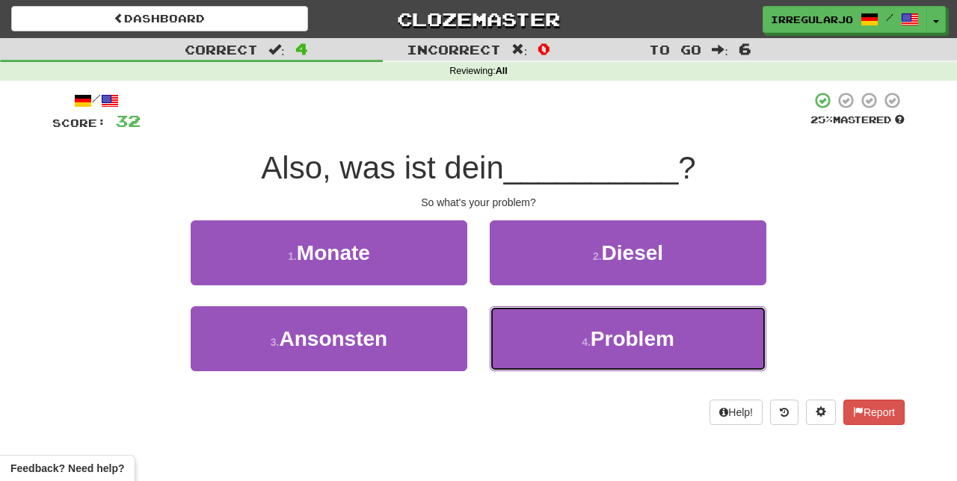
click at [555, 345] on button "4 . Problem" at bounding box center [628, 339] width 277 height 65
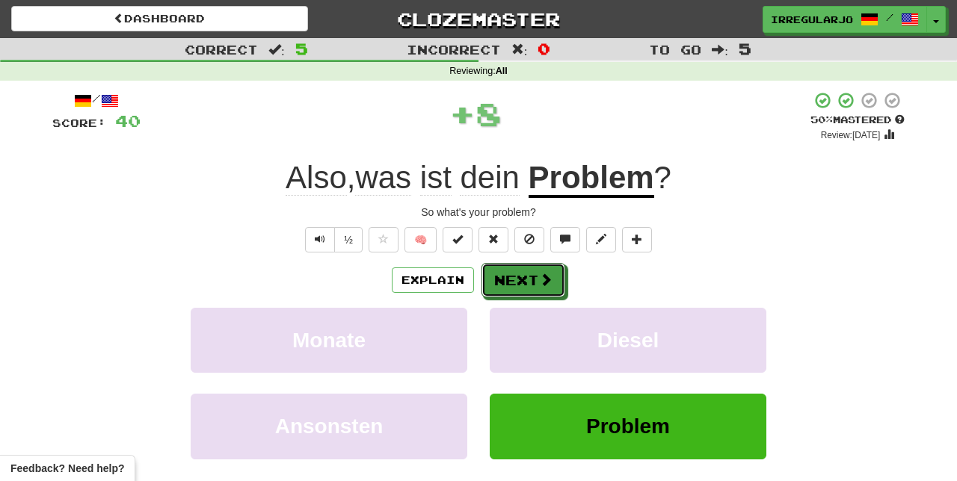
click at [529, 277] on button "Next" at bounding box center [523, 280] width 84 height 34
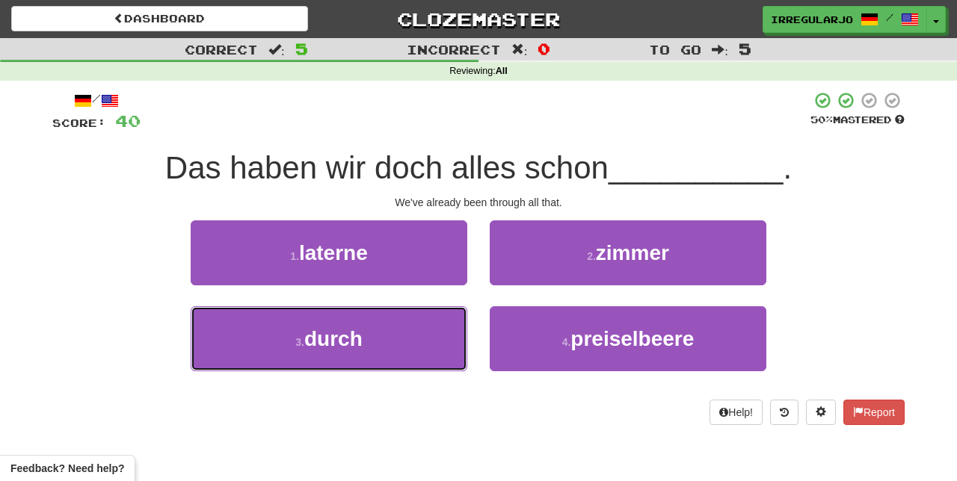
click at [423, 345] on button "3 . durch" at bounding box center [329, 339] width 277 height 65
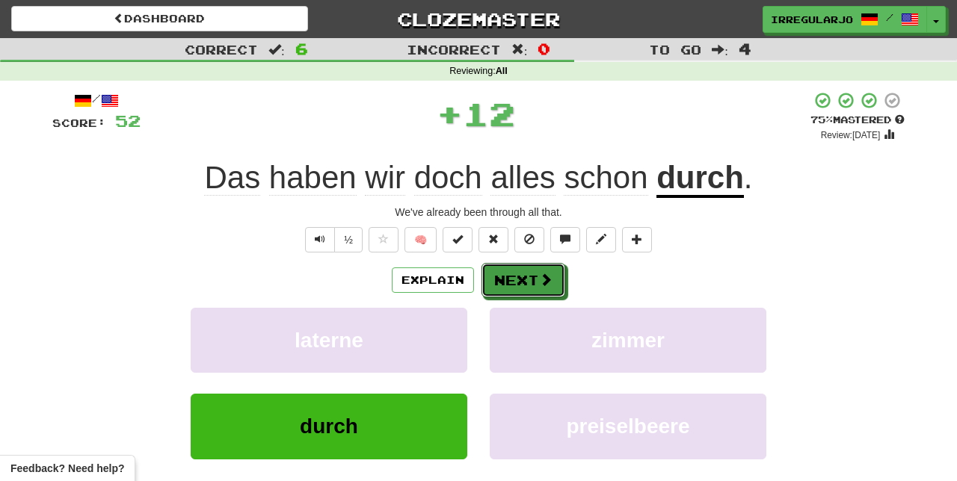
click at [531, 280] on button "Next" at bounding box center [523, 280] width 84 height 34
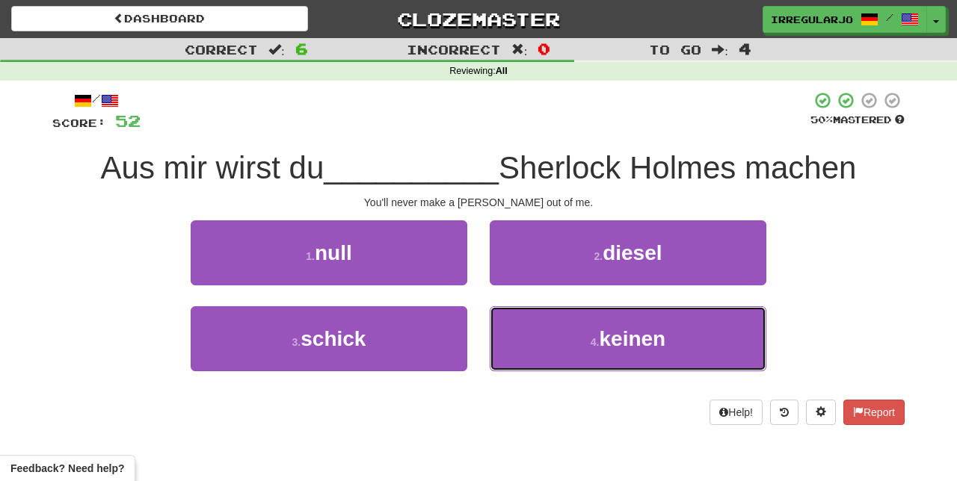
click at [547, 336] on button "4 . keinen" at bounding box center [628, 339] width 277 height 65
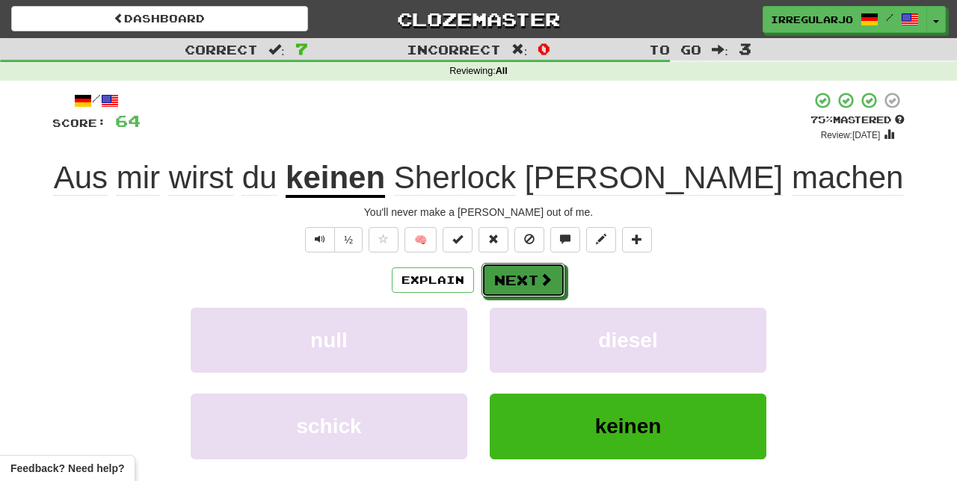
click at [530, 277] on button "Next" at bounding box center [523, 280] width 84 height 34
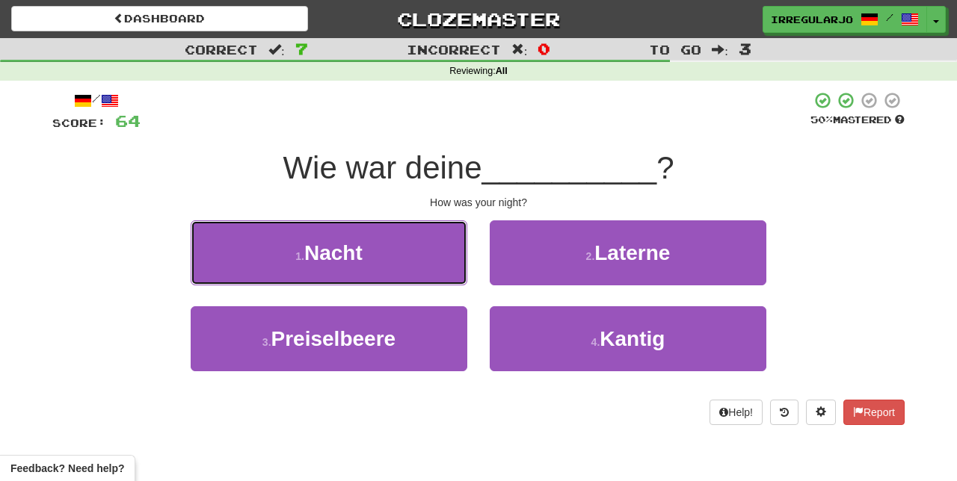
click at [423, 257] on button "1 . Nacht" at bounding box center [329, 253] width 277 height 65
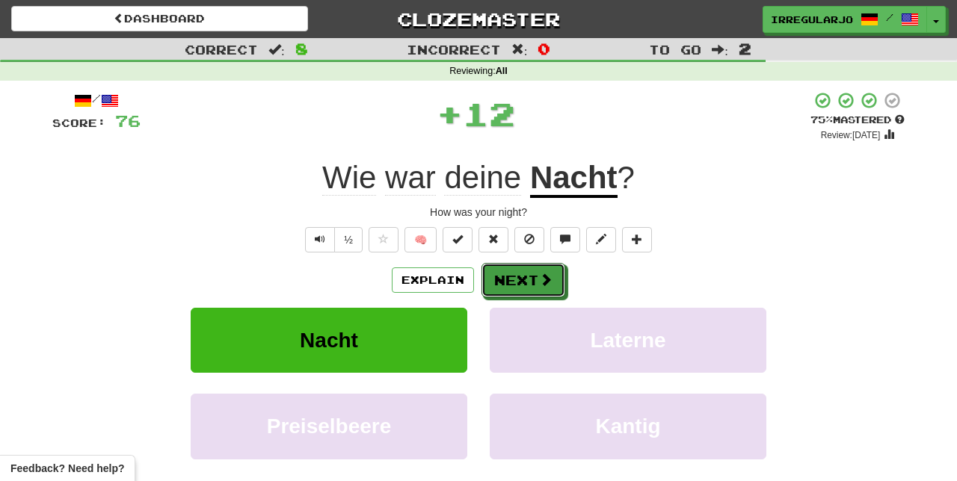
click at [526, 271] on button "Next" at bounding box center [523, 280] width 84 height 34
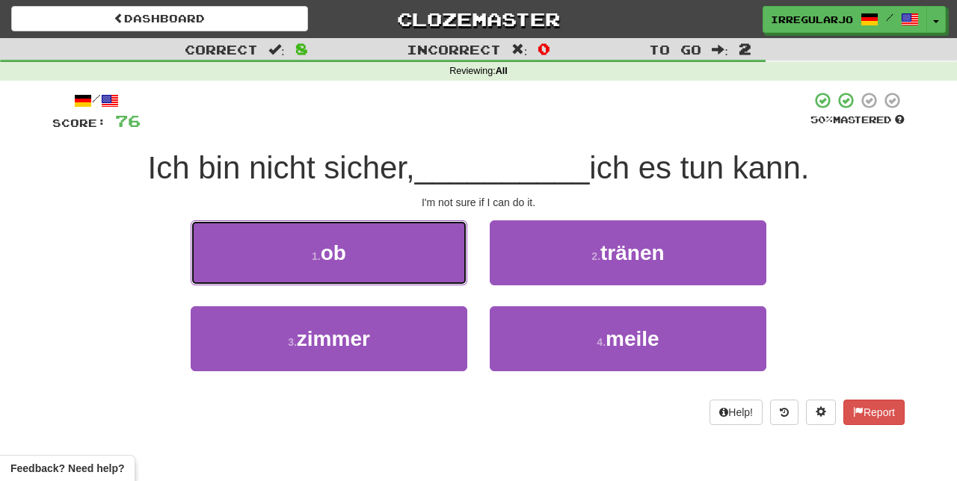
click at [416, 260] on button "1 . ob" at bounding box center [329, 253] width 277 height 65
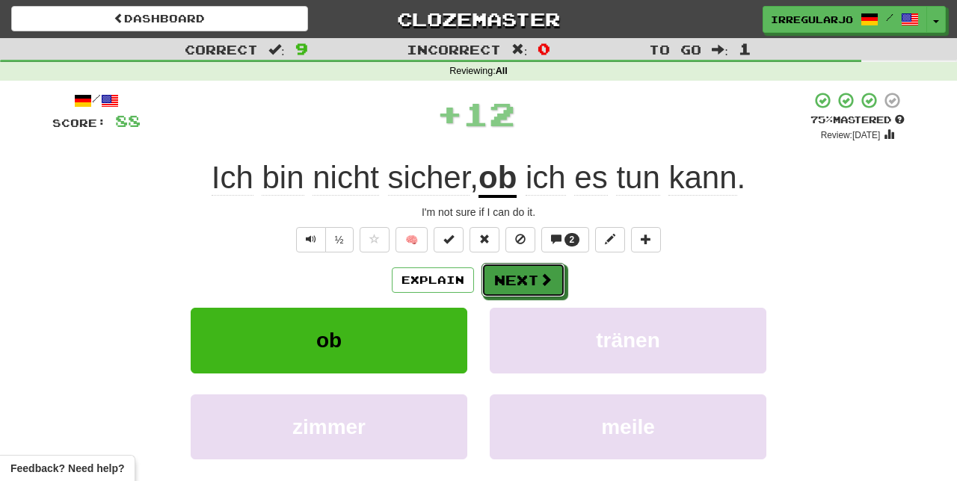
click at [519, 277] on button "Next" at bounding box center [523, 280] width 84 height 34
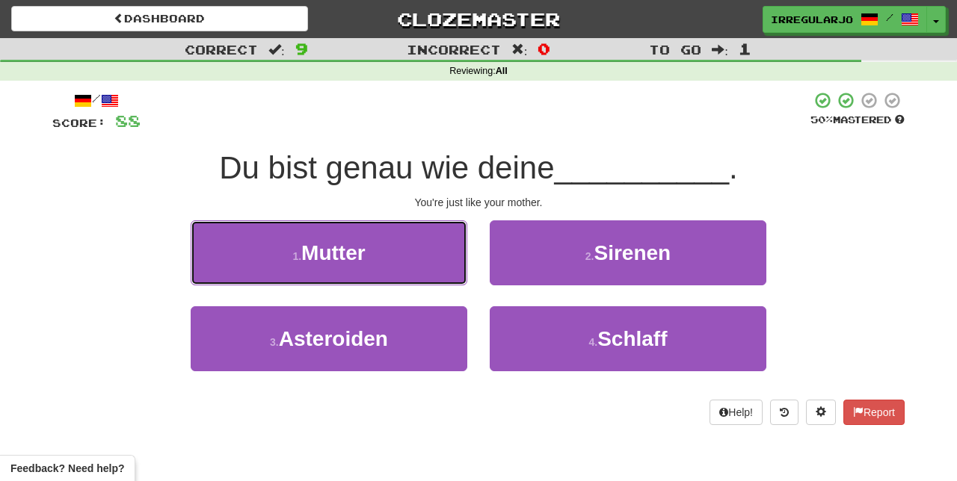
click at [425, 254] on button "1 . Mutter" at bounding box center [329, 253] width 277 height 65
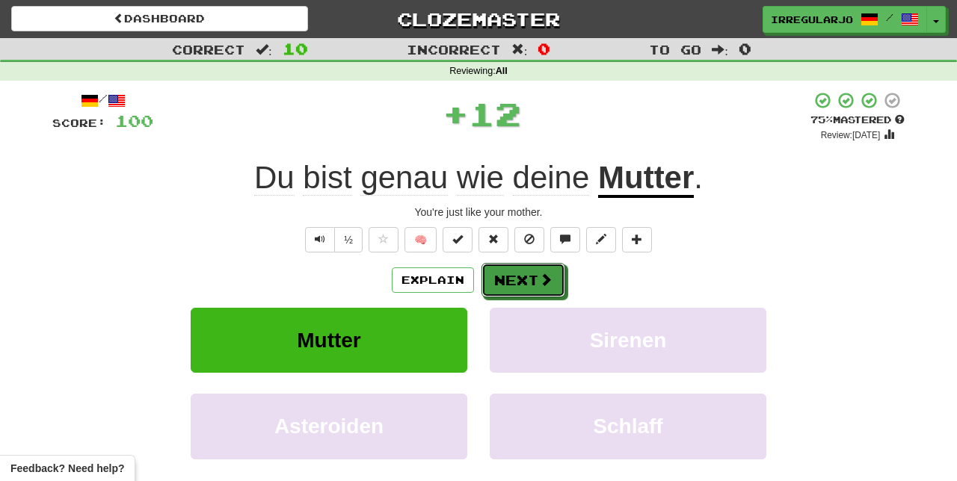
click at [528, 274] on button "Next" at bounding box center [523, 280] width 84 height 34
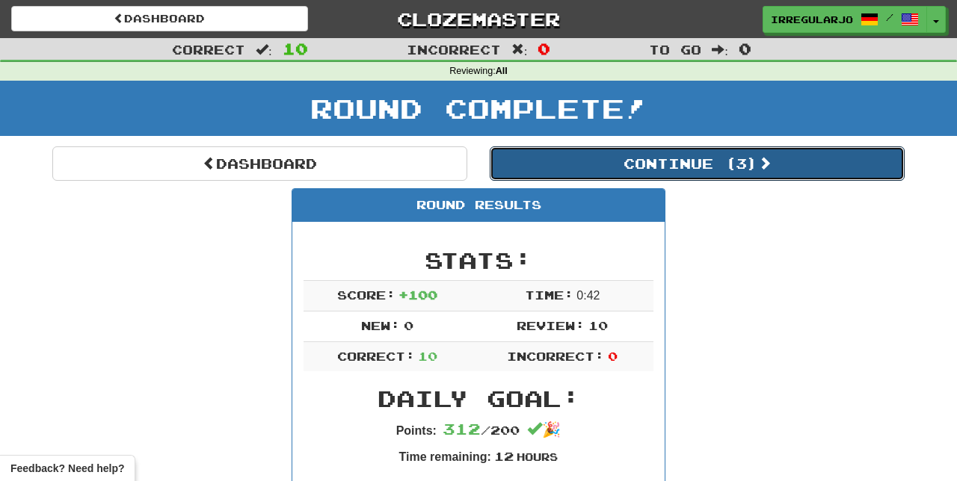
click at [749, 162] on button "Continue ( 3 )" at bounding box center [697, 164] width 415 height 34
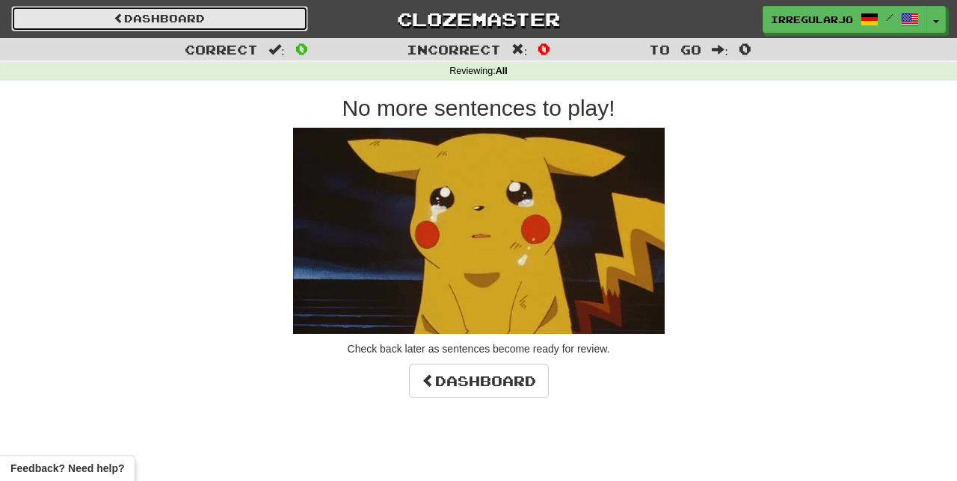
click at [259, 21] on link "Dashboard" at bounding box center [159, 18] width 297 height 25
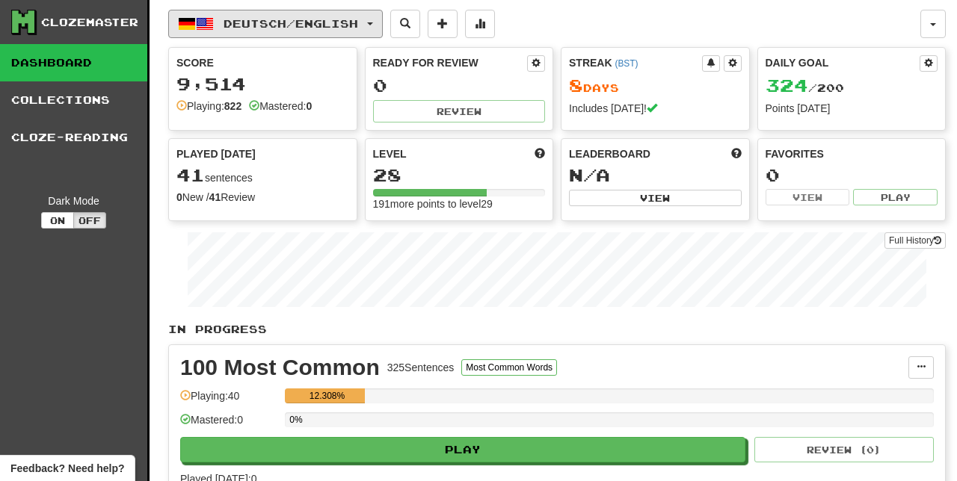
click at [358, 23] on span "Deutsch / English" at bounding box center [291, 23] width 135 height 13
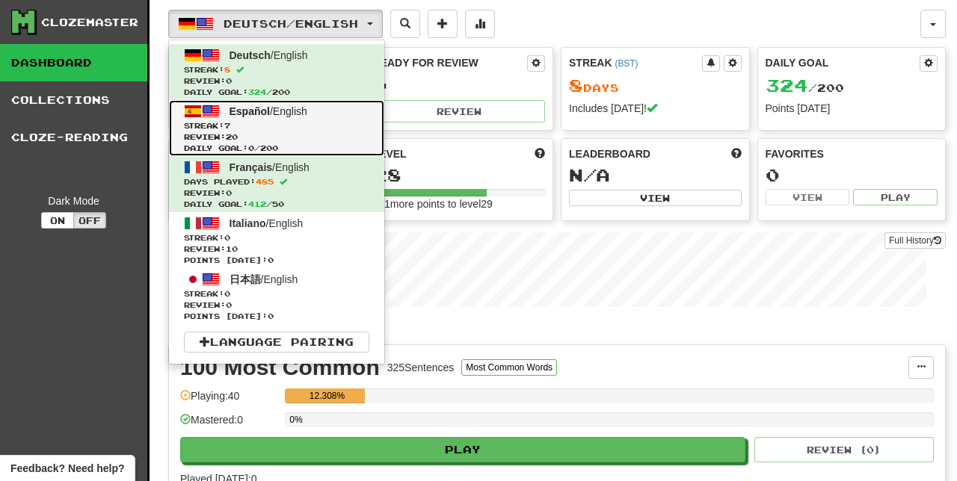
click at [268, 120] on span "Streak: 7" at bounding box center [276, 125] width 185 height 11
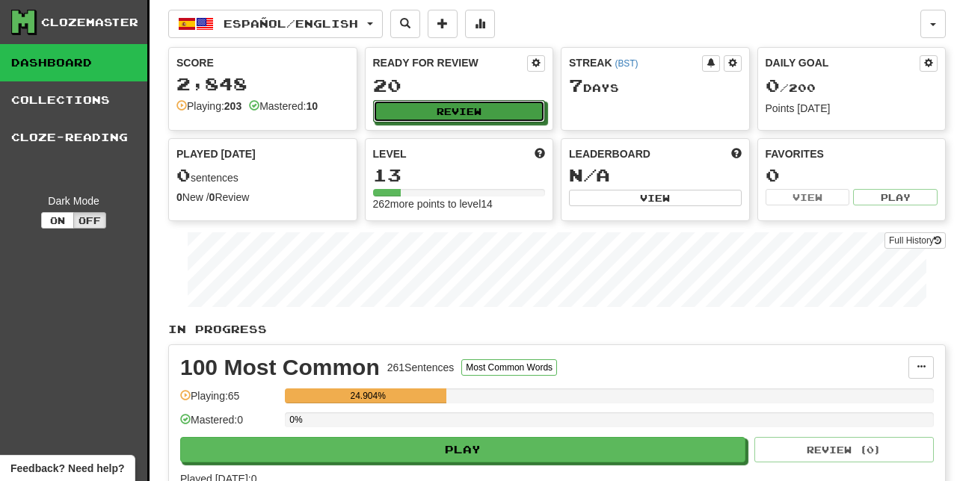
click at [495, 114] on button "Review" at bounding box center [459, 111] width 173 height 22
select select "**"
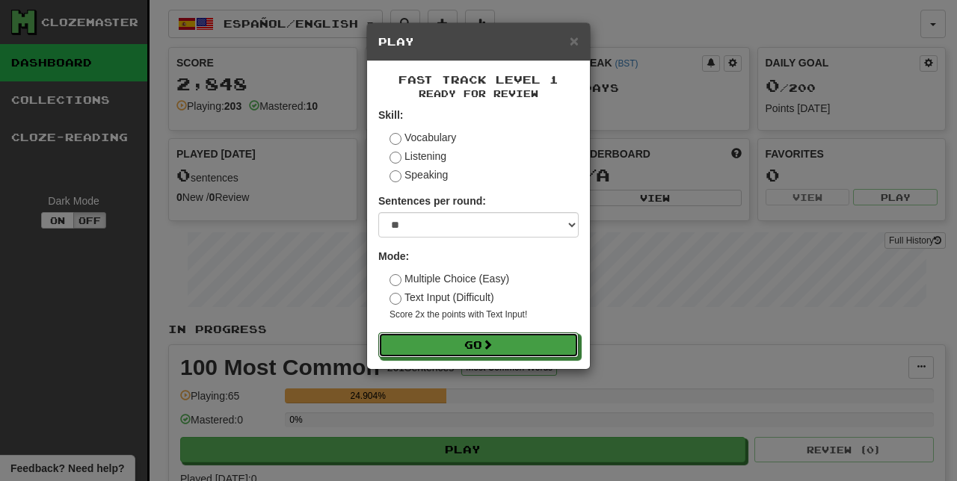
click at [512, 351] on button "Go" at bounding box center [478, 345] width 200 height 25
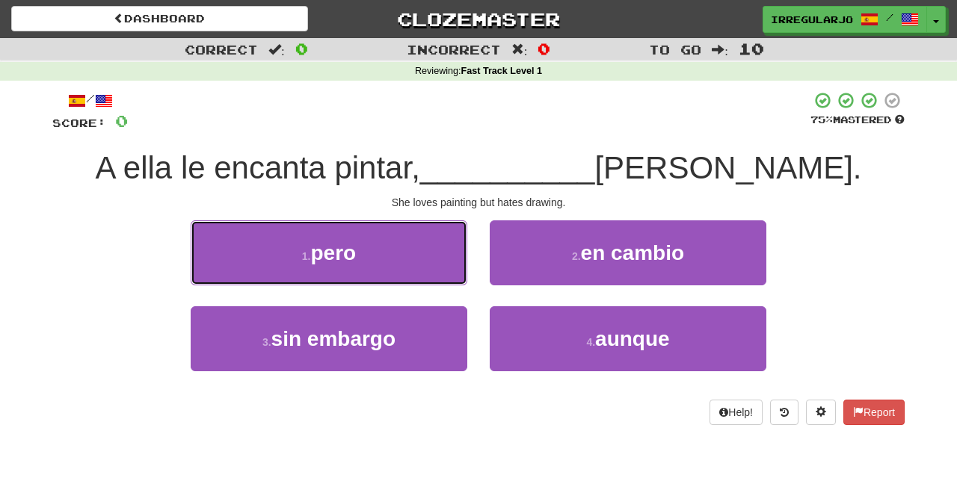
click at [389, 253] on button "1 . pero" at bounding box center [329, 253] width 277 height 65
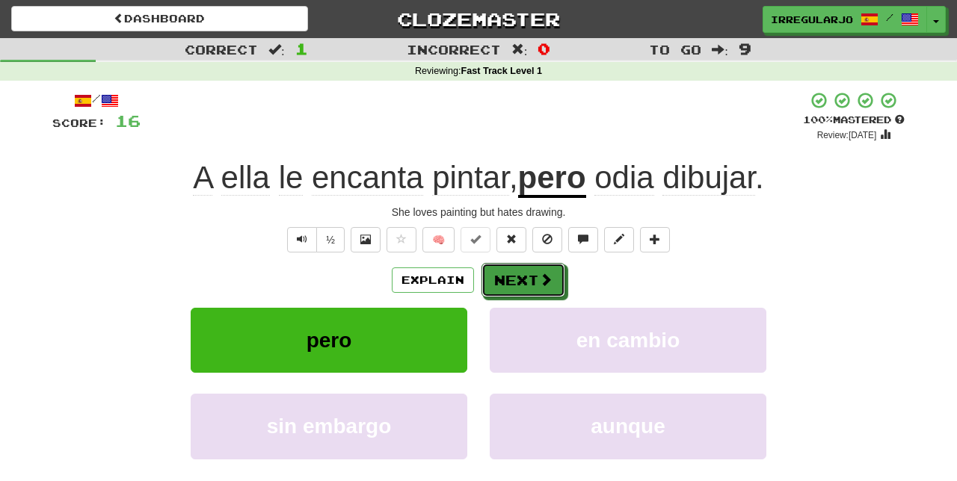
click at [522, 275] on button "Next" at bounding box center [523, 280] width 84 height 34
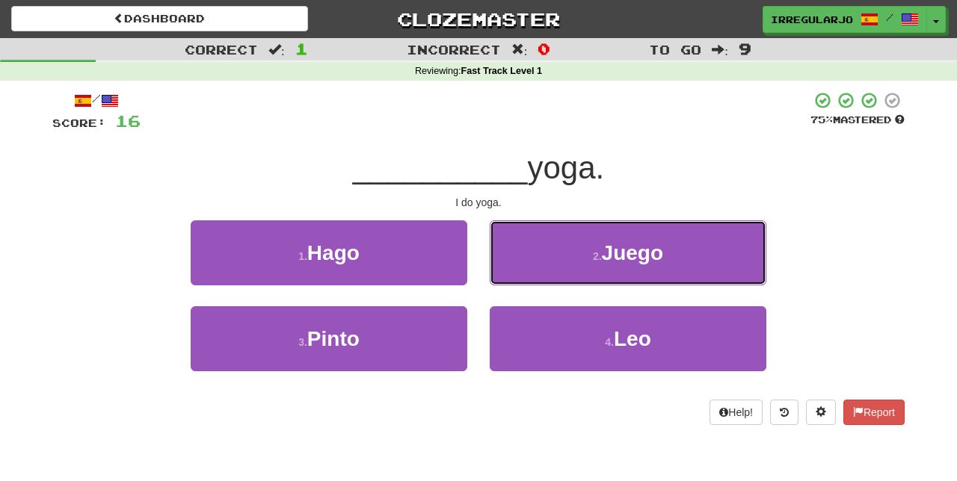
click at [569, 251] on button "2 . Juego" at bounding box center [628, 253] width 277 height 65
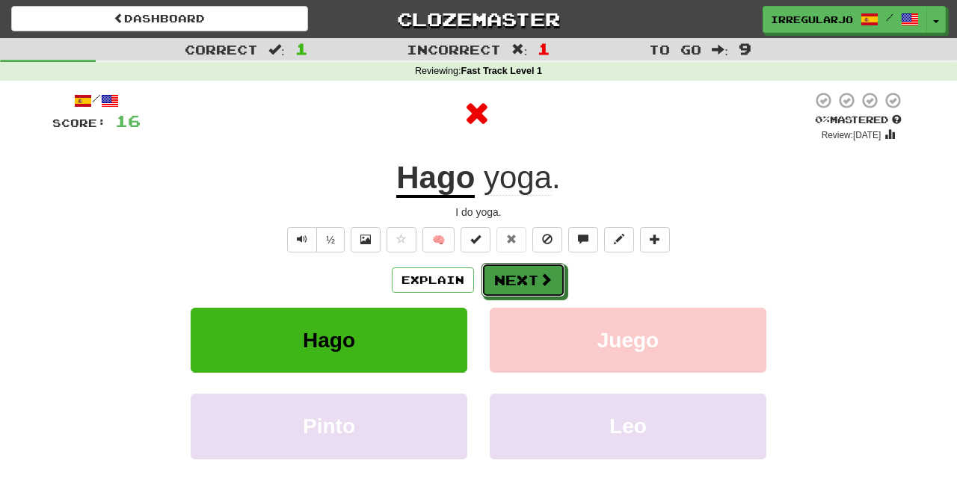
click at [520, 274] on button "Next" at bounding box center [523, 280] width 84 height 34
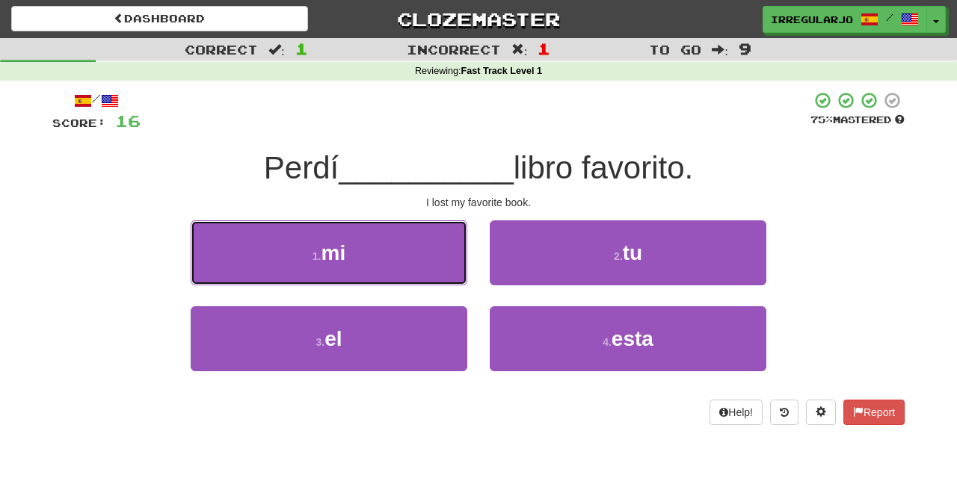
click at [423, 244] on button "1 . mi" at bounding box center [329, 253] width 277 height 65
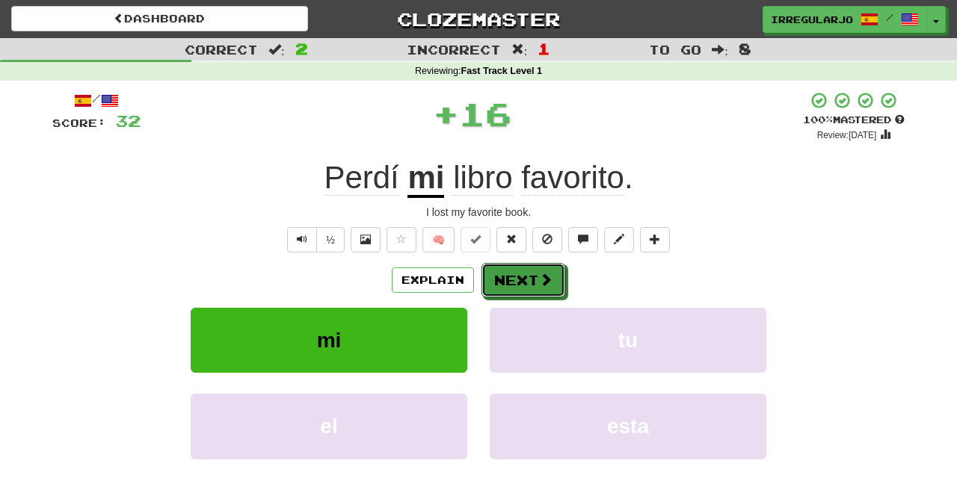
click at [523, 274] on button "Next" at bounding box center [523, 280] width 84 height 34
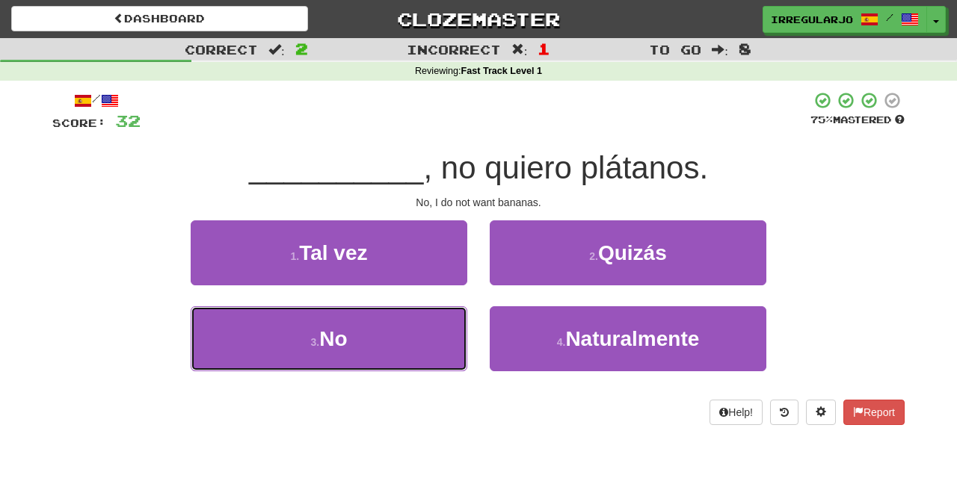
click at [395, 348] on button "3 . No" at bounding box center [329, 339] width 277 height 65
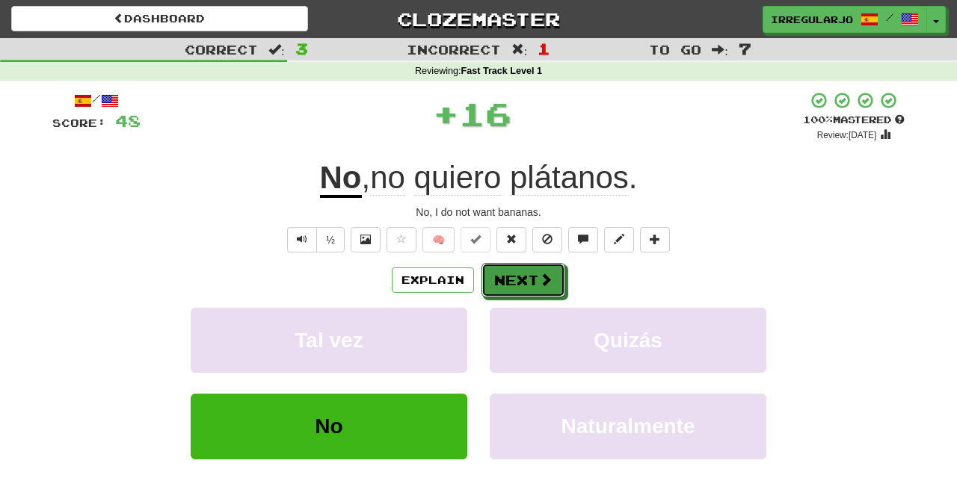
click at [533, 277] on button "Next" at bounding box center [523, 280] width 84 height 34
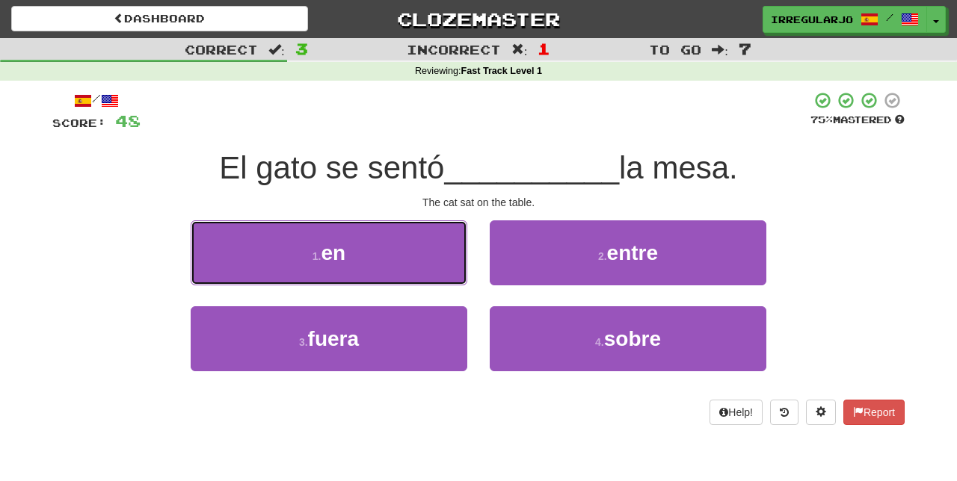
click at [409, 254] on button "1 . en" at bounding box center [329, 253] width 277 height 65
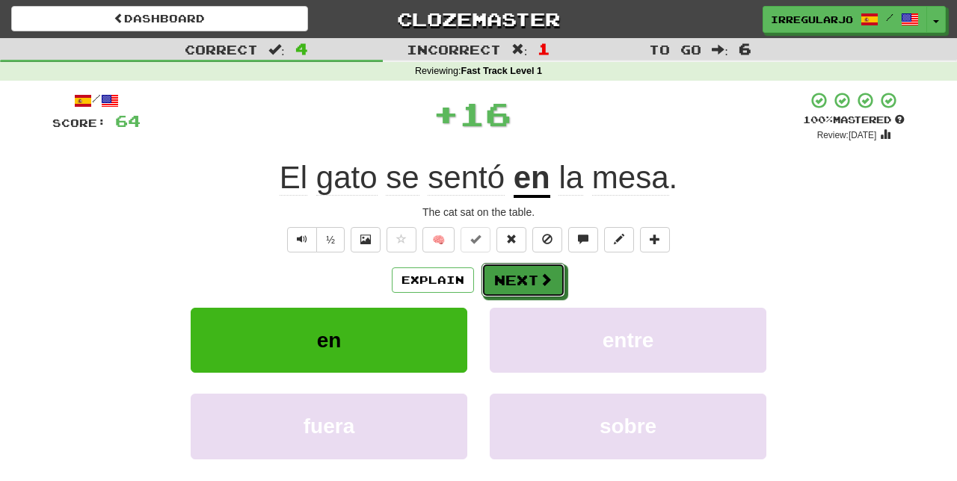
click at [535, 277] on button "Next" at bounding box center [523, 280] width 84 height 34
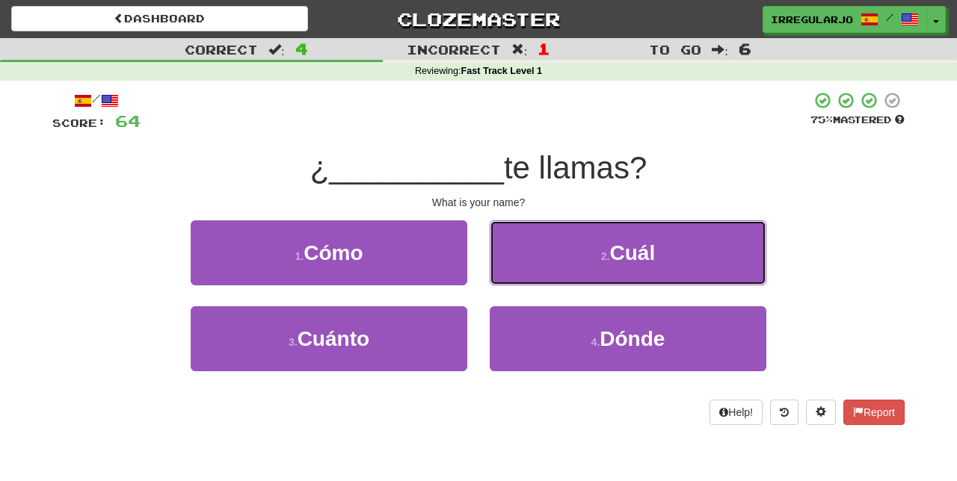
click at [581, 254] on button "2 . Cuál" at bounding box center [628, 253] width 277 height 65
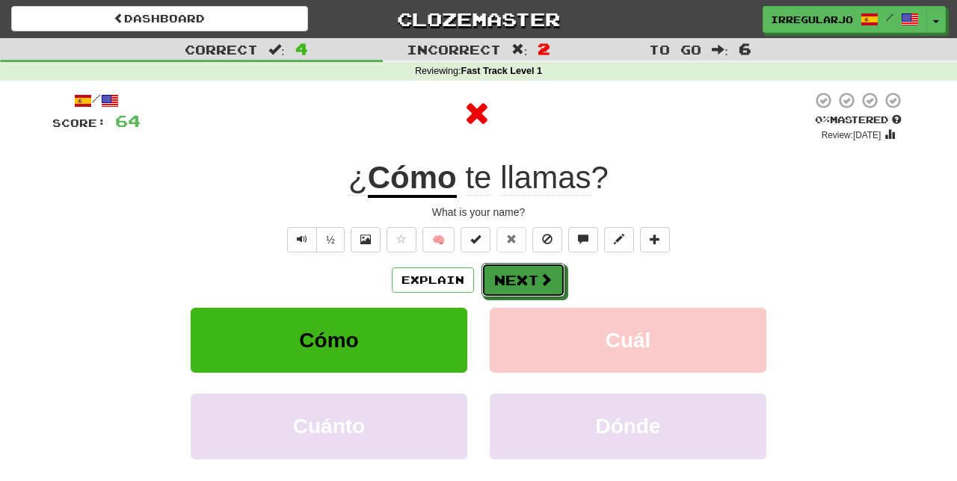
click at [525, 272] on button "Next" at bounding box center [523, 280] width 84 height 34
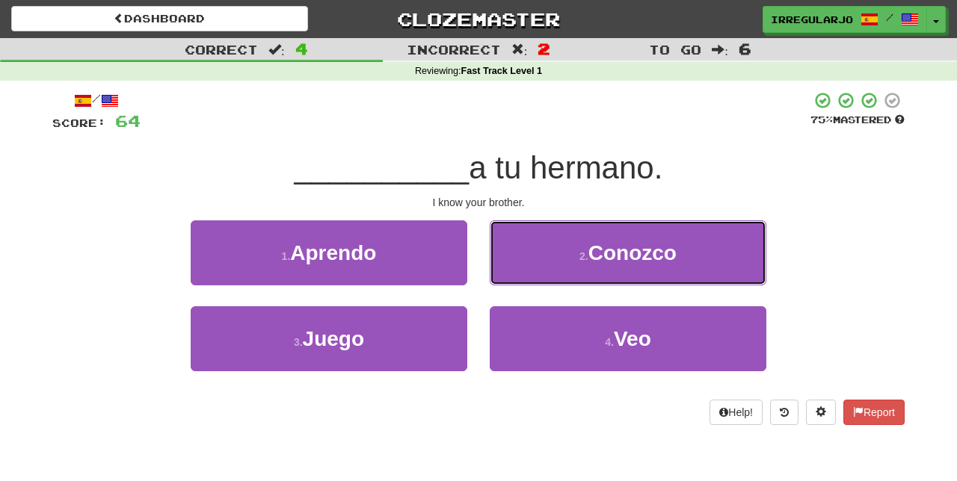
click at [571, 257] on button "2 . Conozco" at bounding box center [628, 253] width 277 height 65
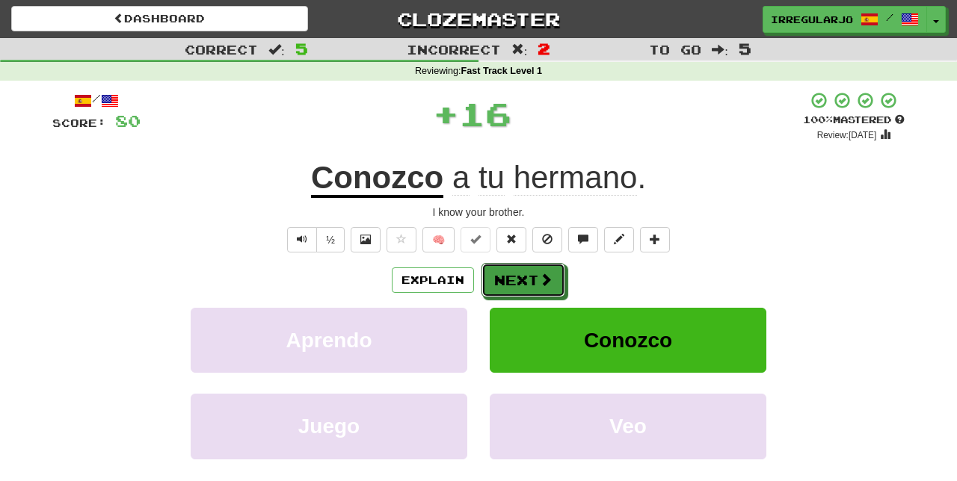
click at [525, 274] on button "Next" at bounding box center [523, 280] width 84 height 34
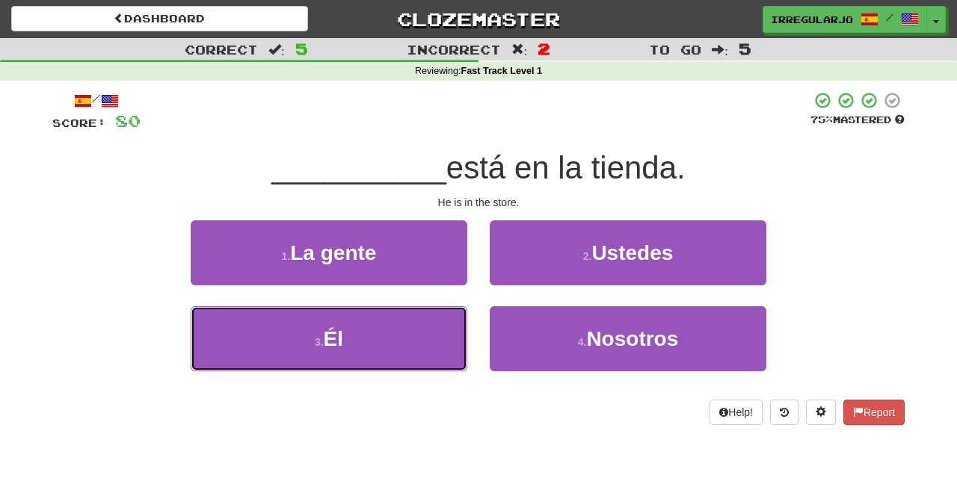
click at [418, 347] on button "3 . Él" at bounding box center [329, 339] width 277 height 65
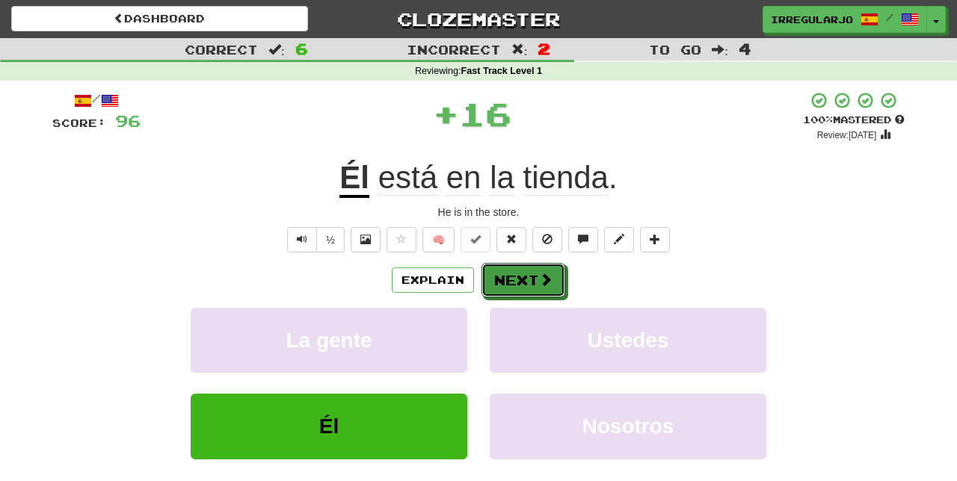
click at [546, 273] on span at bounding box center [545, 279] width 13 height 13
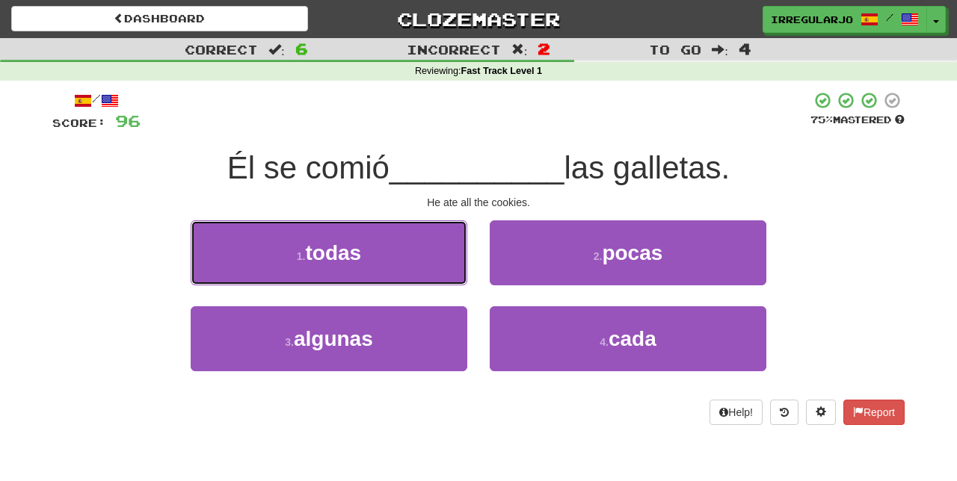
click at [426, 266] on button "1 . todas" at bounding box center [329, 253] width 277 height 65
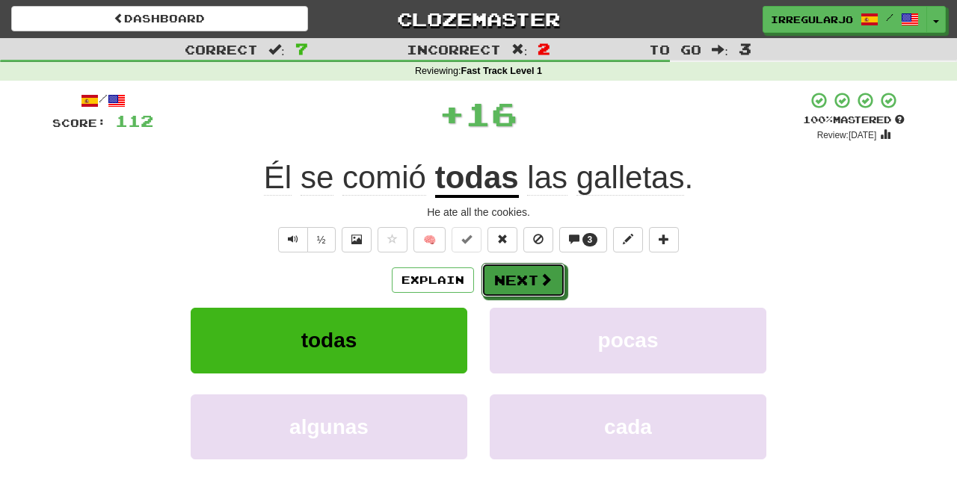
click at [534, 275] on button "Next" at bounding box center [523, 280] width 84 height 34
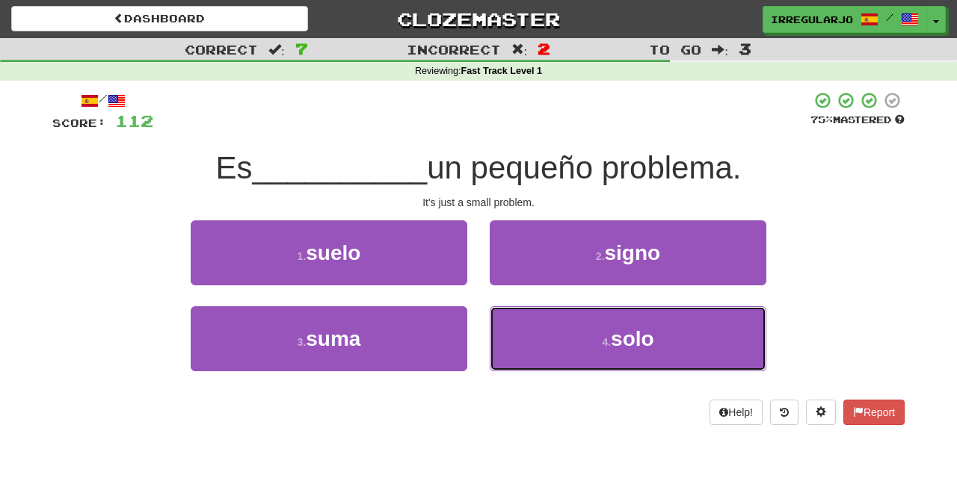
click at [525, 336] on button "4 . solo" at bounding box center [628, 339] width 277 height 65
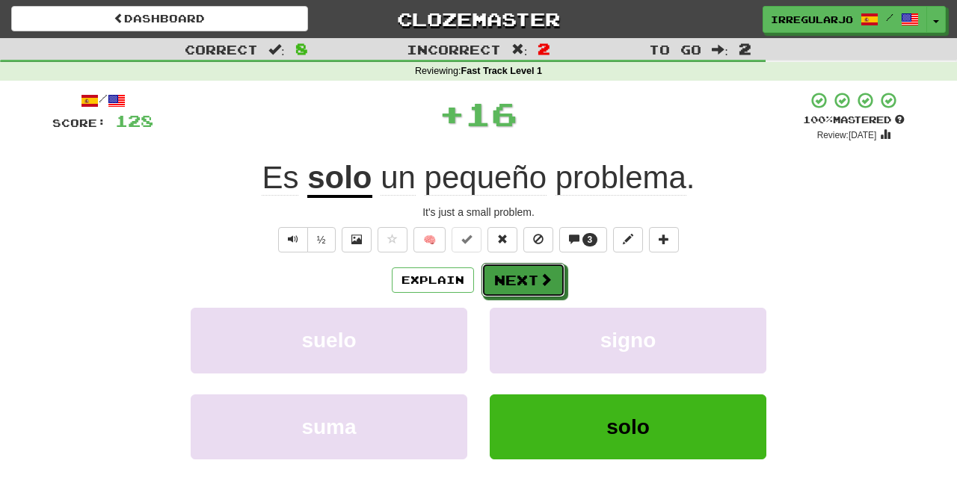
click at [525, 277] on button "Next" at bounding box center [523, 280] width 84 height 34
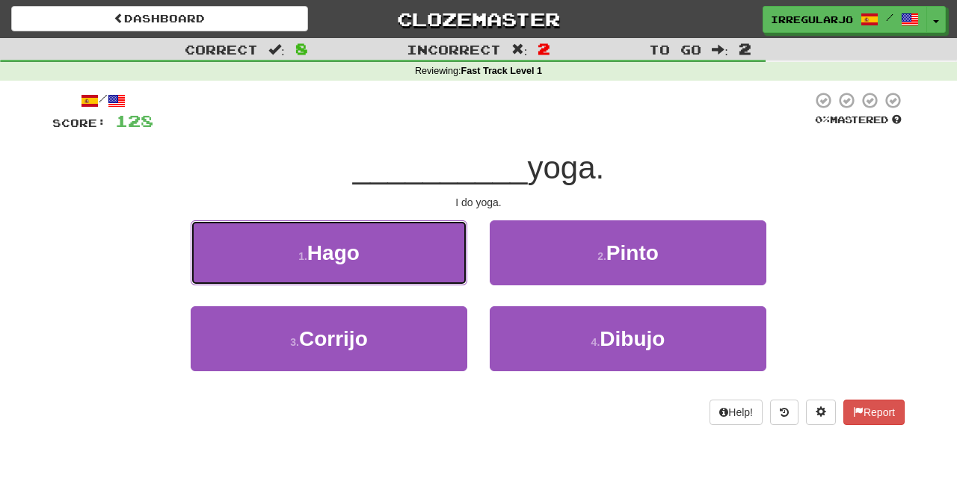
click at [406, 257] on button "1 . Hago" at bounding box center [329, 253] width 277 height 65
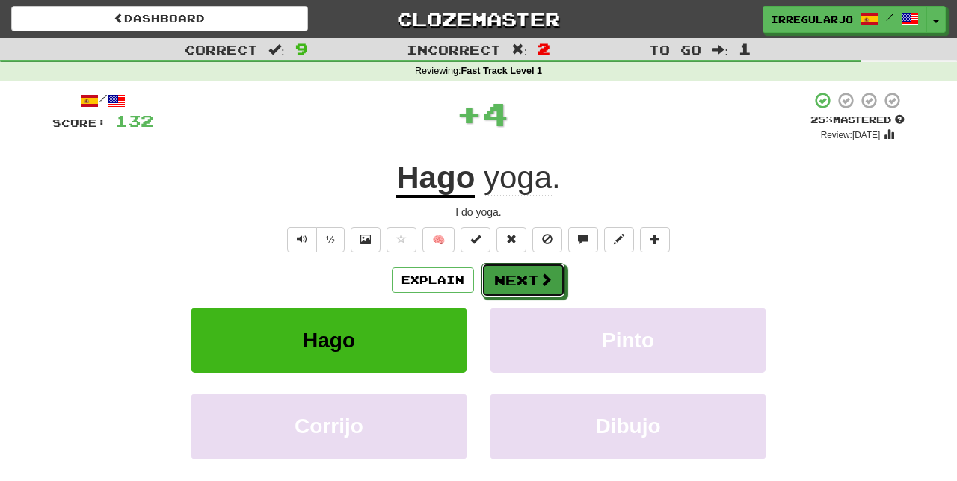
click at [519, 277] on button "Next" at bounding box center [523, 280] width 84 height 34
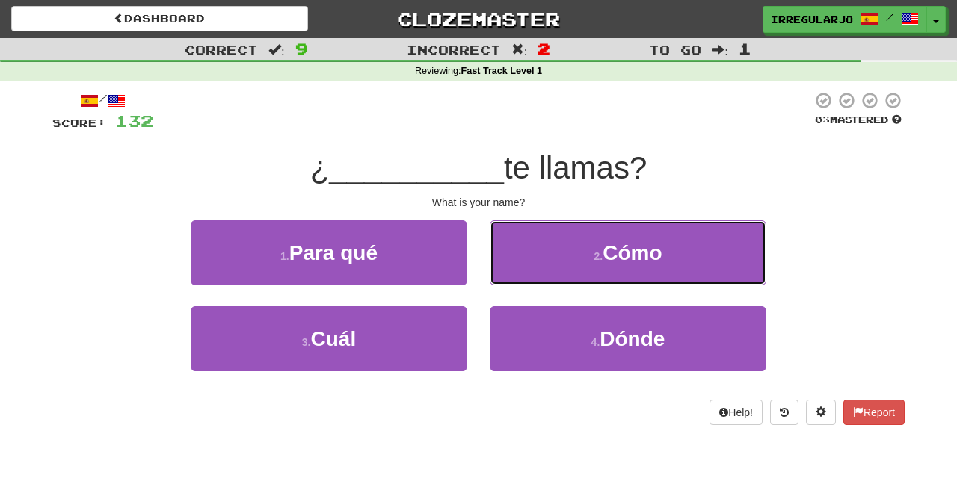
click at [565, 265] on button "2 . Cómo" at bounding box center [628, 253] width 277 height 65
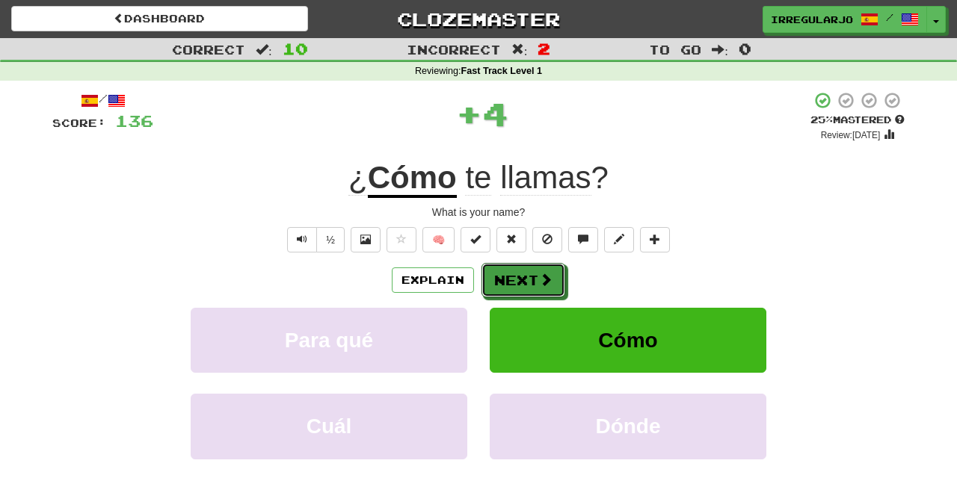
click at [522, 280] on button "Next" at bounding box center [523, 280] width 84 height 34
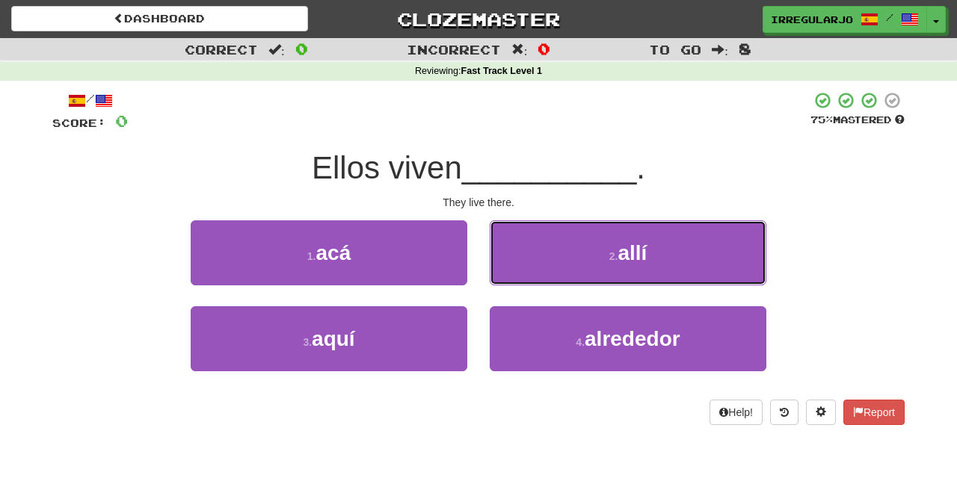
click at [556, 261] on button "2 . allí" at bounding box center [628, 253] width 277 height 65
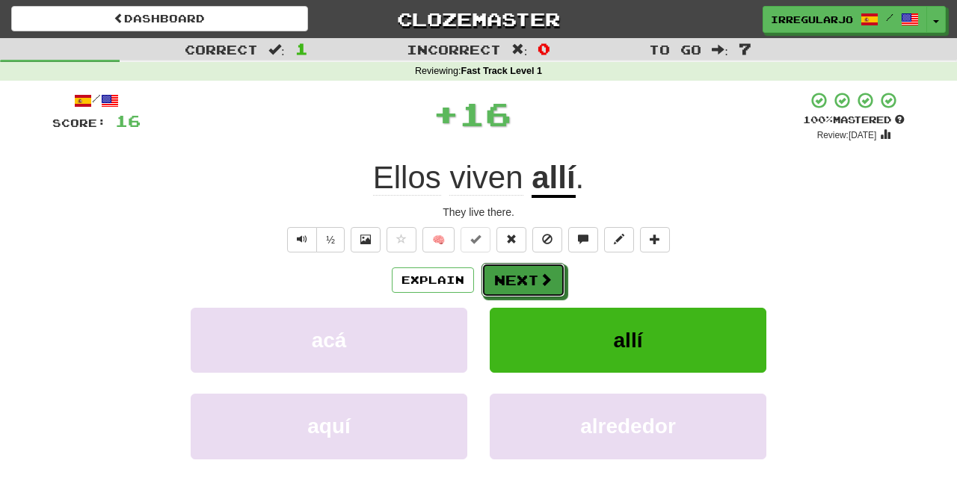
click at [522, 277] on button "Next" at bounding box center [523, 280] width 84 height 34
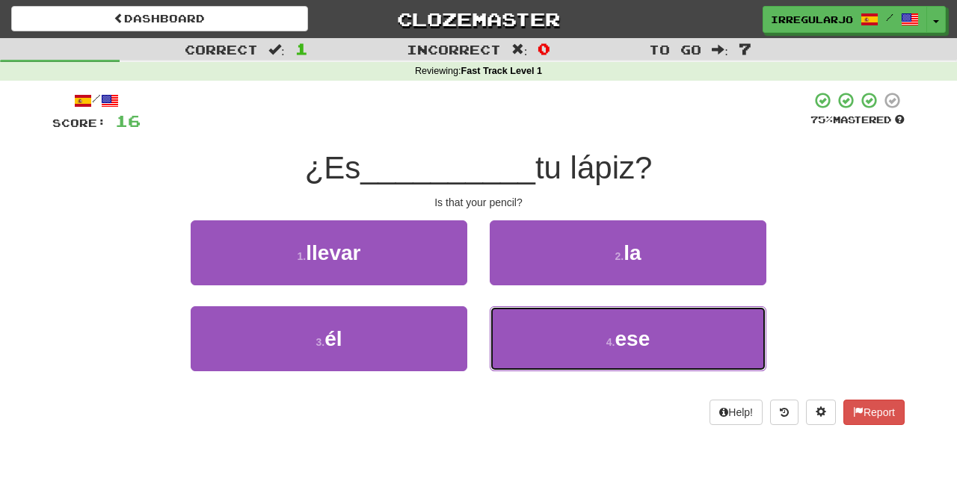
click at [546, 338] on button "4 . ese" at bounding box center [628, 339] width 277 height 65
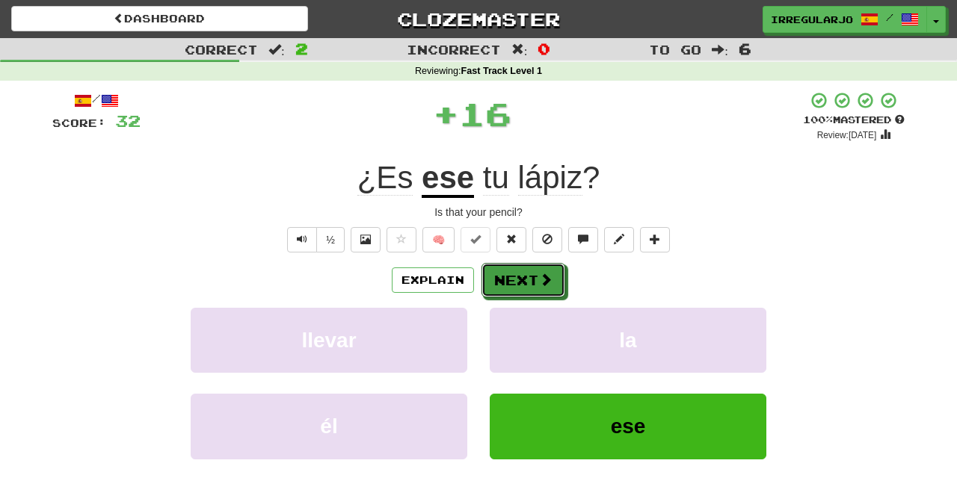
click at [534, 277] on button "Next" at bounding box center [523, 280] width 84 height 34
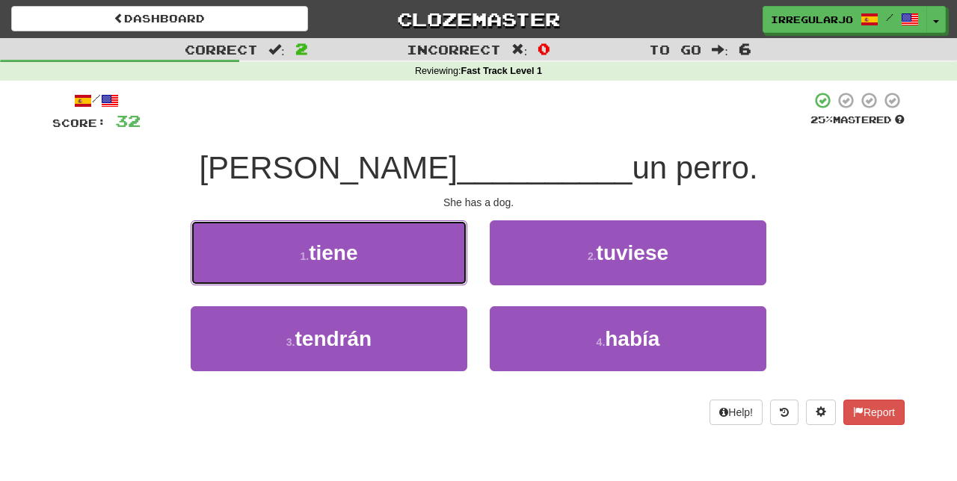
click at [425, 253] on button "1 . tiene" at bounding box center [329, 253] width 277 height 65
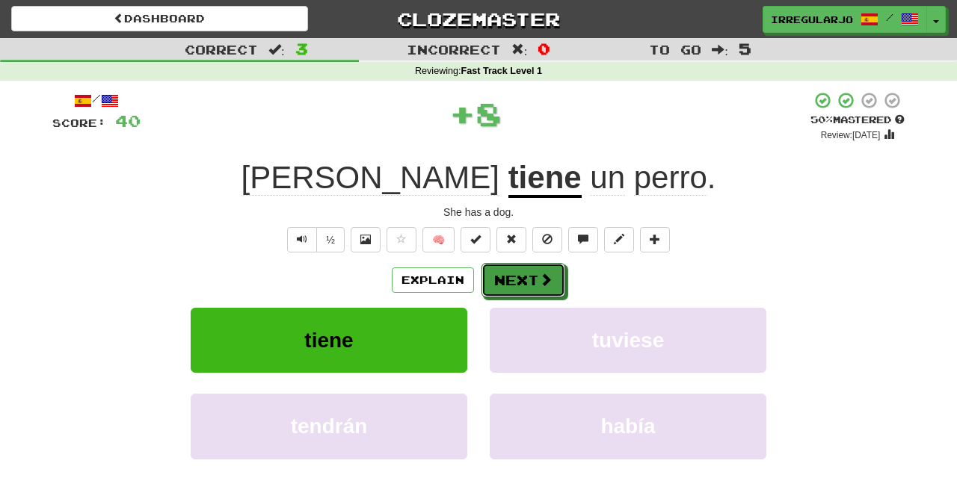
click at [534, 278] on button "Next" at bounding box center [523, 280] width 84 height 34
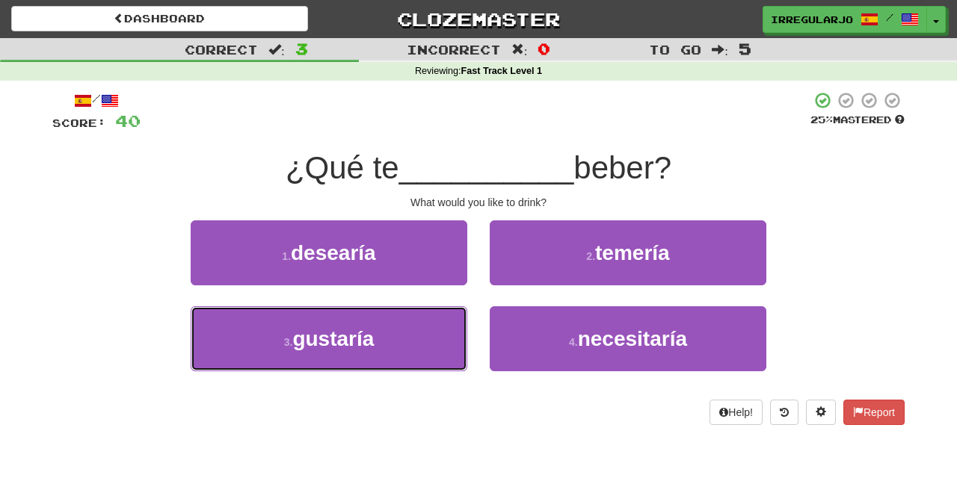
click at [417, 338] on button "3 . gustaría" at bounding box center [329, 339] width 277 height 65
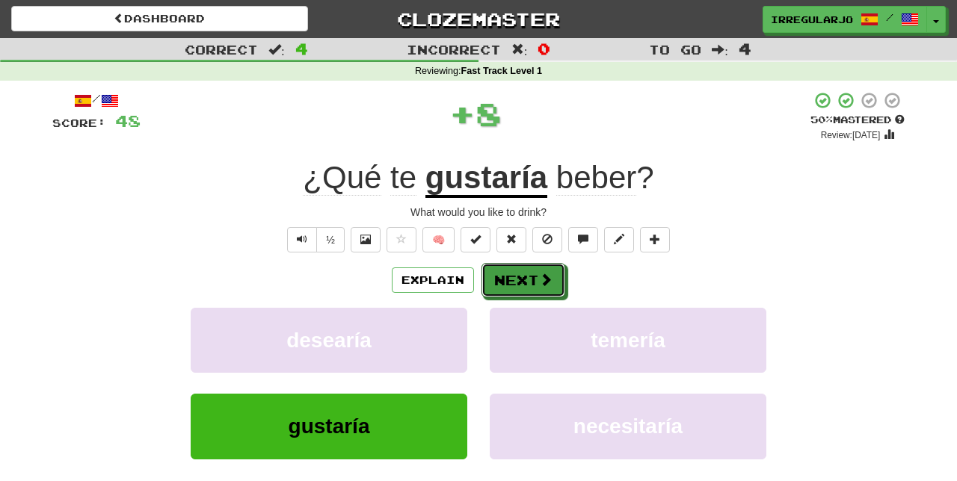
click at [529, 282] on button "Next" at bounding box center [523, 280] width 84 height 34
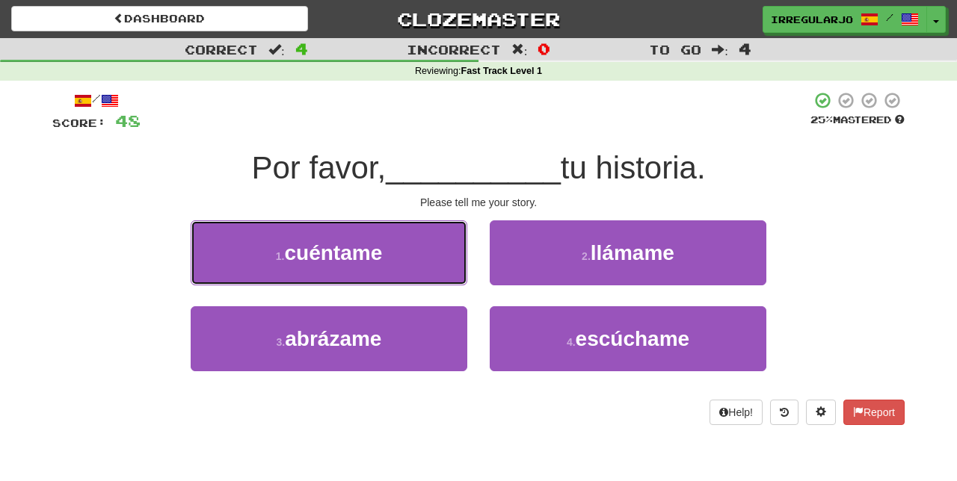
click at [420, 257] on button "1 . cuéntame" at bounding box center [329, 253] width 277 height 65
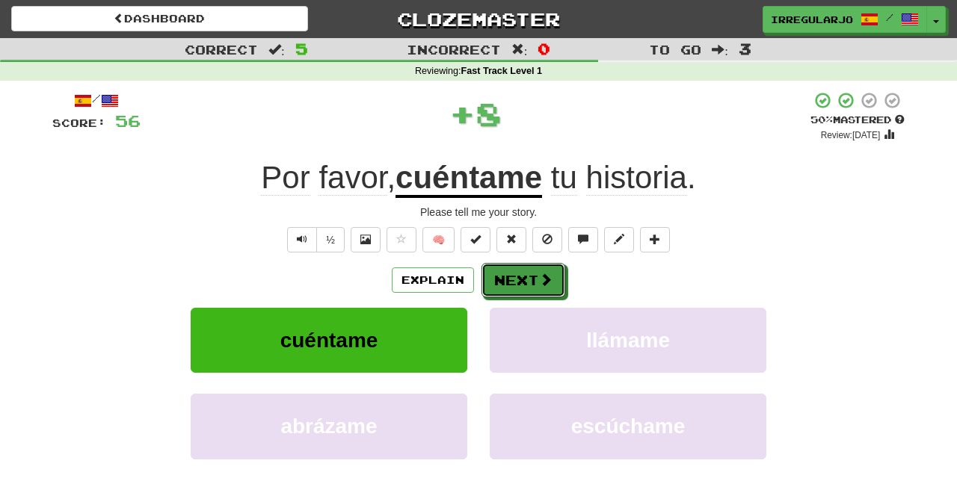
click at [518, 274] on button "Next" at bounding box center [523, 280] width 84 height 34
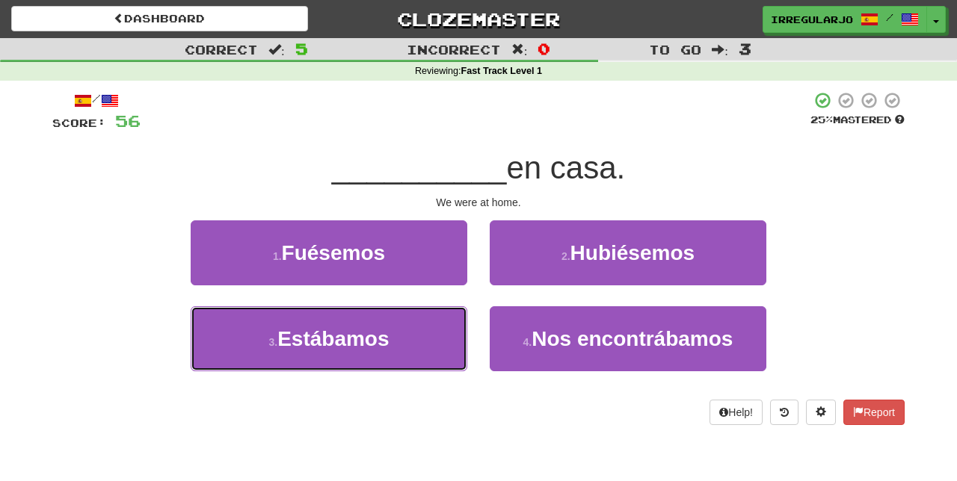
click at [412, 335] on button "3 . Estábamos" at bounding box center [329, 339] width 277 height 65
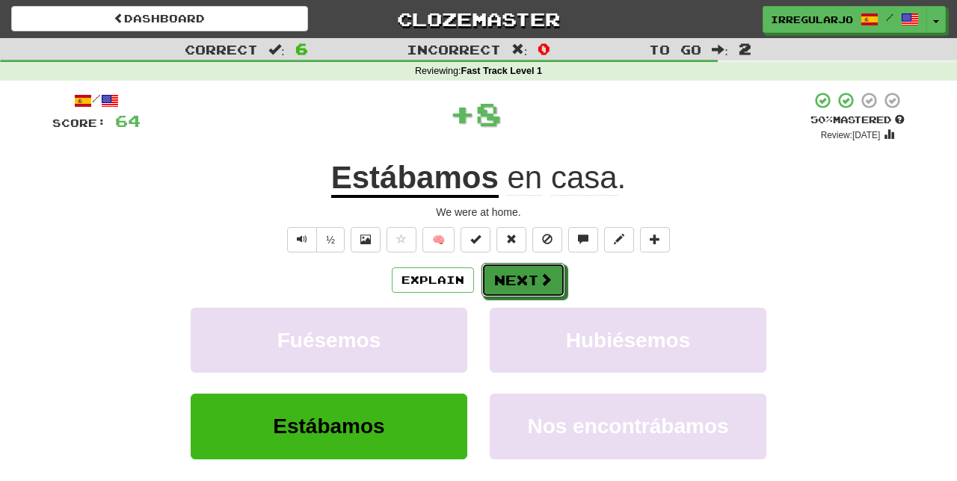
click at [520, 274] on button "Next" at bounding box center [523, 280] width 84 height 34
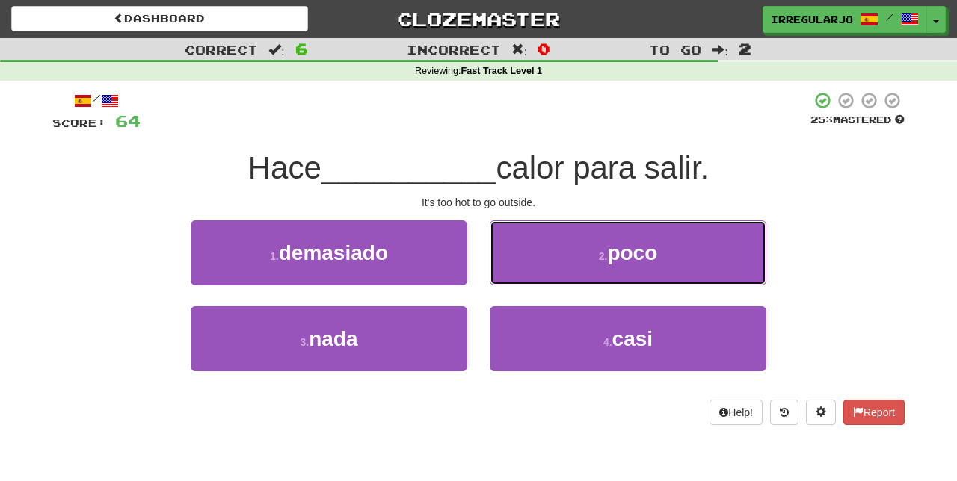
click at [551, 256] on button "2 . poco" at bounding box center [628, 253] width 277 height 65
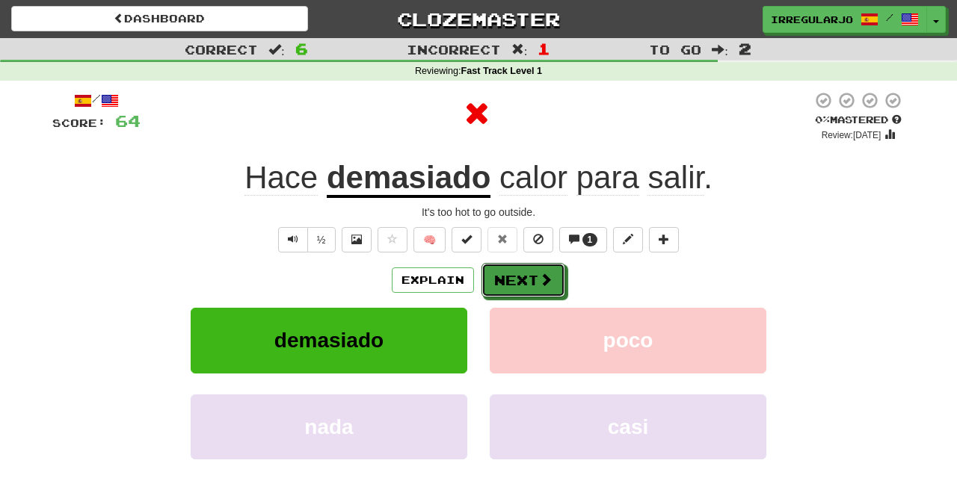
click at [517, 272] on button "Next" at bounding box center [523, 280] width 84 height 34
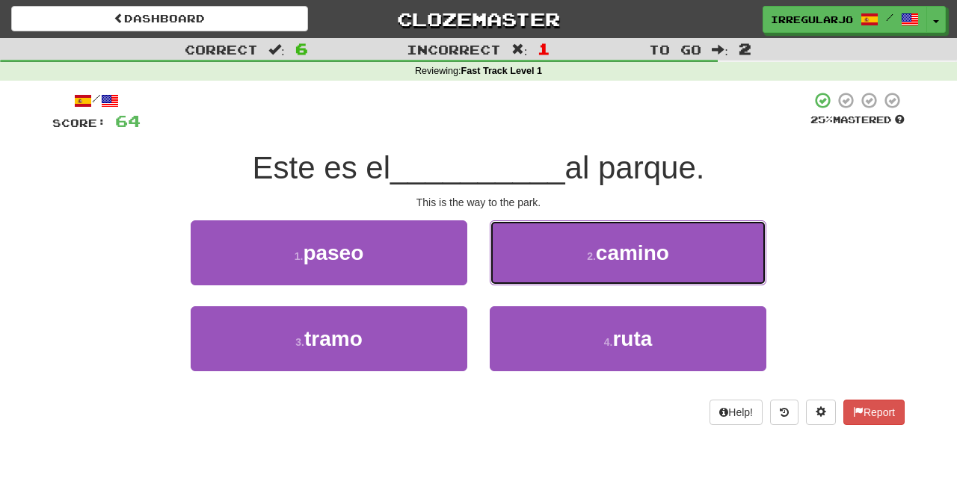
click at [555, 264] on button "2 . camino" at bounding box center [628, 253] width 277 height 65
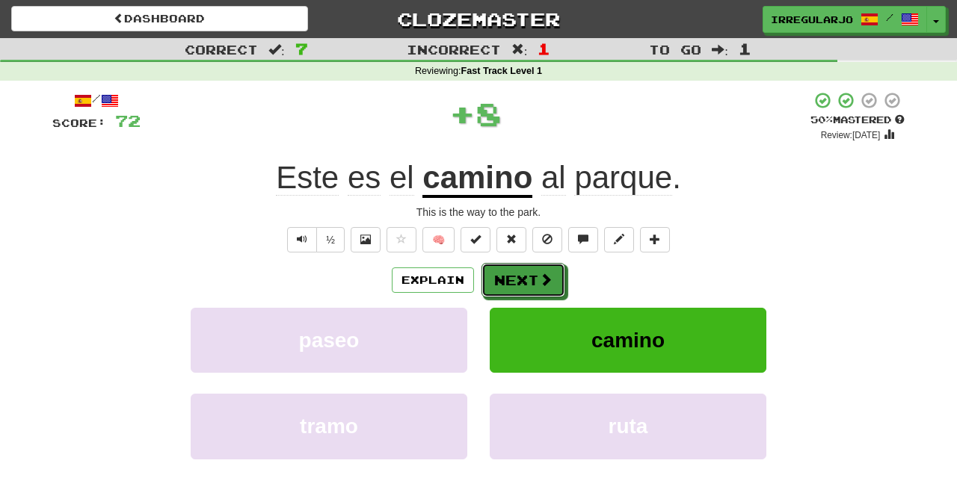
click at [526, 274] on button "Next" at bounding box center [523, 280] width 84 height 34
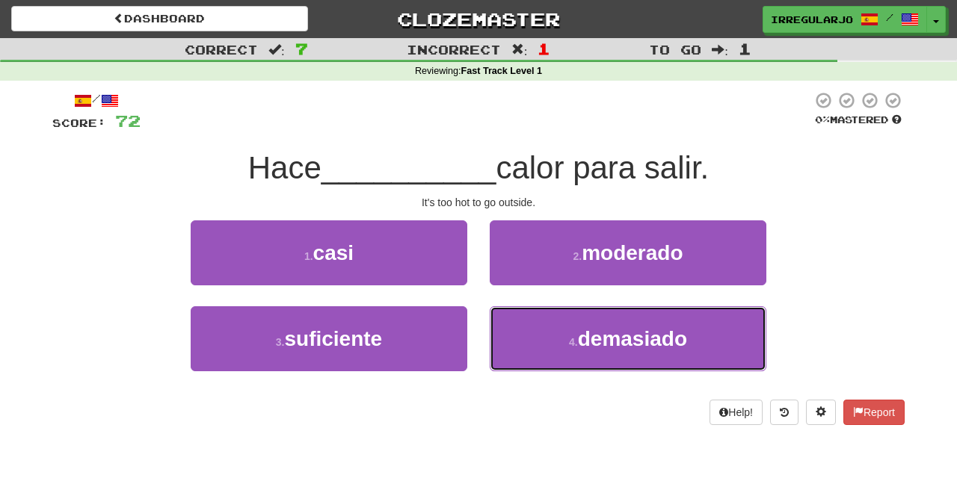
click at [546, 350] on button "4 . demasiado" at bounding box center [628, 339] width 277 height 65
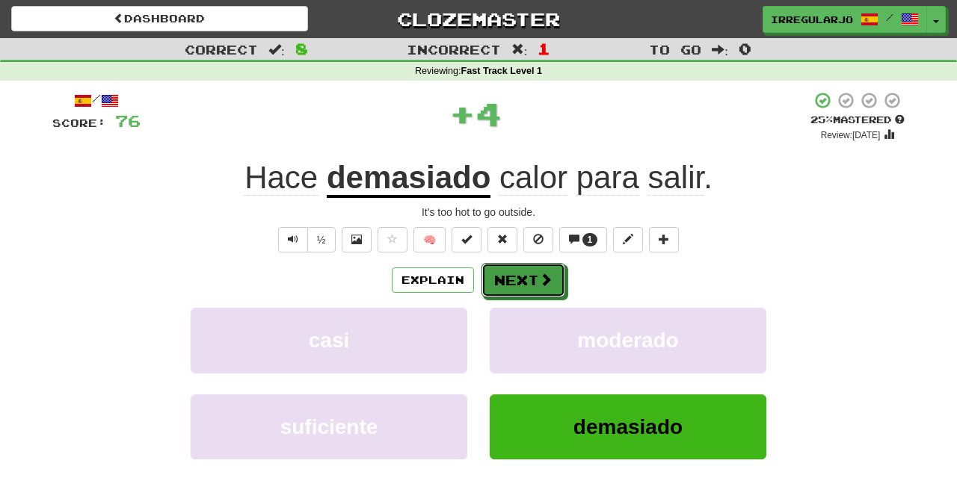
click at [528, 278] on button "Next" at bounding box center [523, 280] width 84 height 34
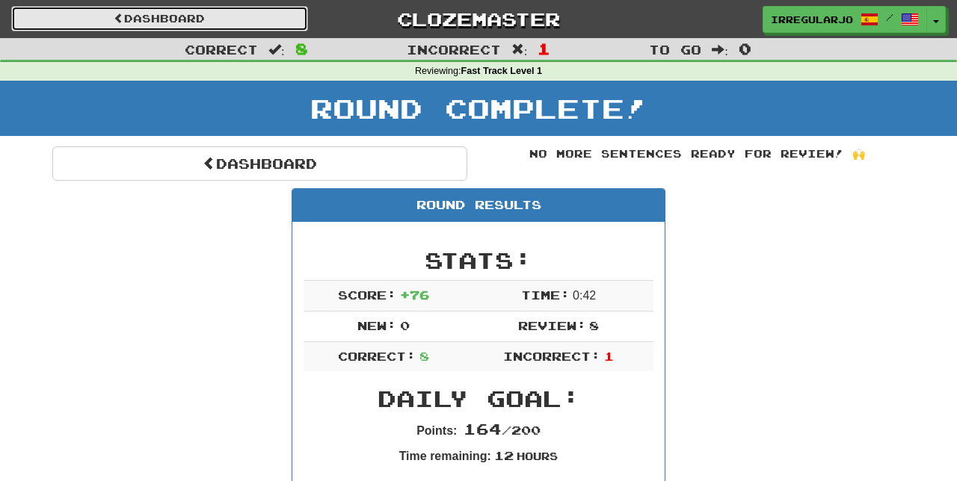
click at [267, 18] on link "Dashboard" at bounding box center [159, 18] width 297 height 25
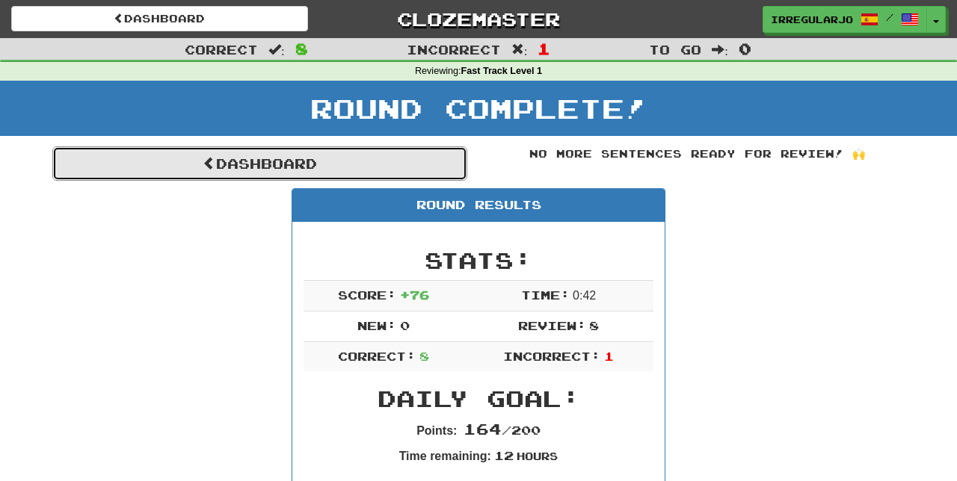
click at [254, 167] on link "Dashboard" at bounding box center [259, 164] width 415 height 34
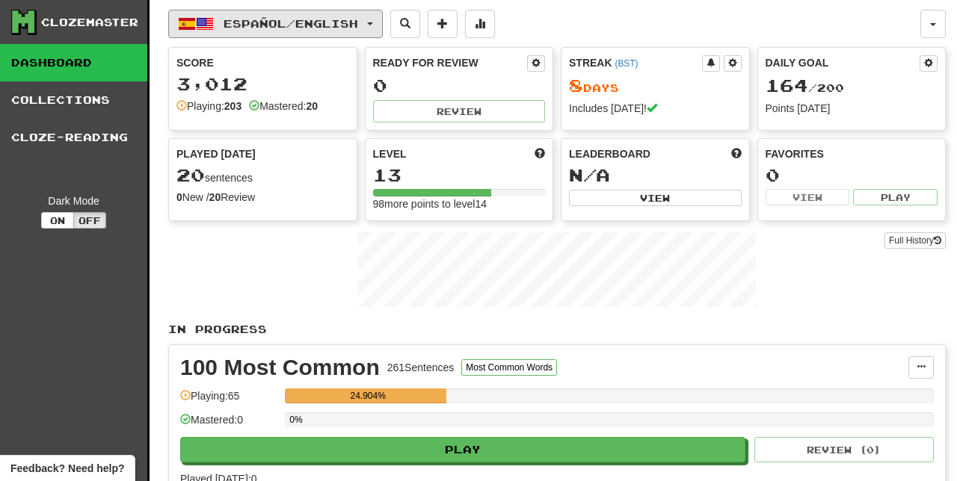
click at [381, 15] on button "Español / English" at bounding box center [275, 24] width 215 height 28
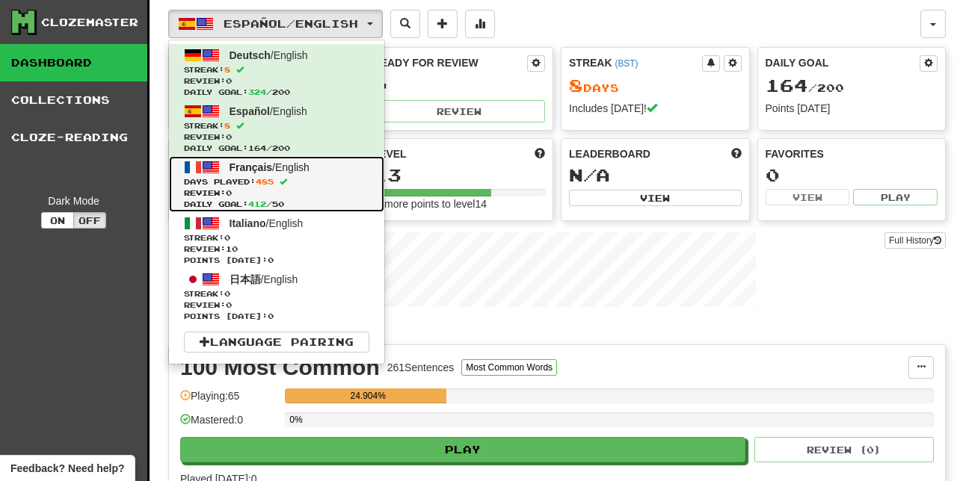
click at [203, 173] on span at bounding box center [211, 167] width 18 height 18
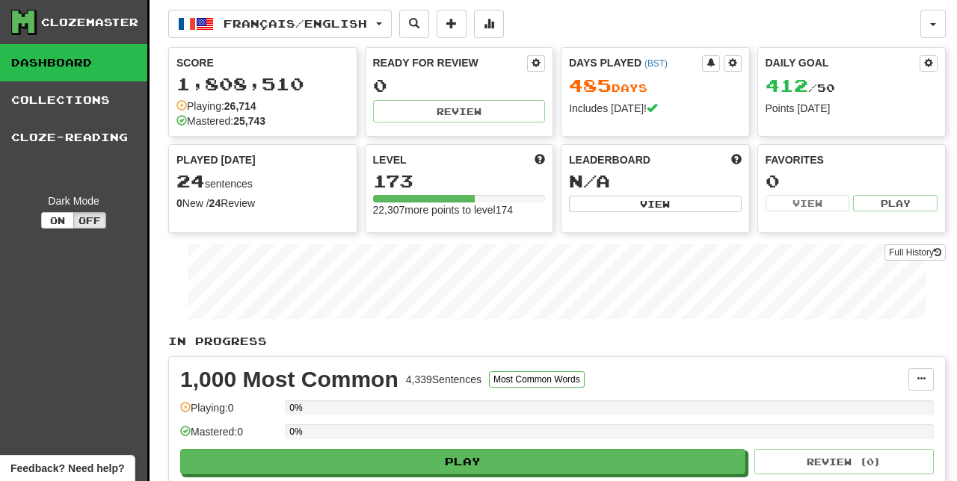
click at [87, 103] on link "Collections" at bounding box center [73, 99] width 147 height 37
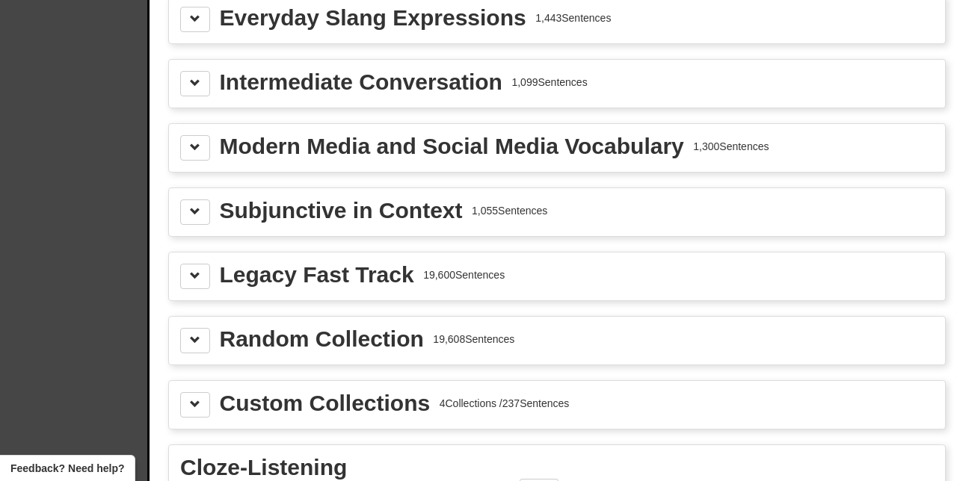
scroll to position [1961, 0]
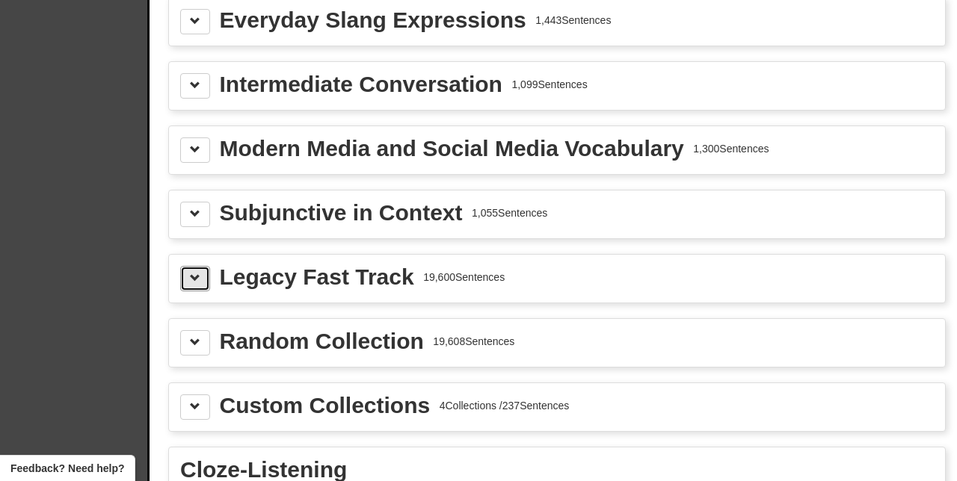
click at [193, 273] on span at bounding box center [195, 278] width 10 height 10
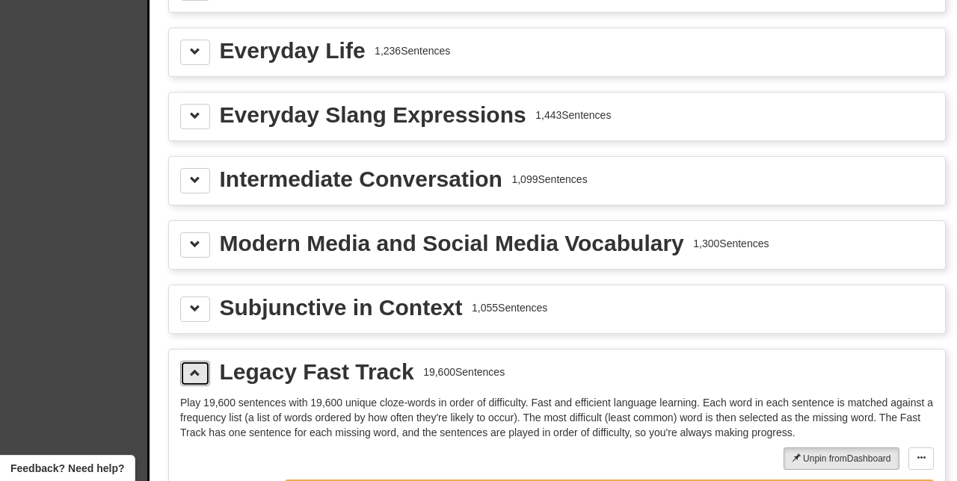
scroll to position [1865, 0]
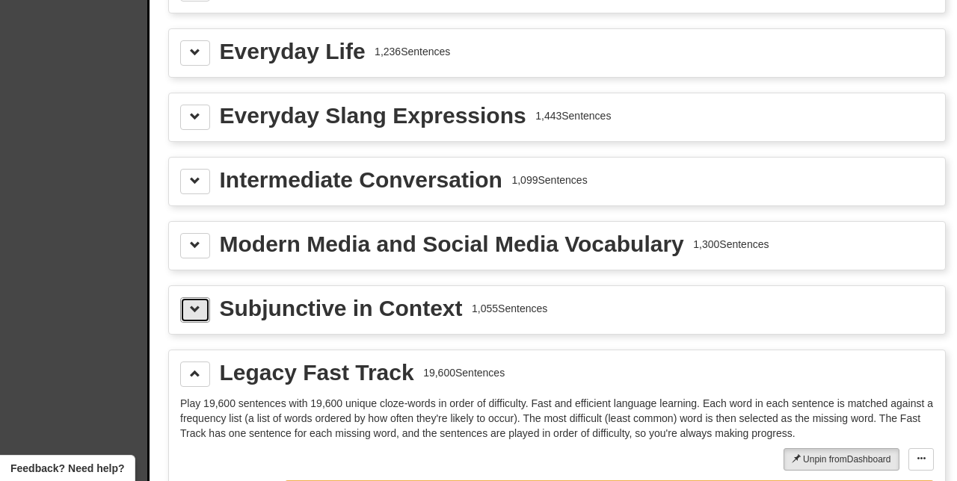
click at [197, 304] on span at bounding box center [195, 309] width 10 height 10
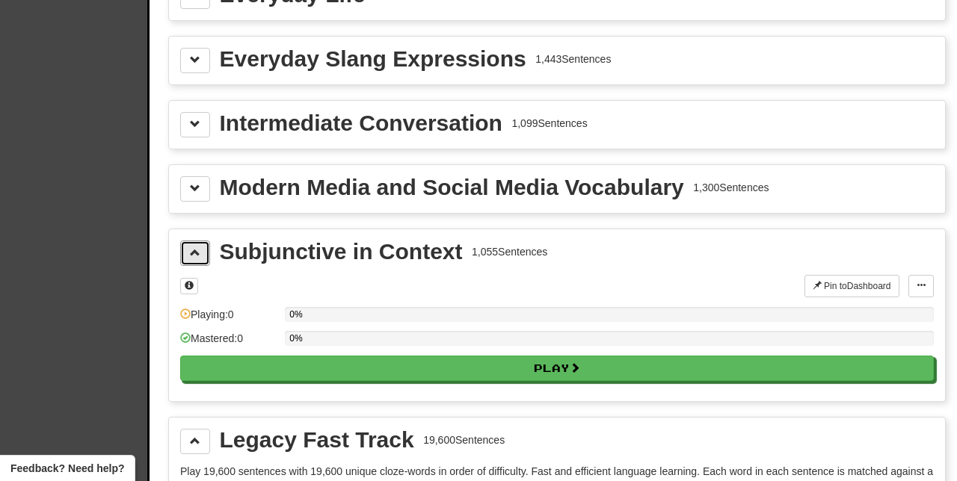
scroll to position [1923, 0]
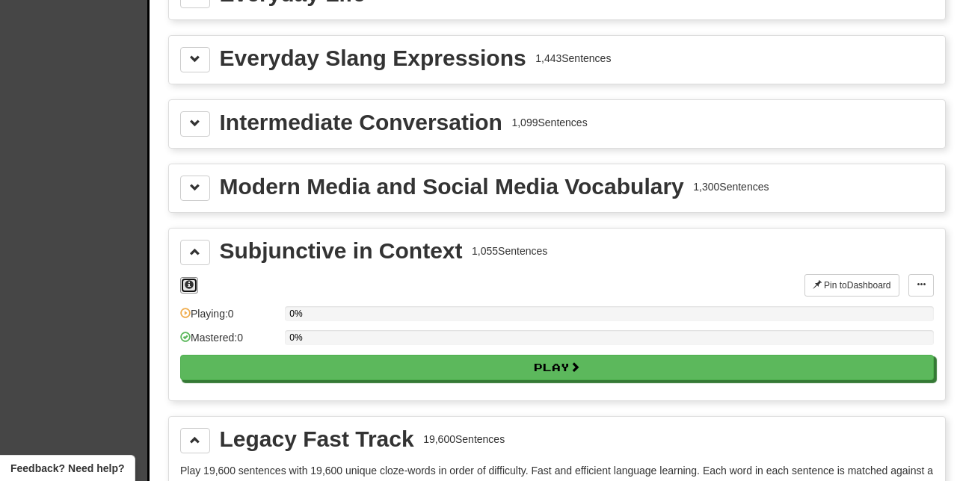
click at [191, 280] on span at bounding box center [189, 284] width 9 height 9
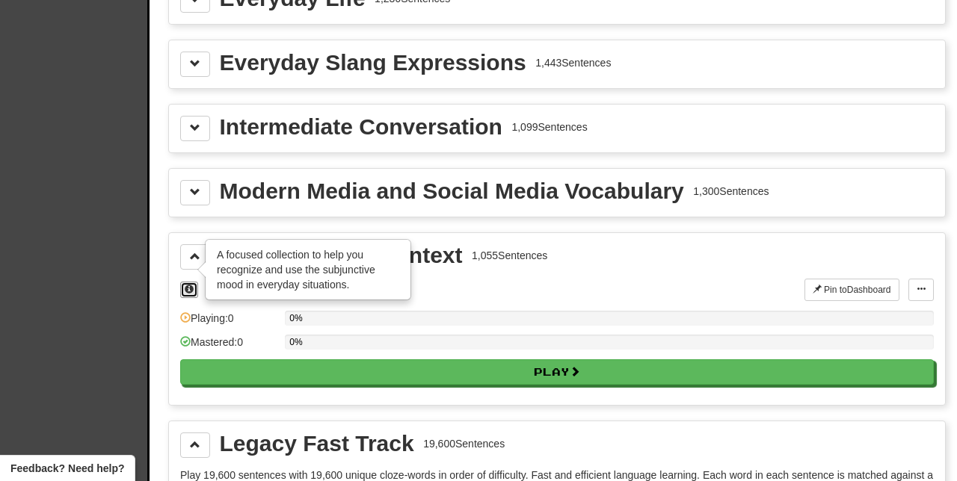
scroll to position [1917, 0]
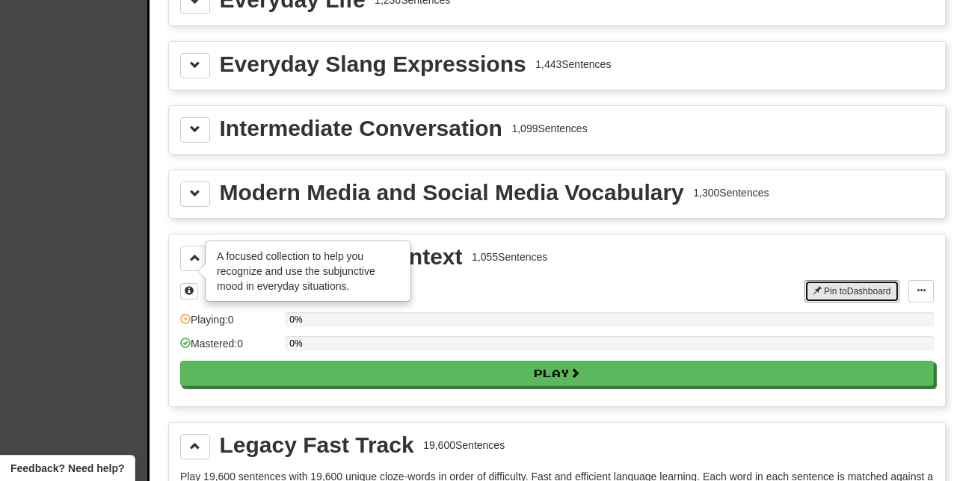
click at [829, 280] on button "Pin to Dashboard" at bounding box center [851, 291] width 95 height 22
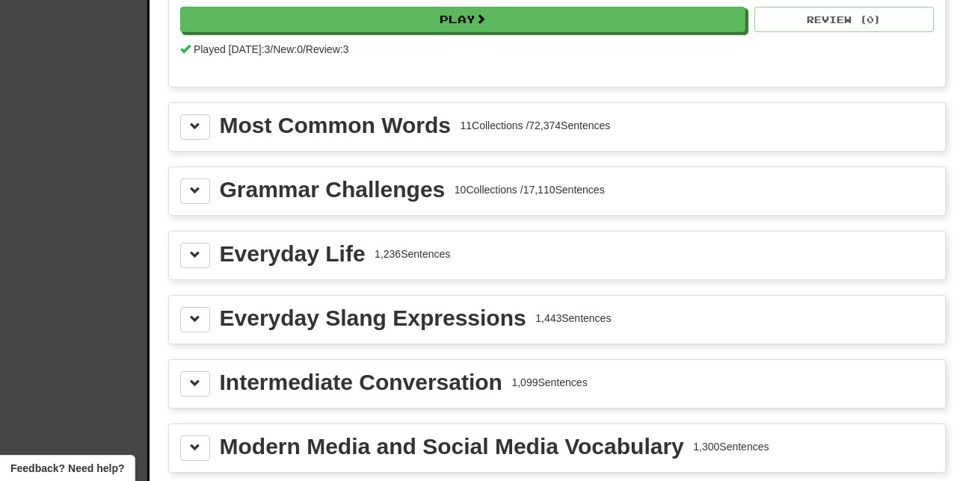
scroll to position [1663, 0]
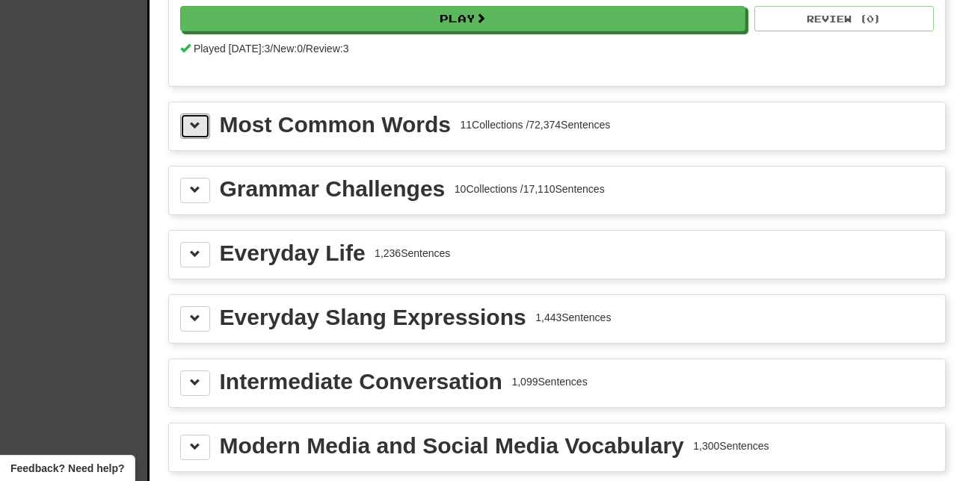
click at [191, 120] on span at bounding box center [195, 125] width 10 height 10
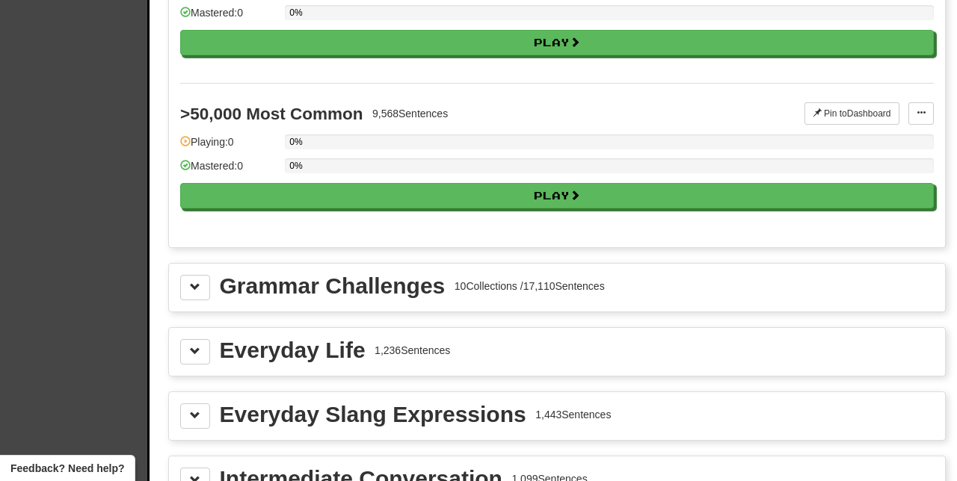
scroll to position [3291, 0]
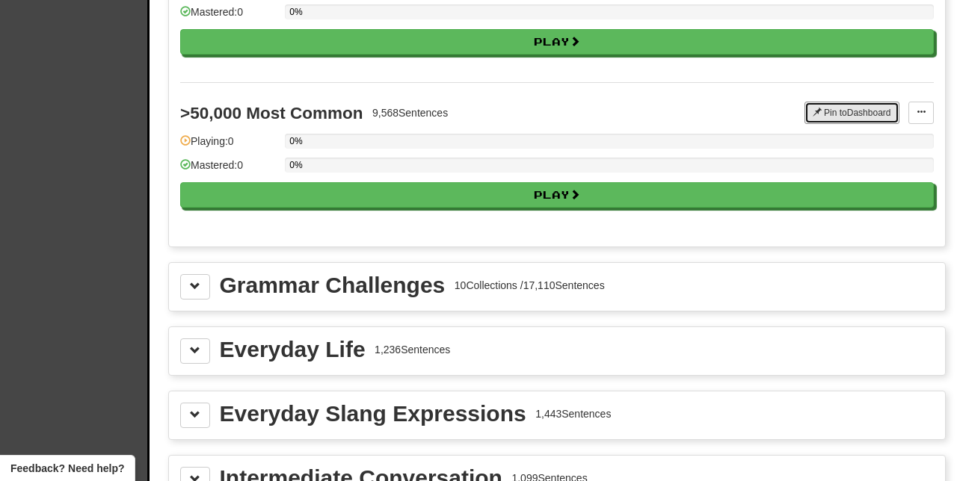
click at [843, 102] on button "Pin to Dashboard" at bounding box center [851, 113] width 95 height 22
click at [193, 474] on span at bounding box center [195, 479] width 10 height 10
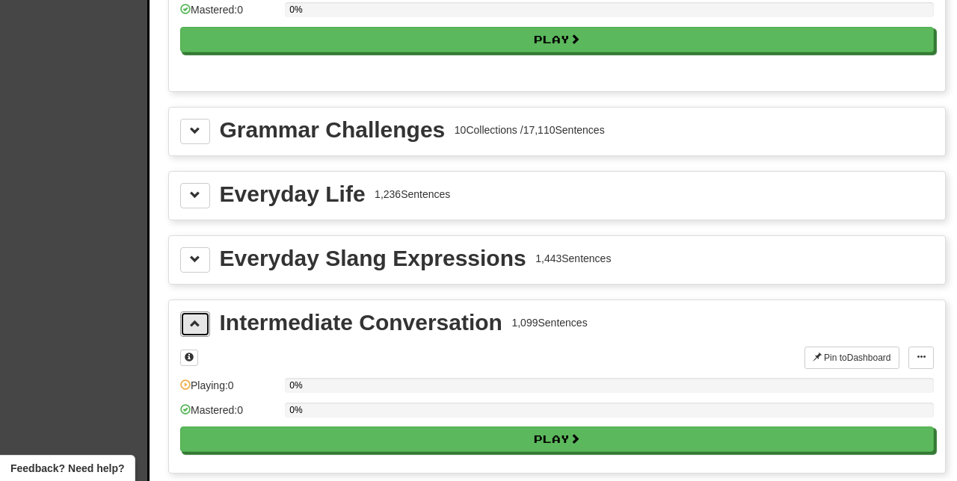
scroll to position [3446, 0]
click at [189, 353] on span at bounding box center [189, 357] width 9 height 9
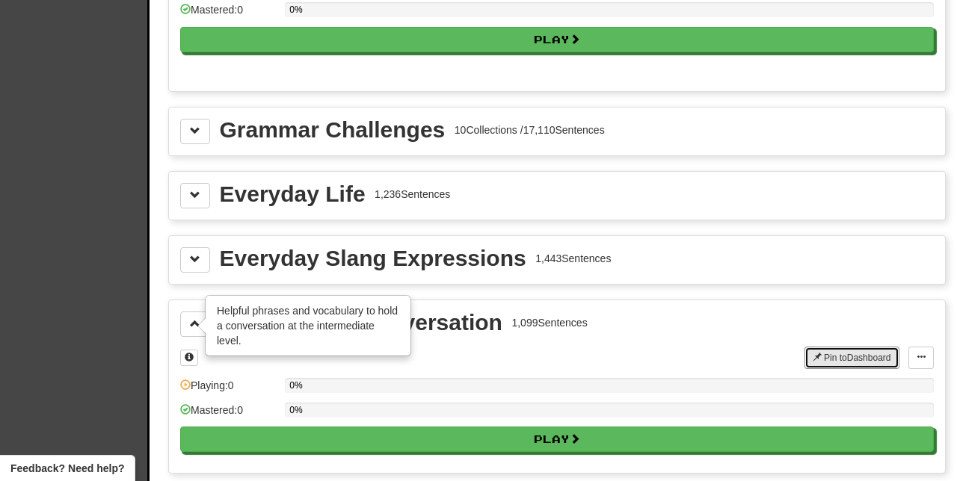
click at [822, 347] on button "Pin to Dashboard" at bounding box center [851, 358] width 95 height 22
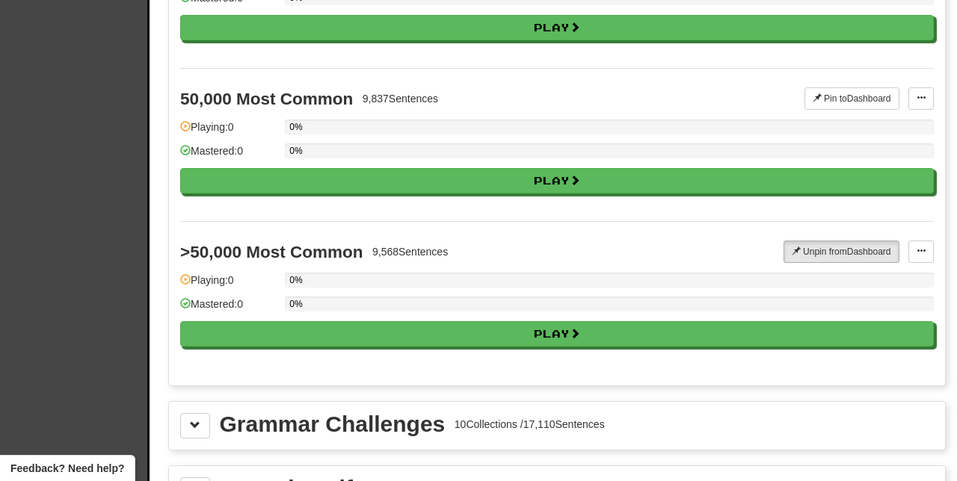
scroll to position [3205, 0]
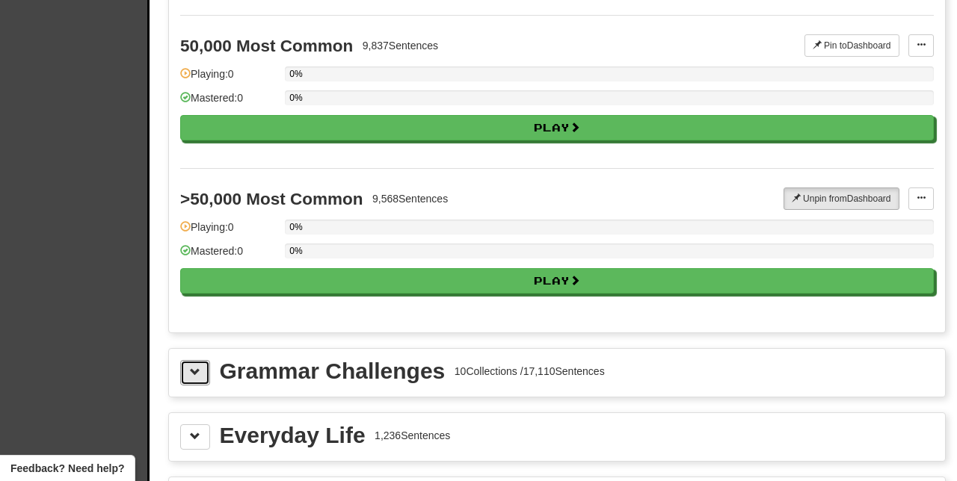
click at [208, 360] on button at bounding box center [195, 372] width 30 height 25
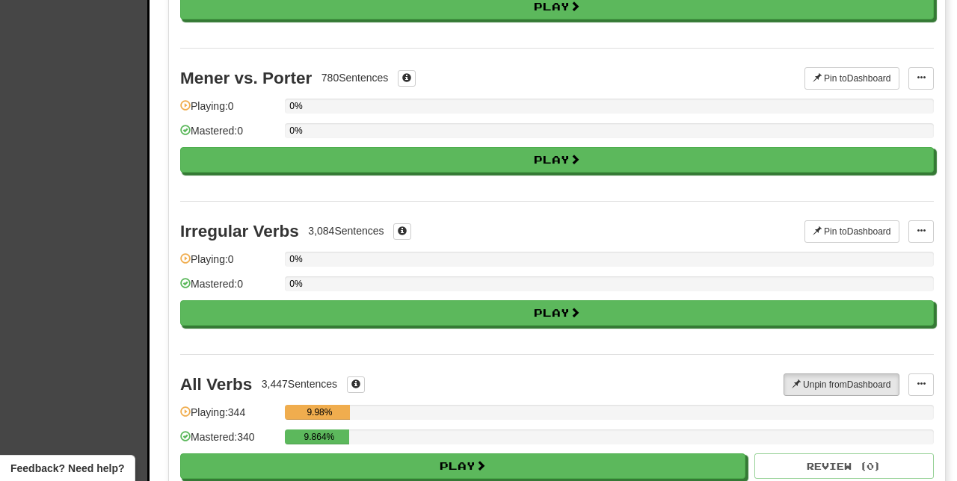
scroll to position [4653, 0]
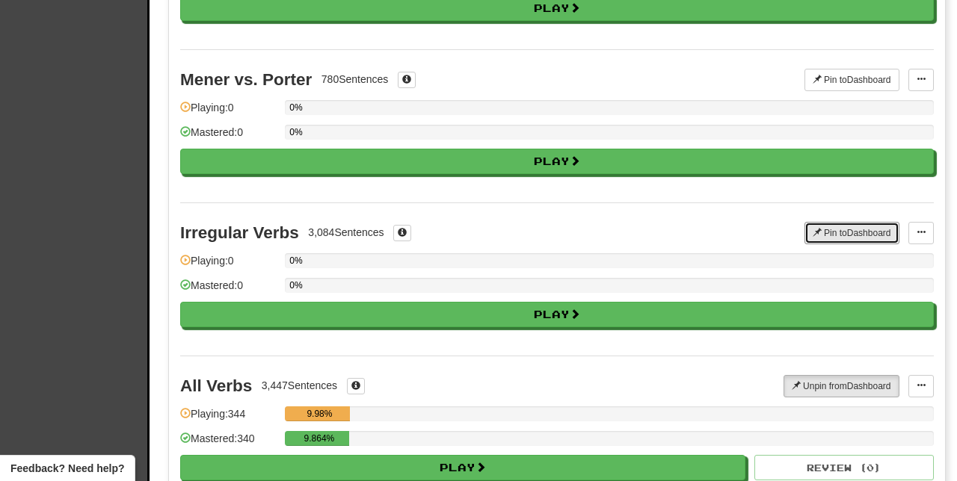
click at [828, 222] on button "Pin to Dashboard" at bounding box center [851, 233] width 95 height 22
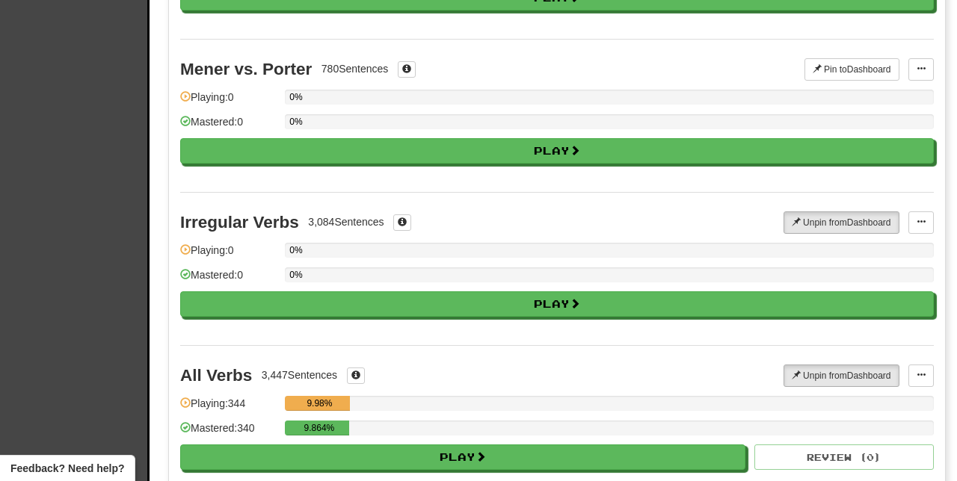
scroll to position [4658, 0]
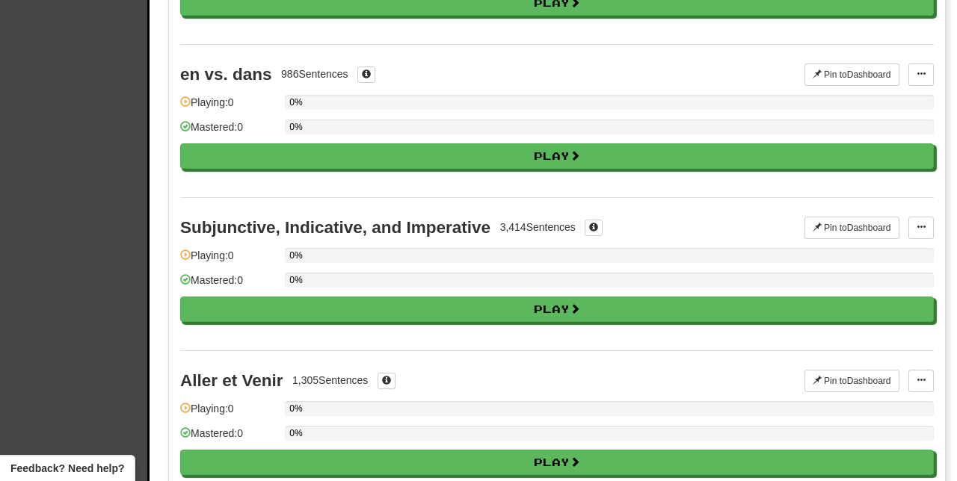
scroll to position [4196, 0]
